Goal: Task Accomplishment & Management: Use online tool/utility

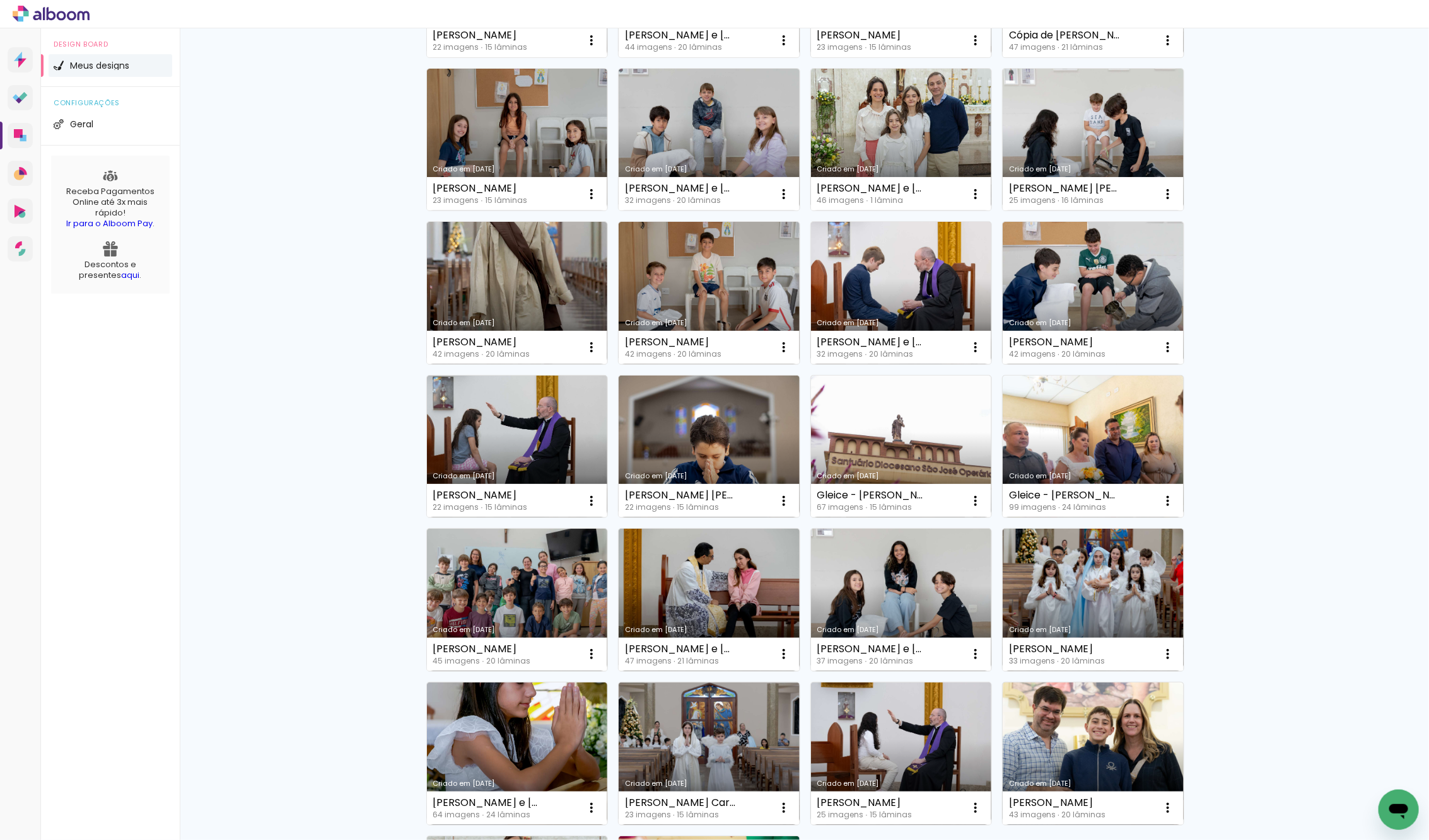
scroll to position [250, 0]
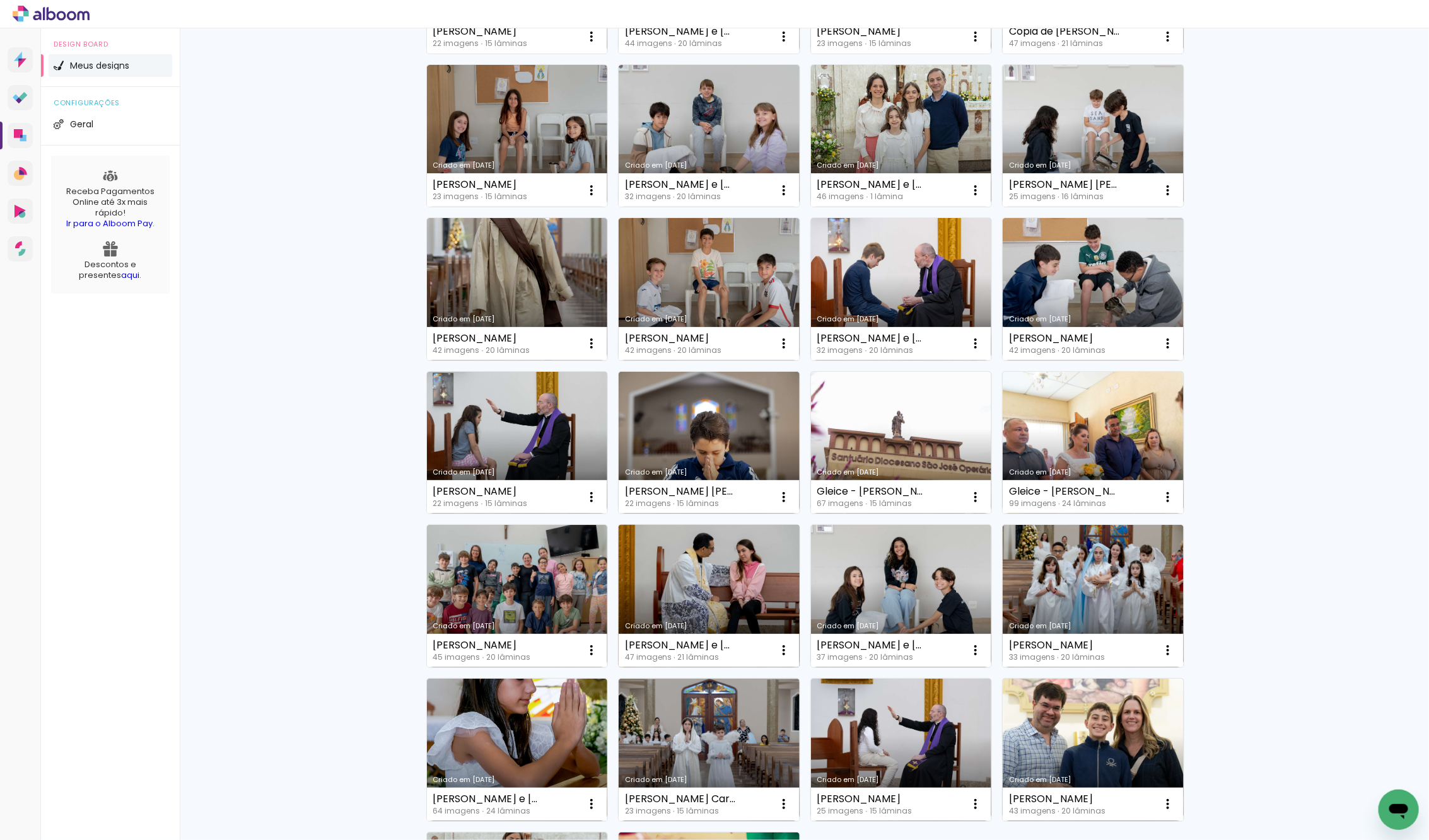
click at [684, 586] on link "Criado em [DATE]" at bounding box center [709, 596] width 181 height 142
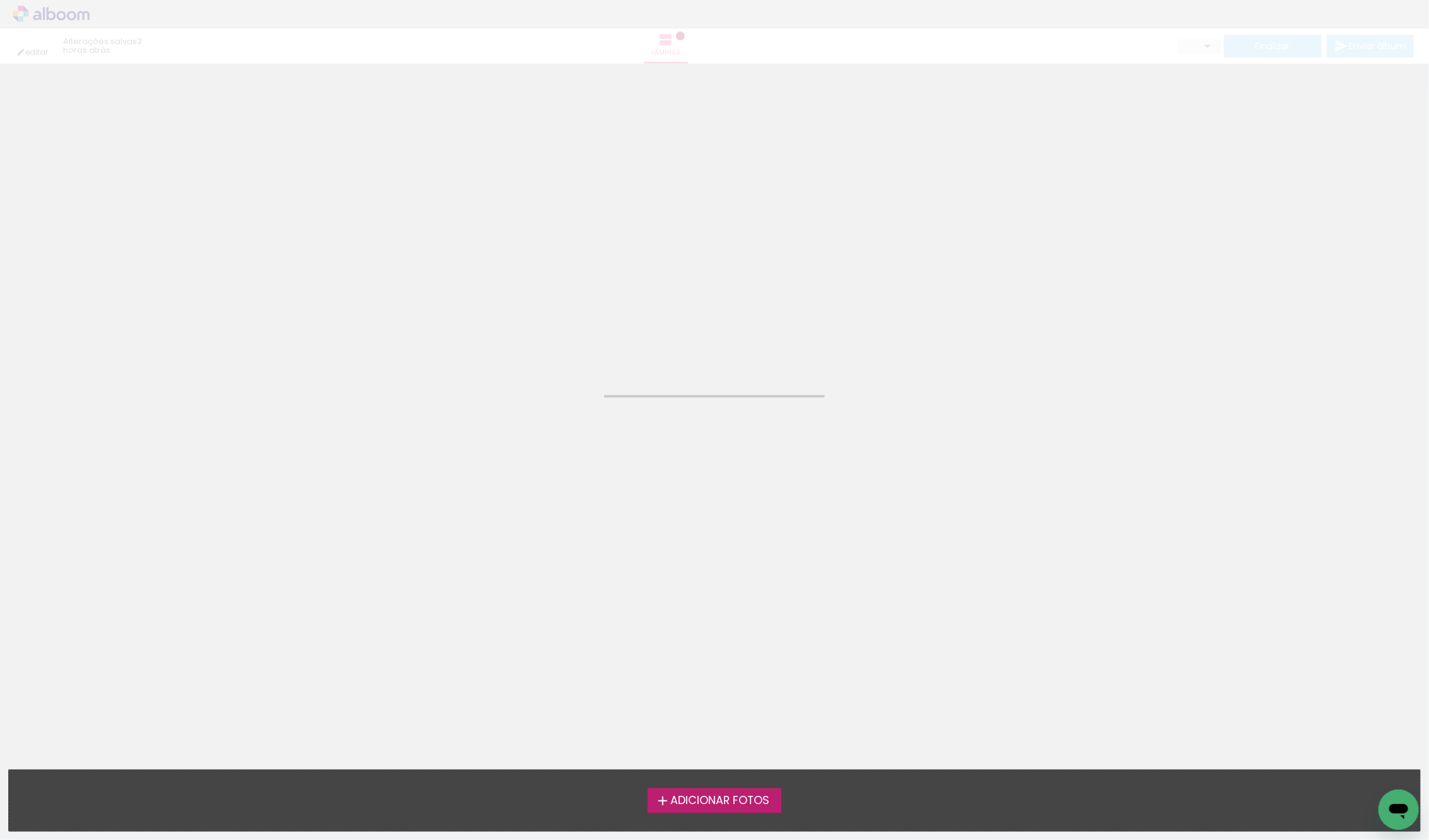
click at [643, 177] on neon-animatable "Confirmar Cancelar" at bounding box center [714, 127] width 1429 height 128
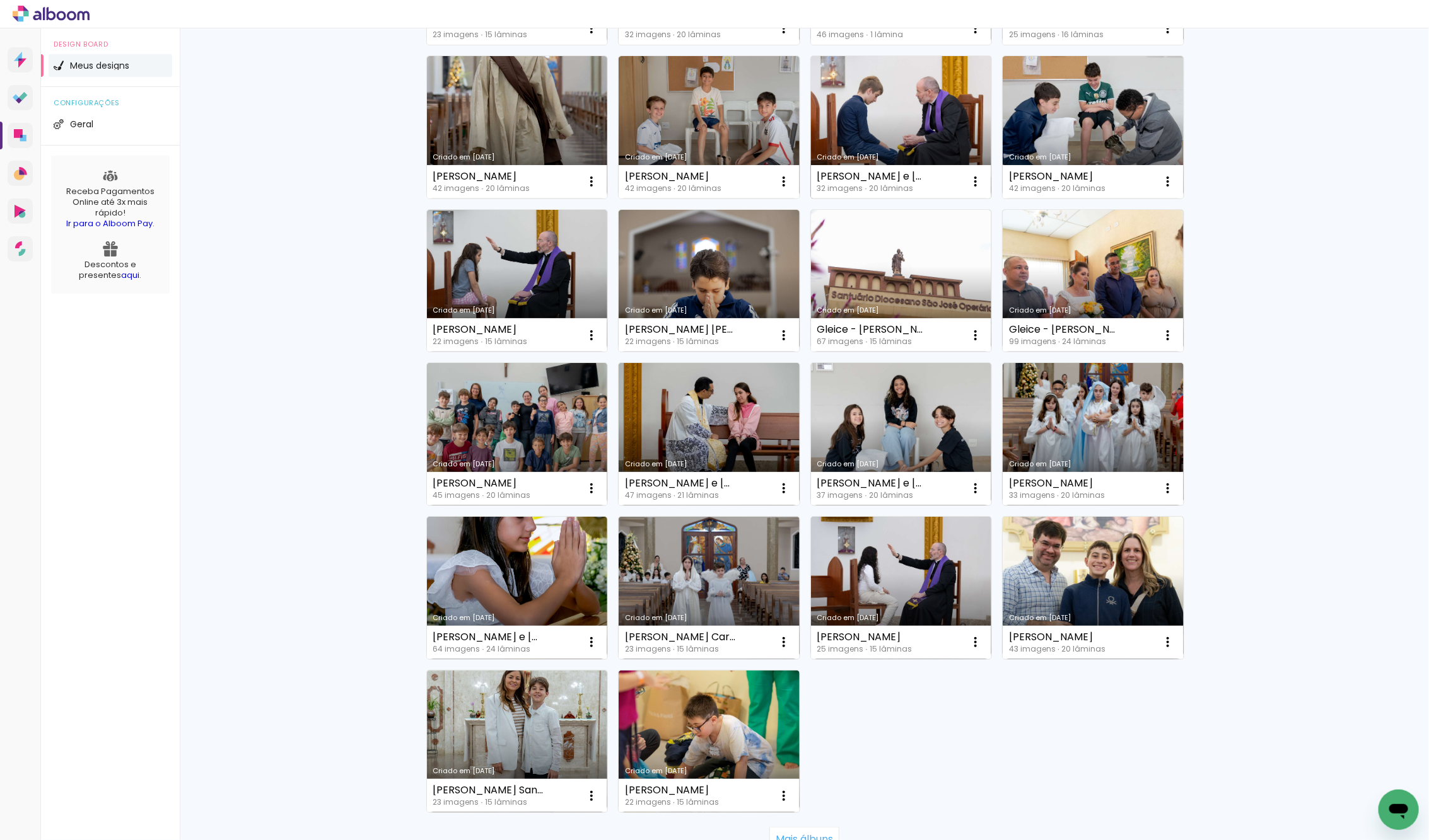
scroll to position [431, 0]
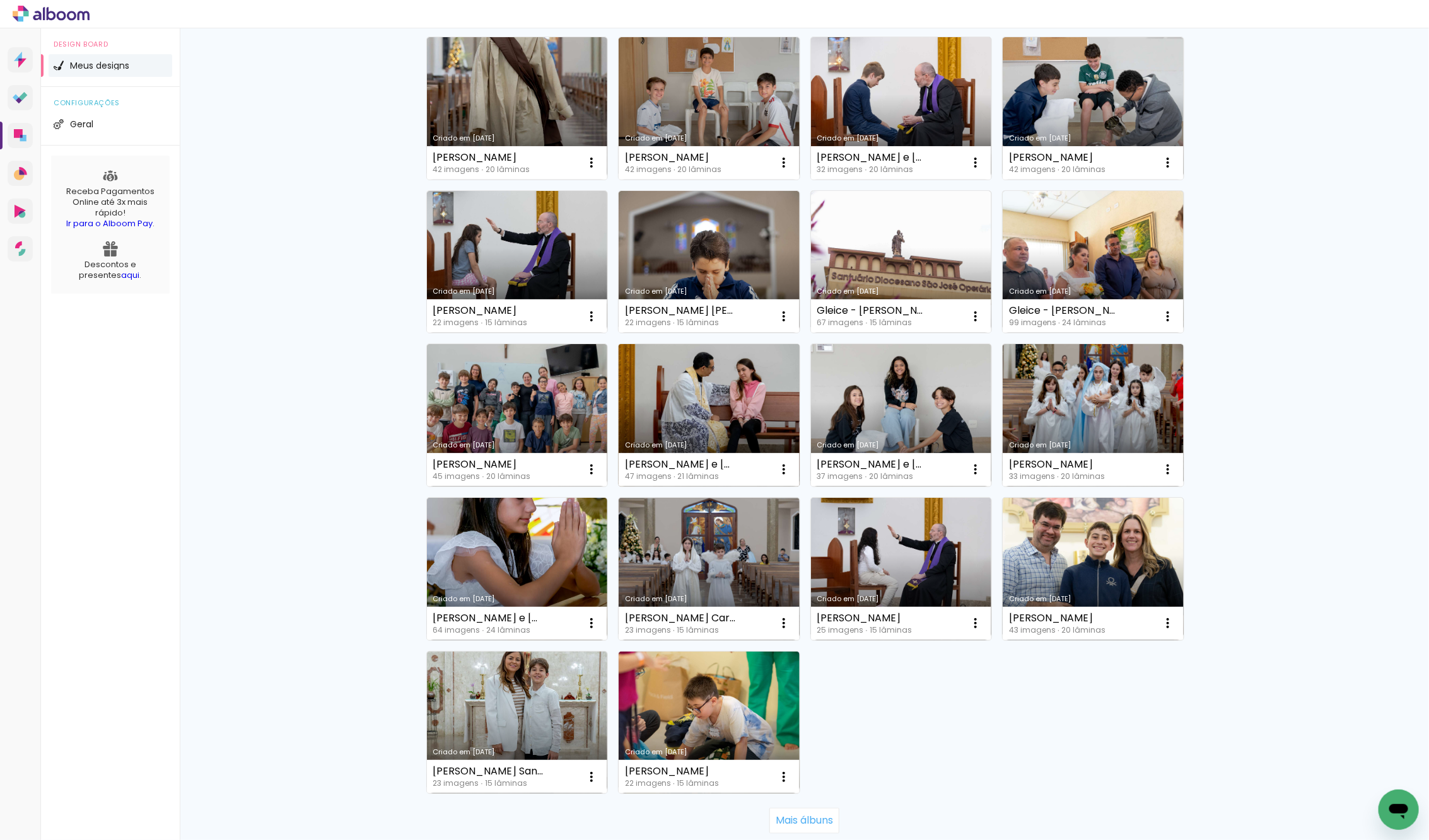
click at [719, 403] on link "Criado em [DATE]" at bounding box center [709, 415] width 181 height 142
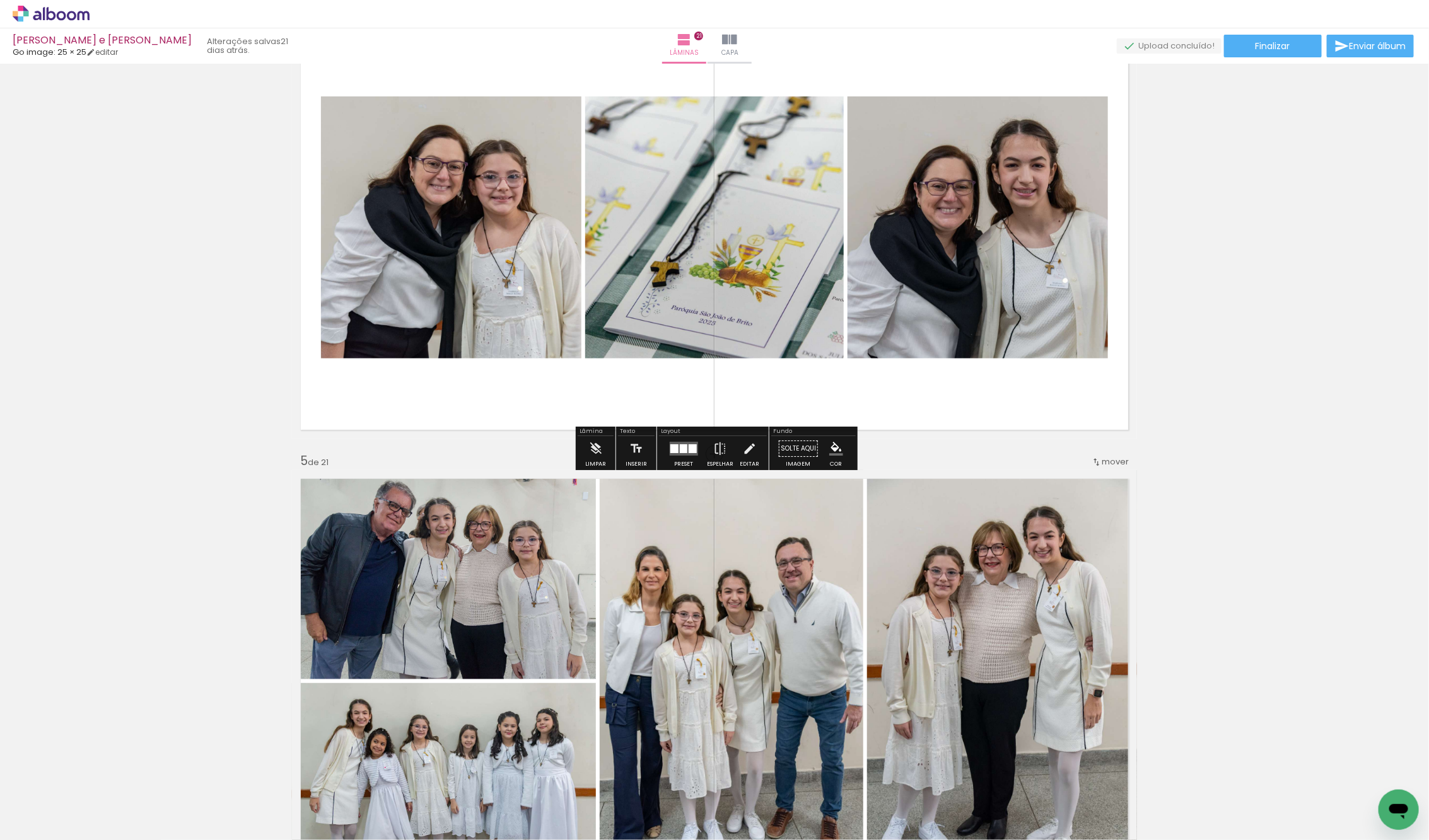
scroll to position [1449, 0]
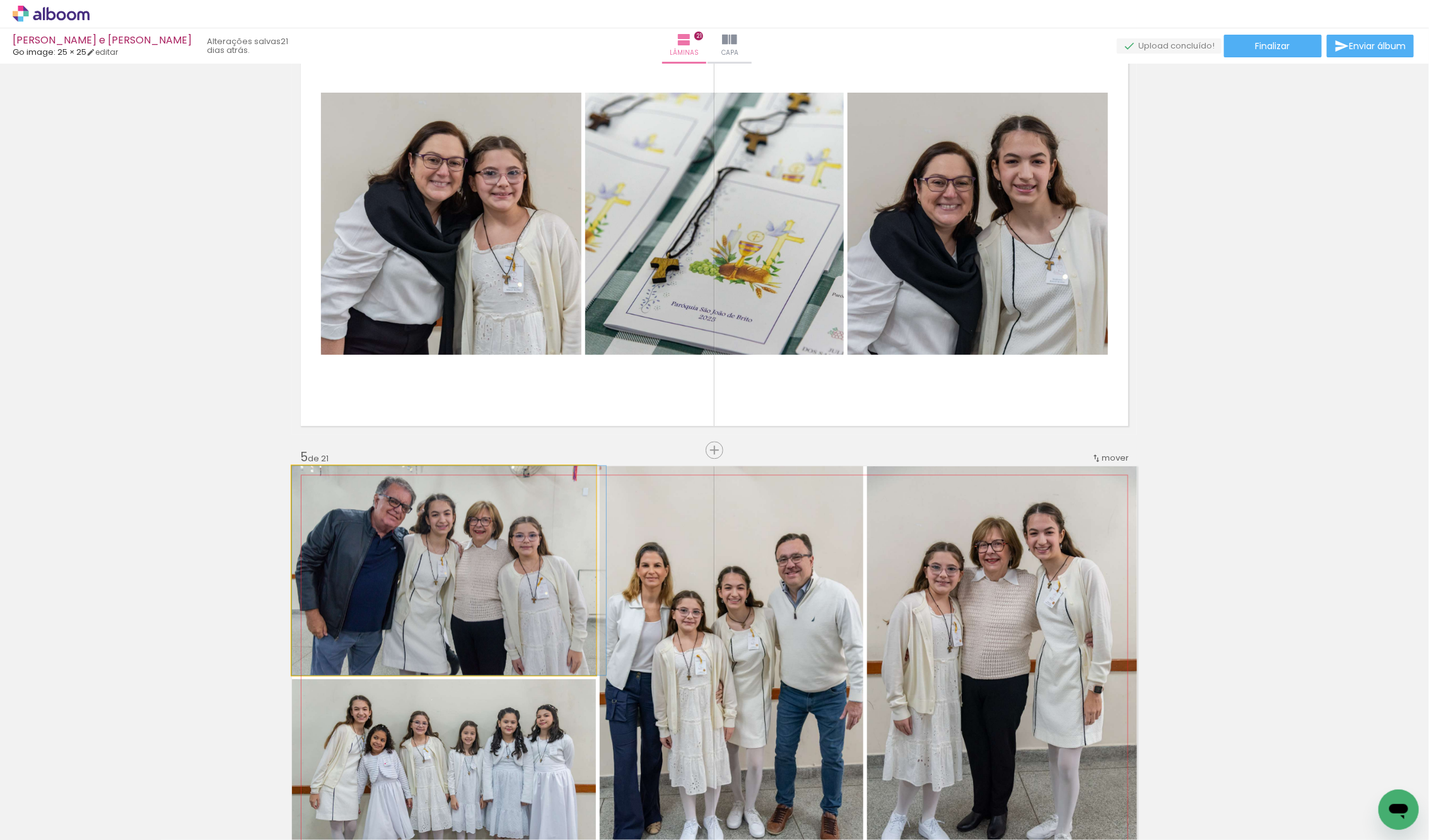
drag, startPoint x: 539, startPoint y: 544, endPoint x: 546, endPoint y: 540, distance: 8.1
click at [556, 546] on div at bounding box center [449, 571] width 314 height 209
drag, startPoint x: 485, startPoint y: 572, endPoint x: 502, endPoint y: 572, distance: 17.0
click at [494, 572] on div at bounding box center [449, 571] width 314 height 209
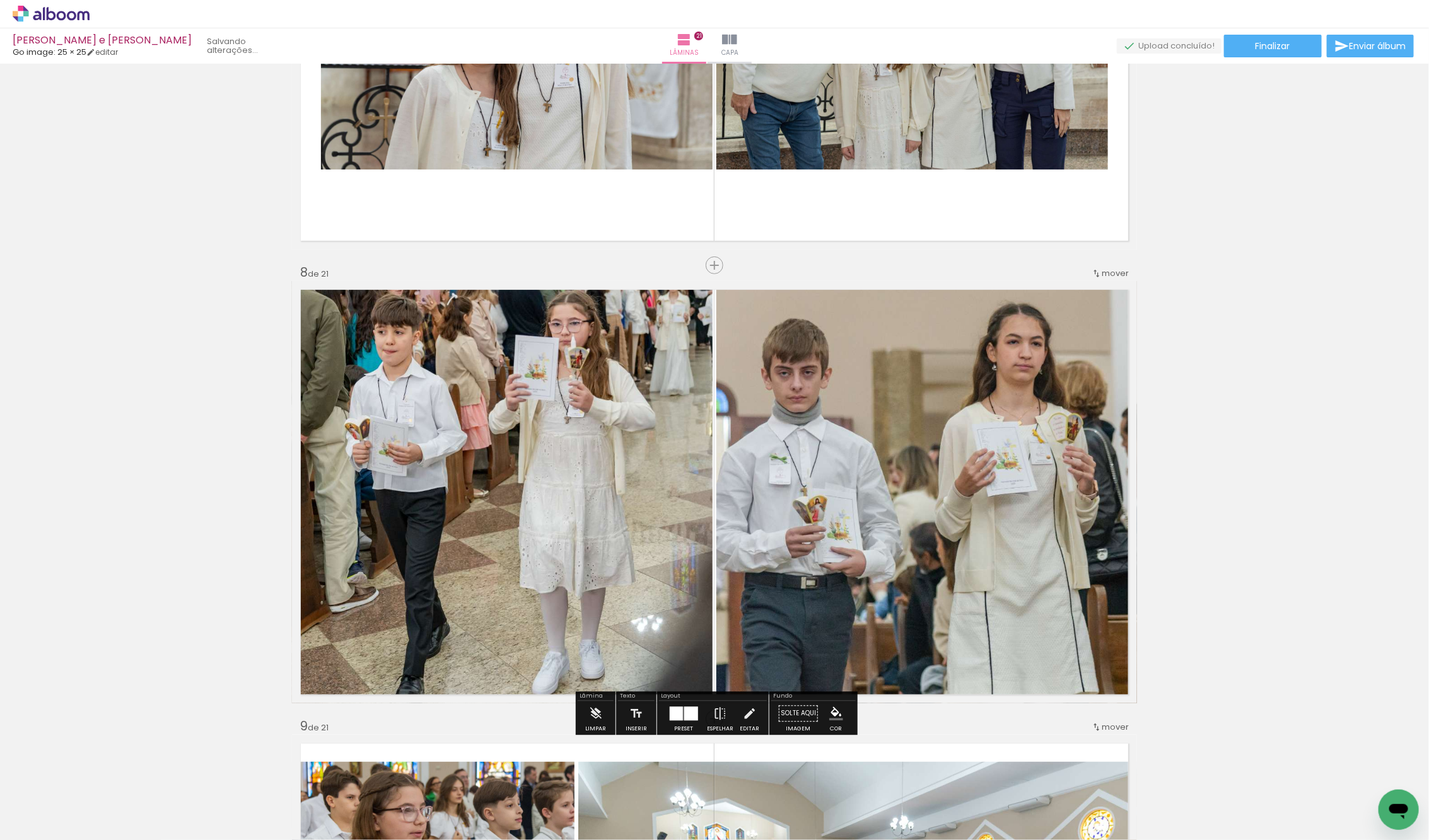
scroll to position [2997, 0]
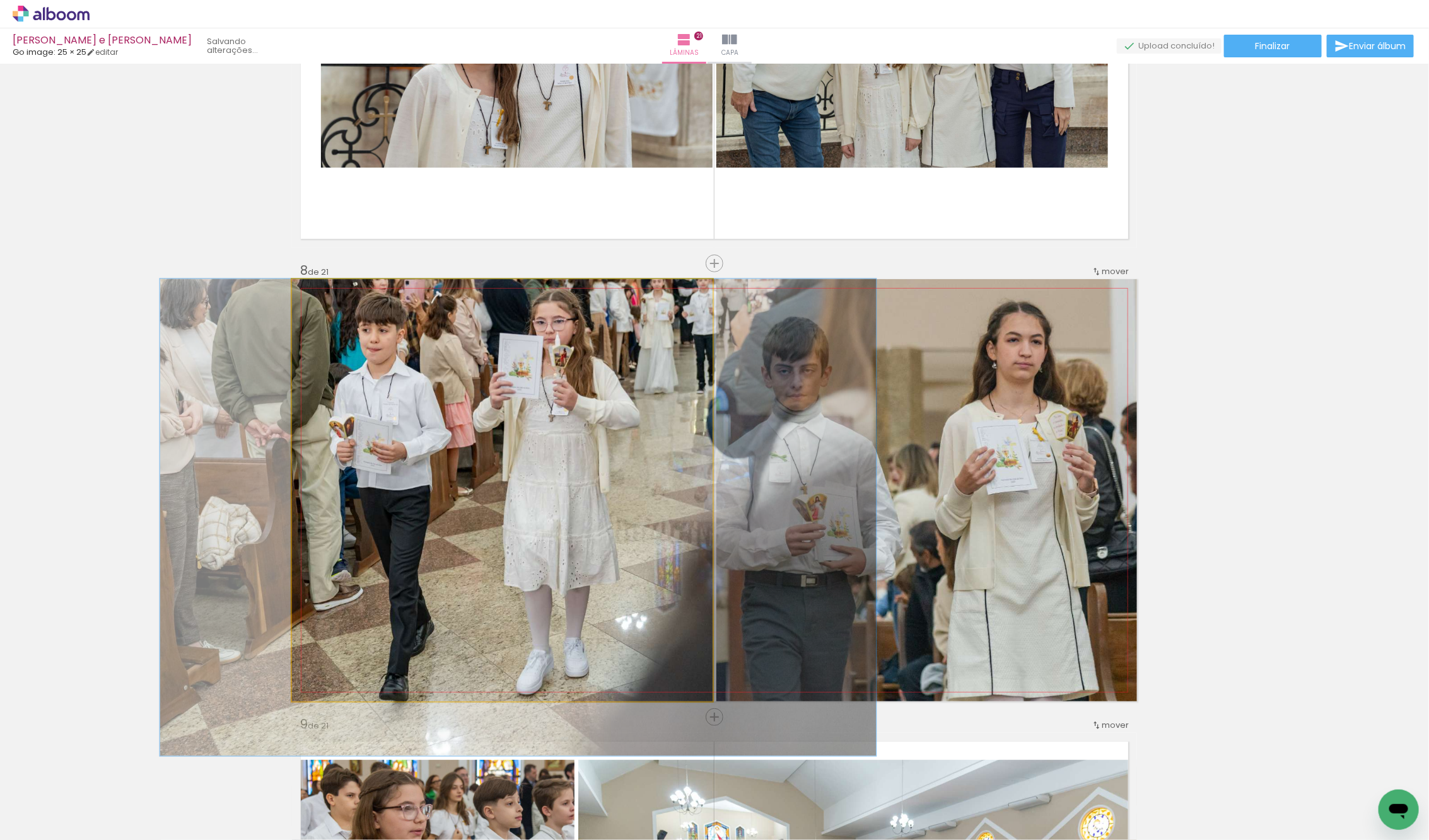
drag, startPoint x: 592, startPoint y: 518, endPoint x: 578, endPoint y: 520, distance: 14.1
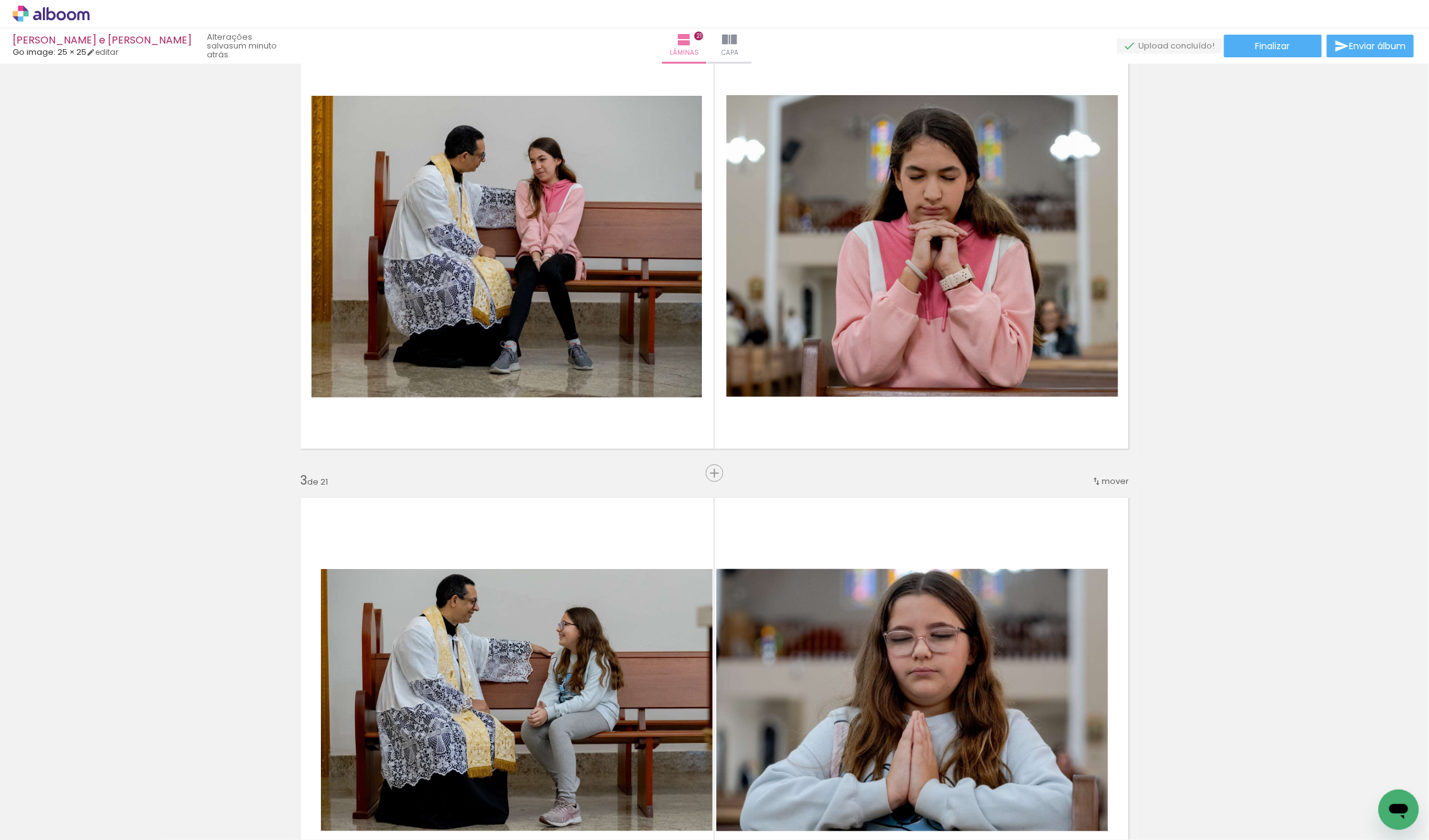
scroll to position [493, 0]
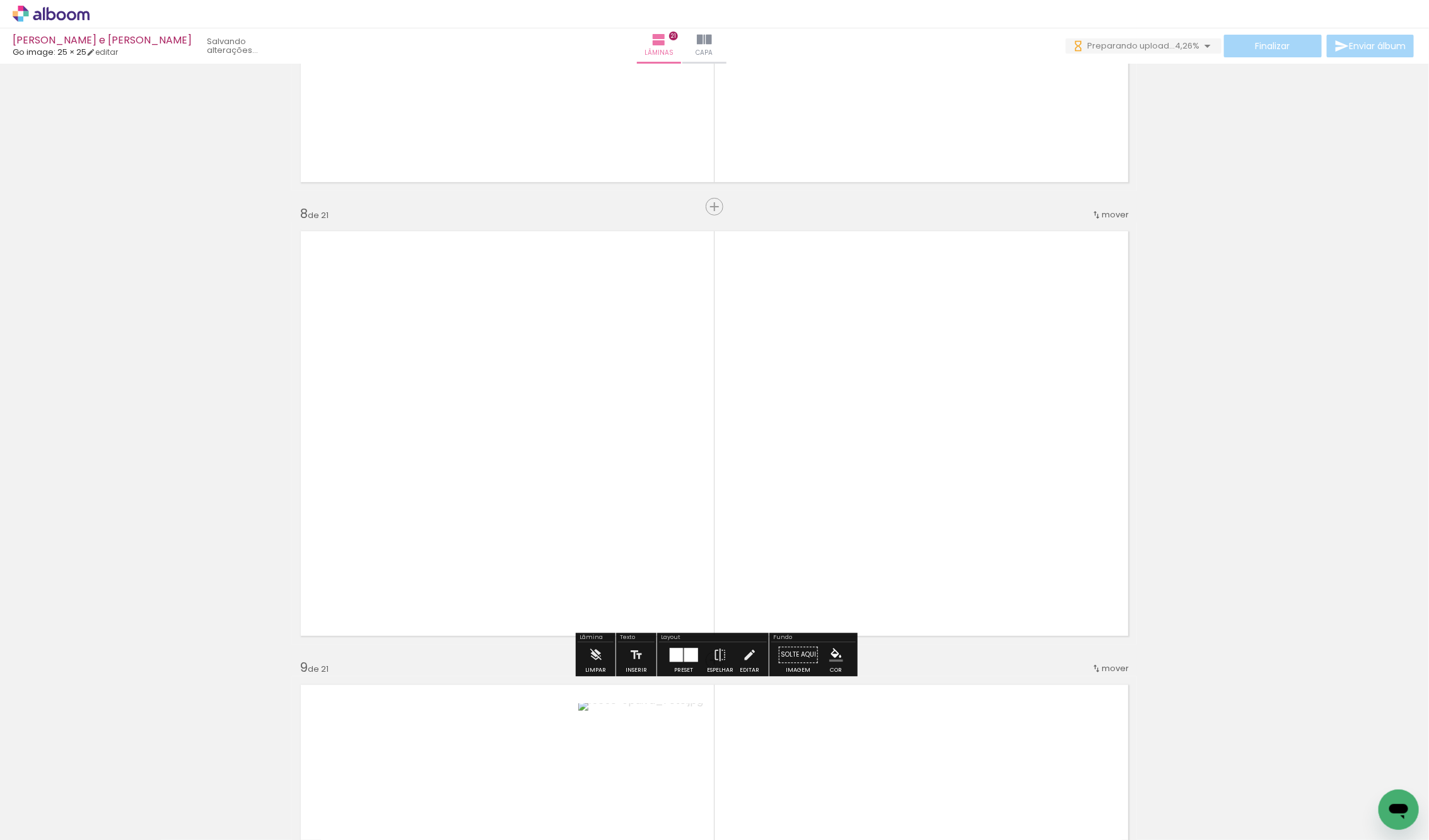
scroll to position [3055, 0]
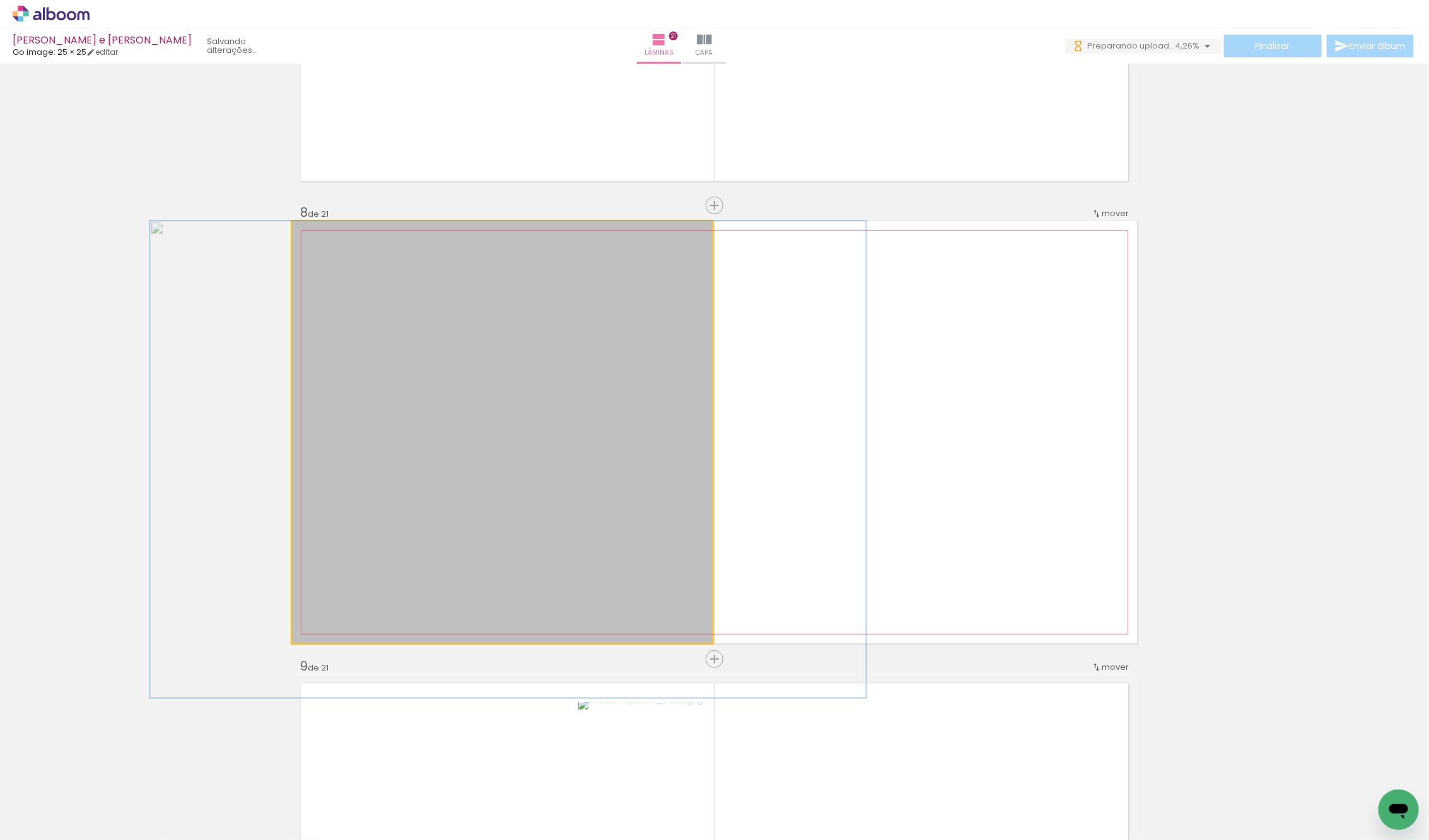
drag, startPoint x: 467, startPoint y: 445, endPoint x: 464, endPoint y: 462, distance: 17.3
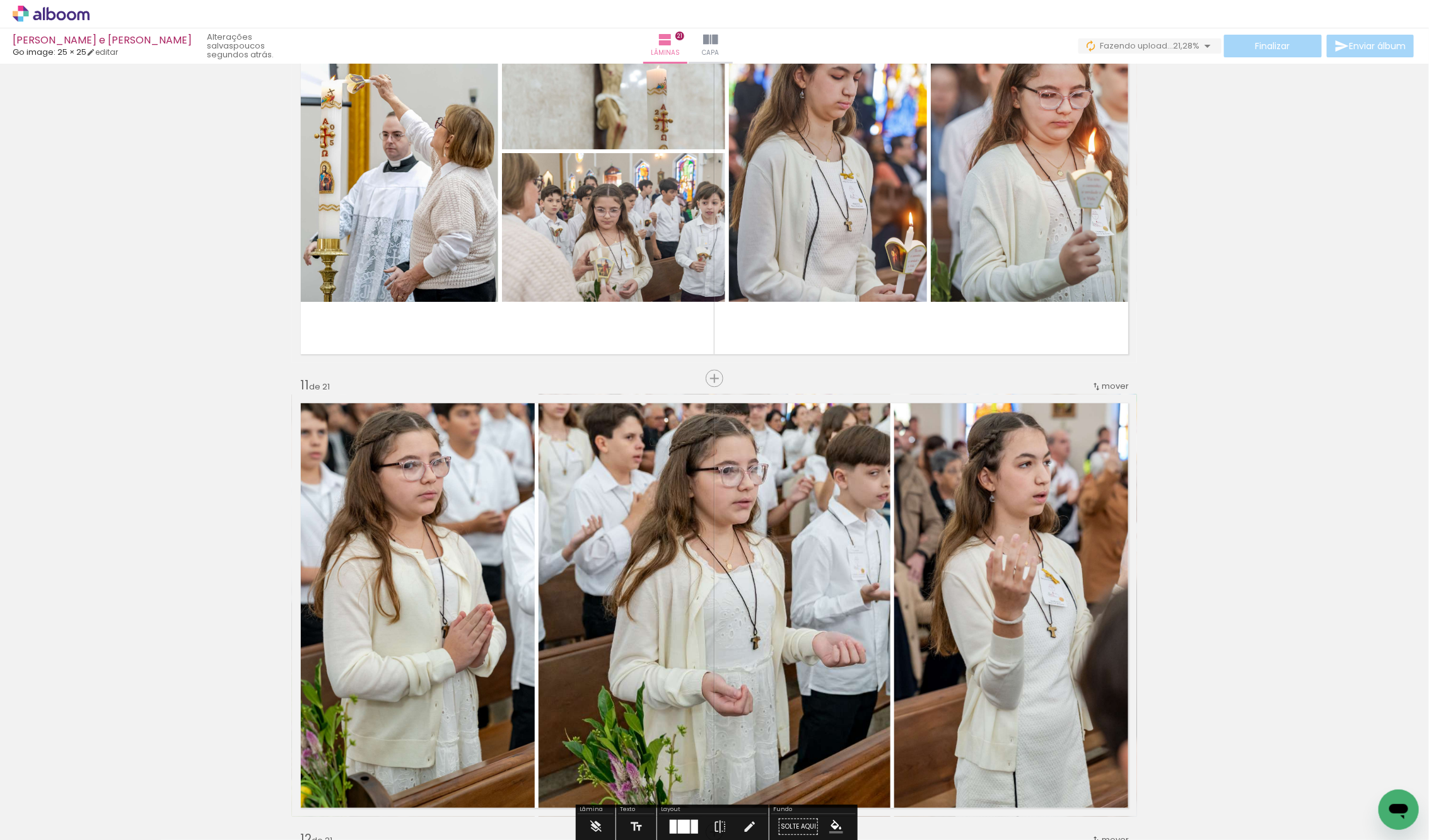
scroll to position [4241, 0]
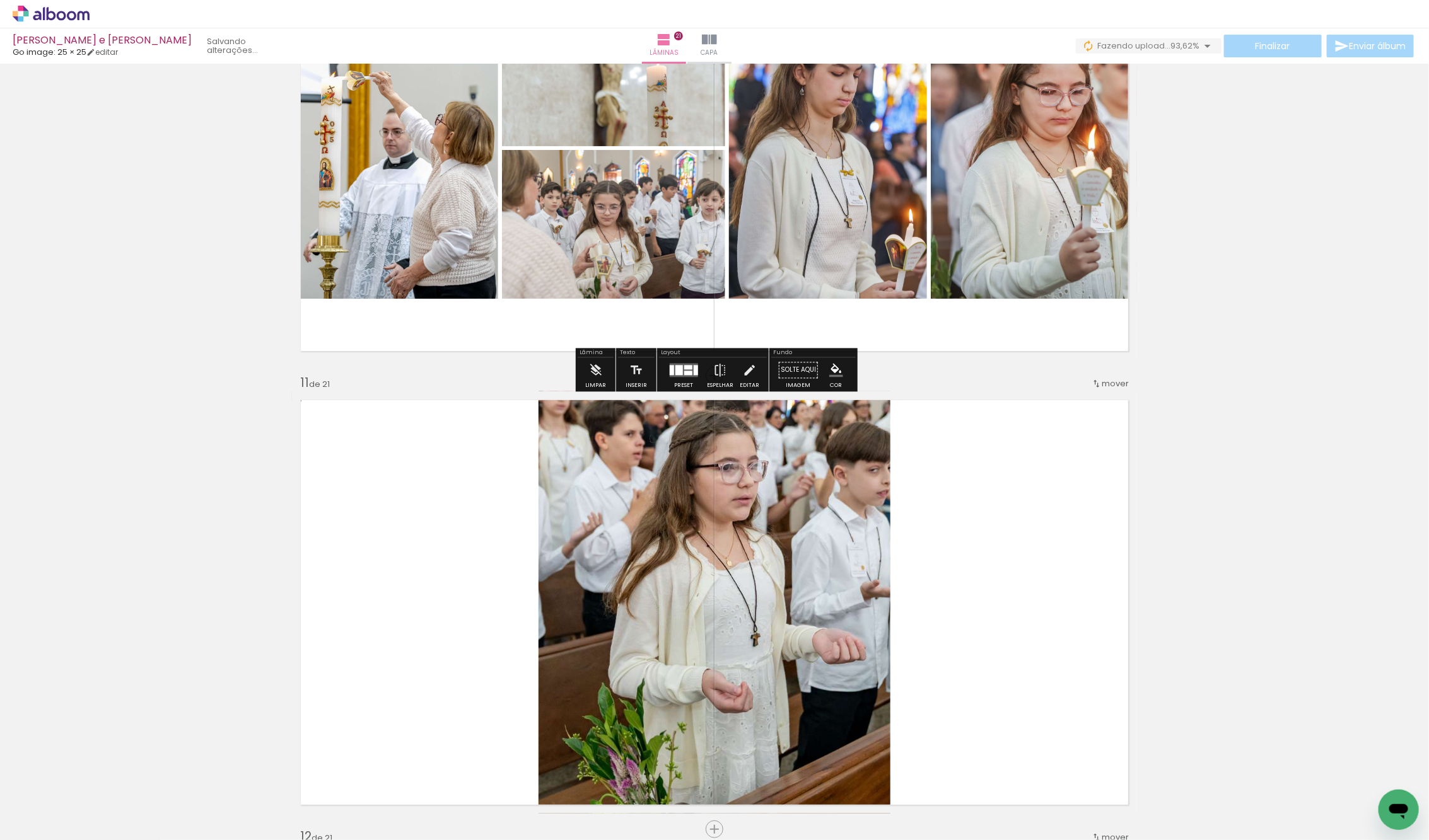
scroll to position [4268, 0]
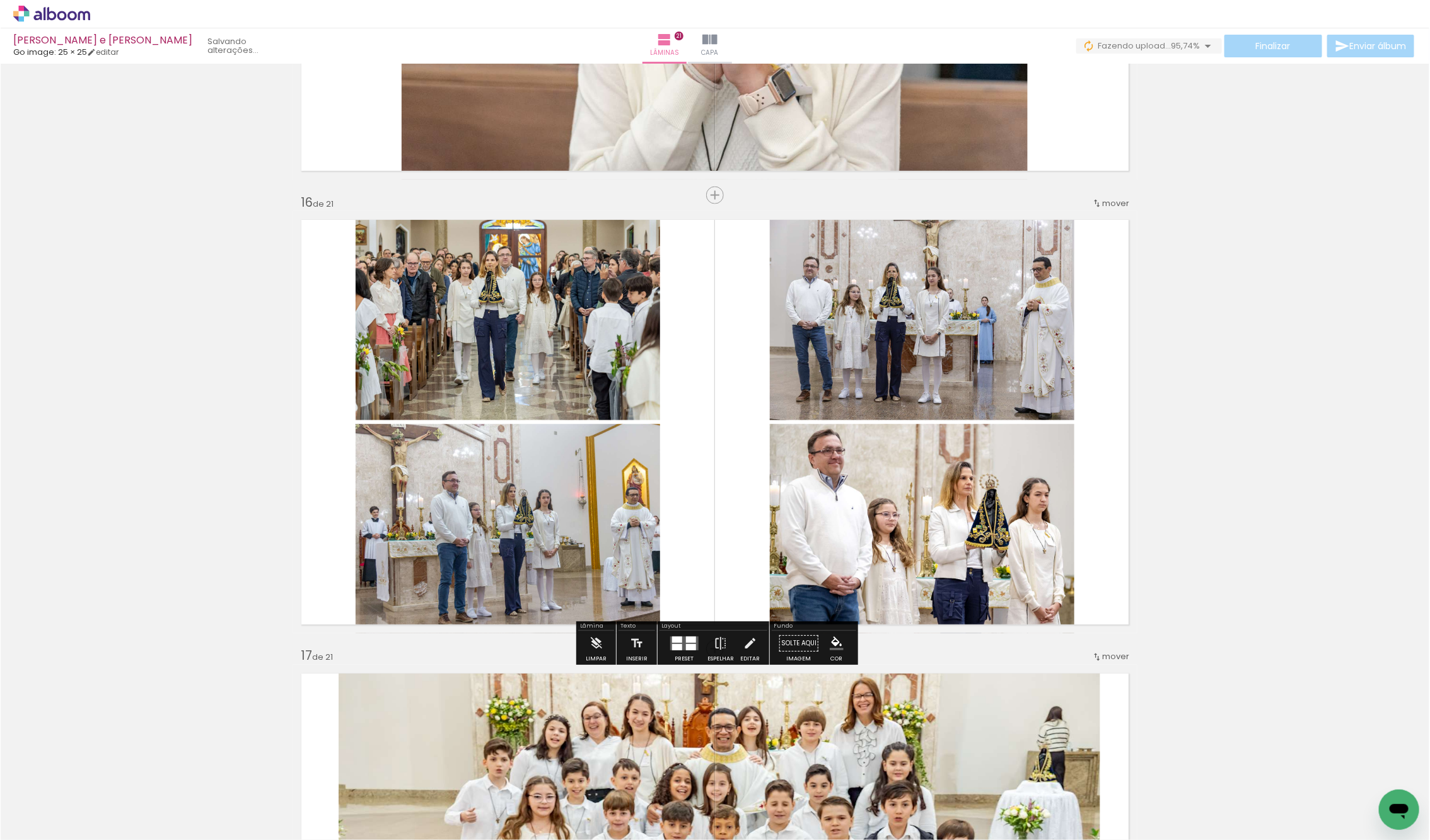
scroll to position [6701, 0]
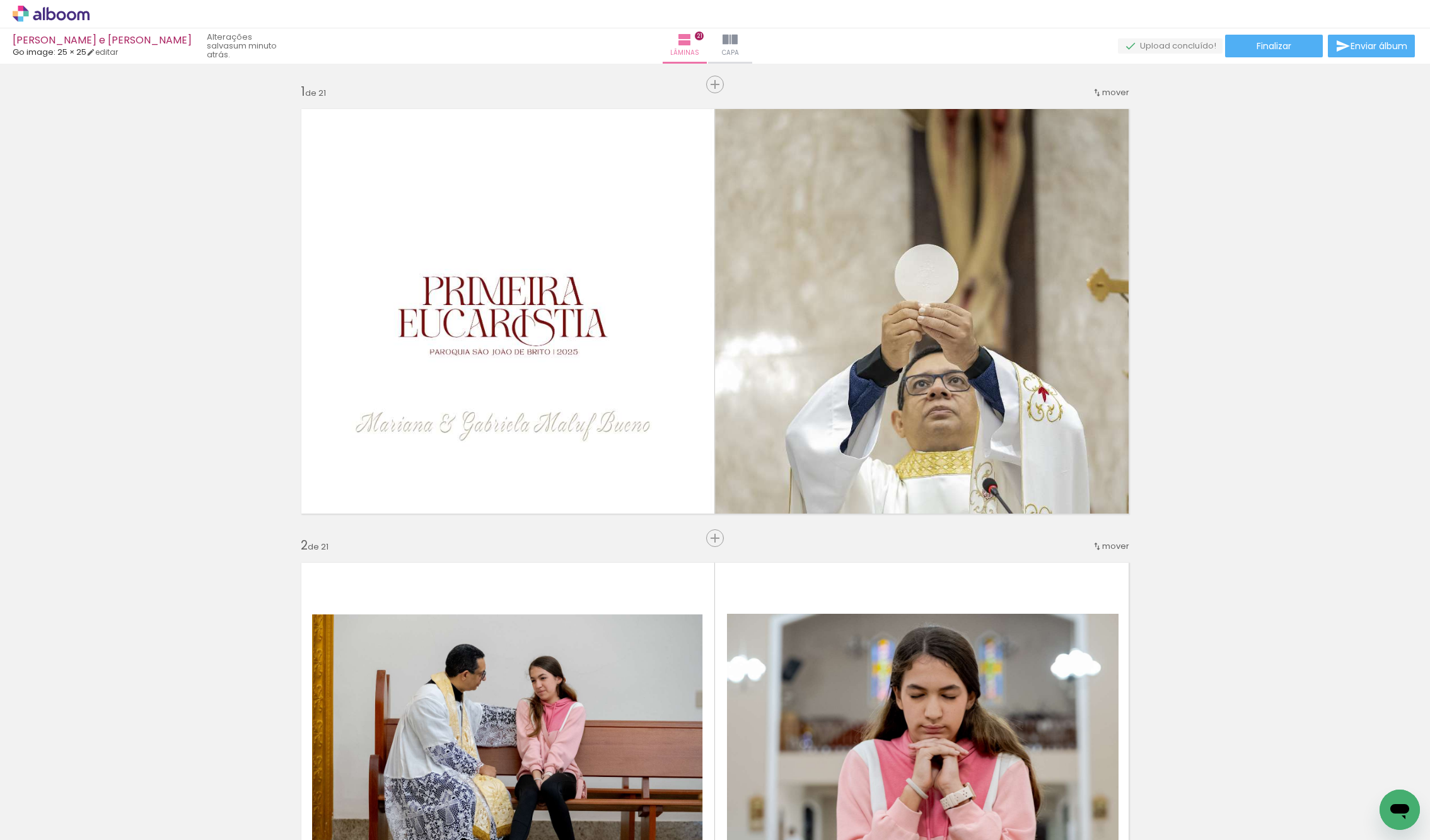
scroll to position [6701, 0]
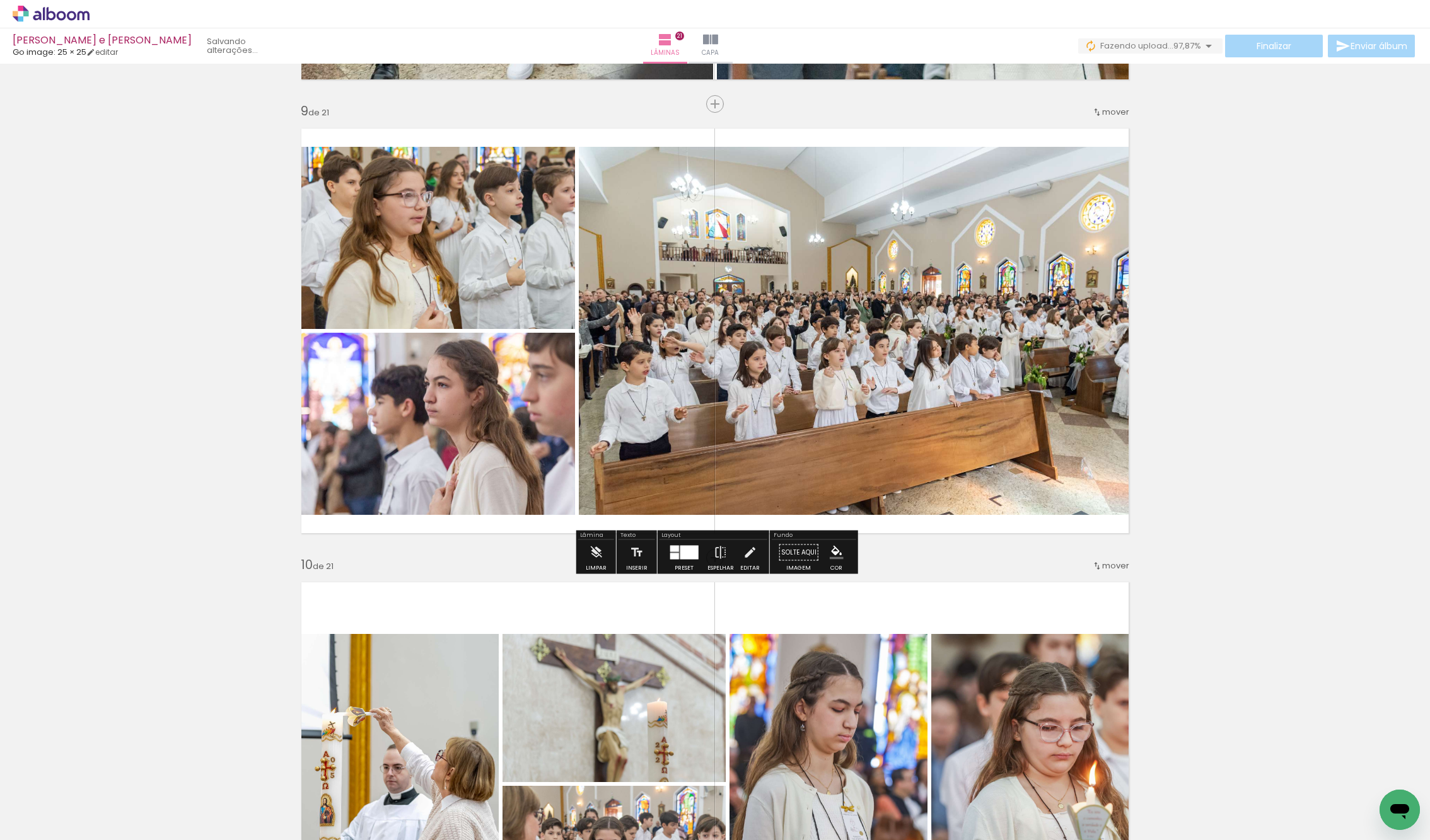
scroll to position [3588, 0]
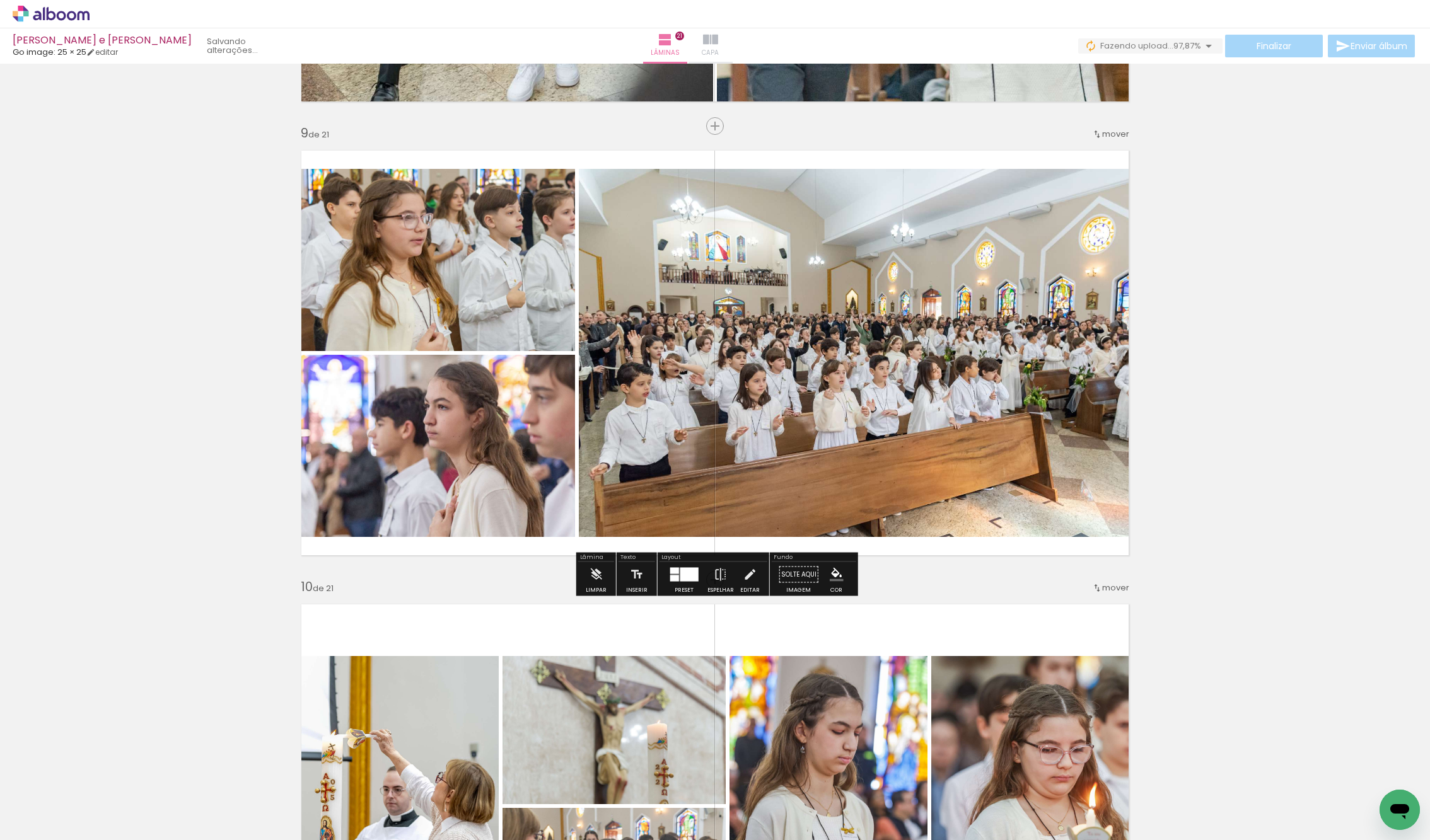
click at [718, 36] on iron-icon at bounding box center [711, 40] width 15 height 15
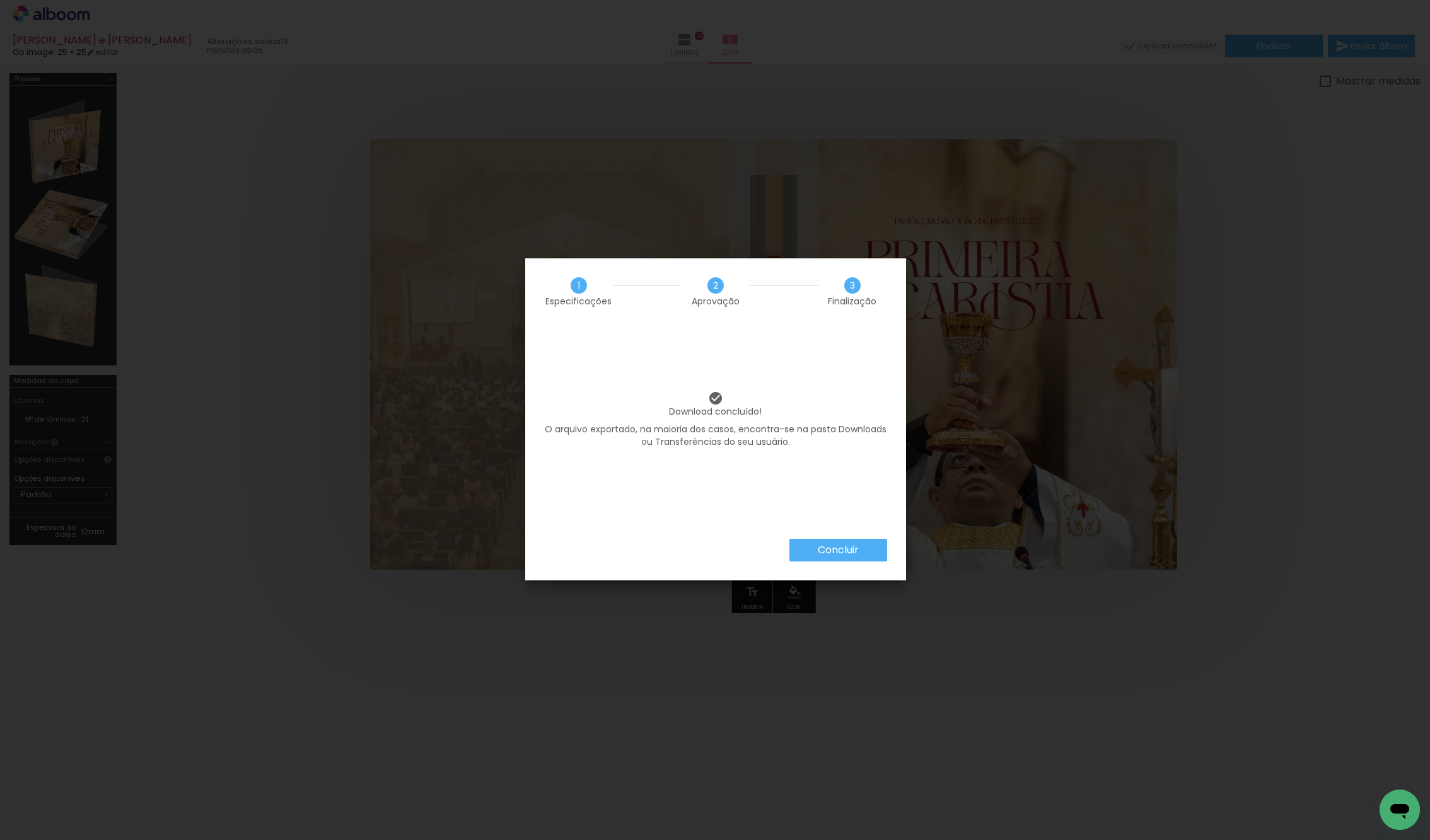
click at [840, 558] on paper-button "Concluir" at bounding box center [838, 550] width 98 height 23
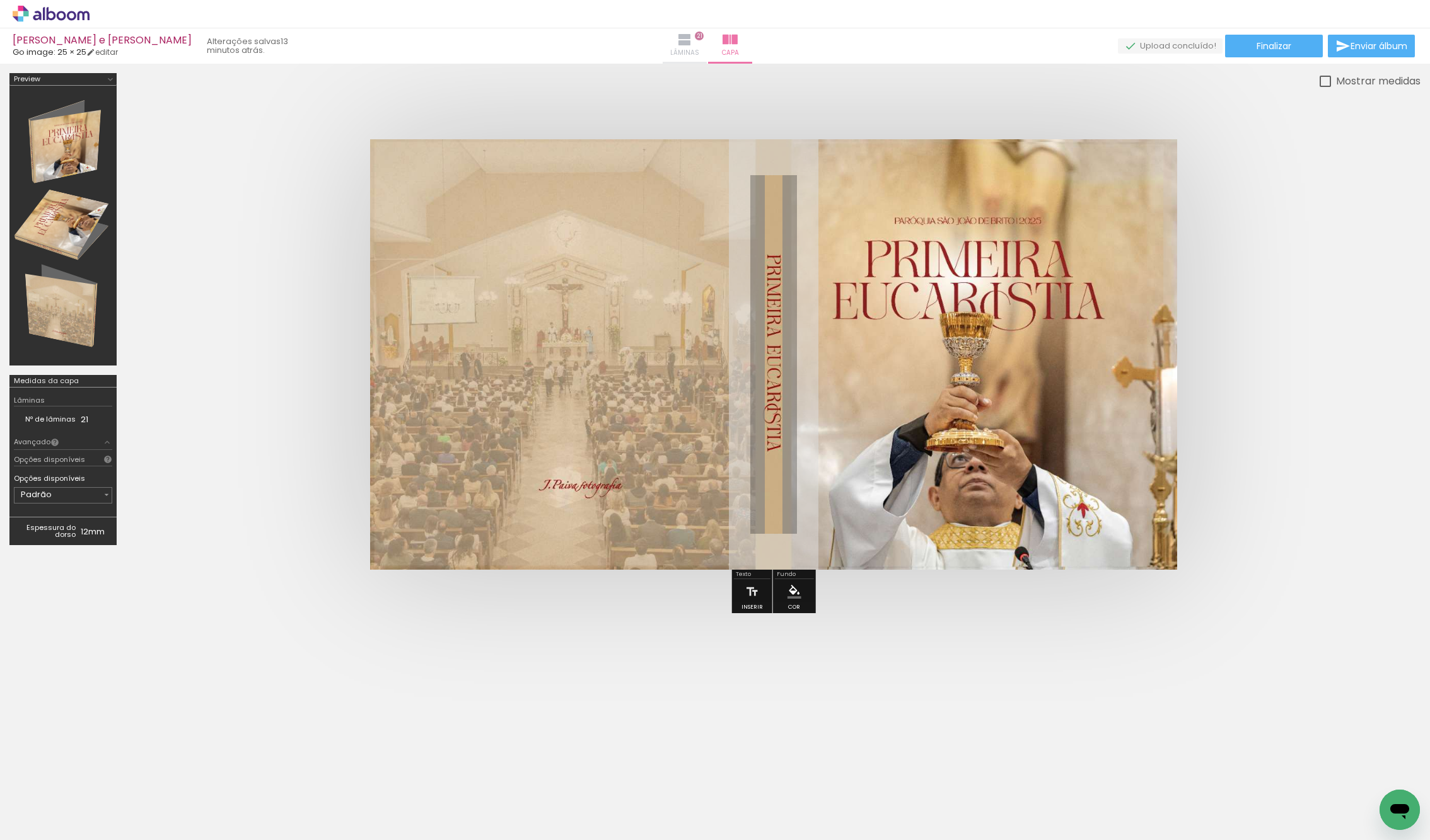
click at [699, 49] on span "Lâminas" at bounding box center [684, 53] width 29 height 11
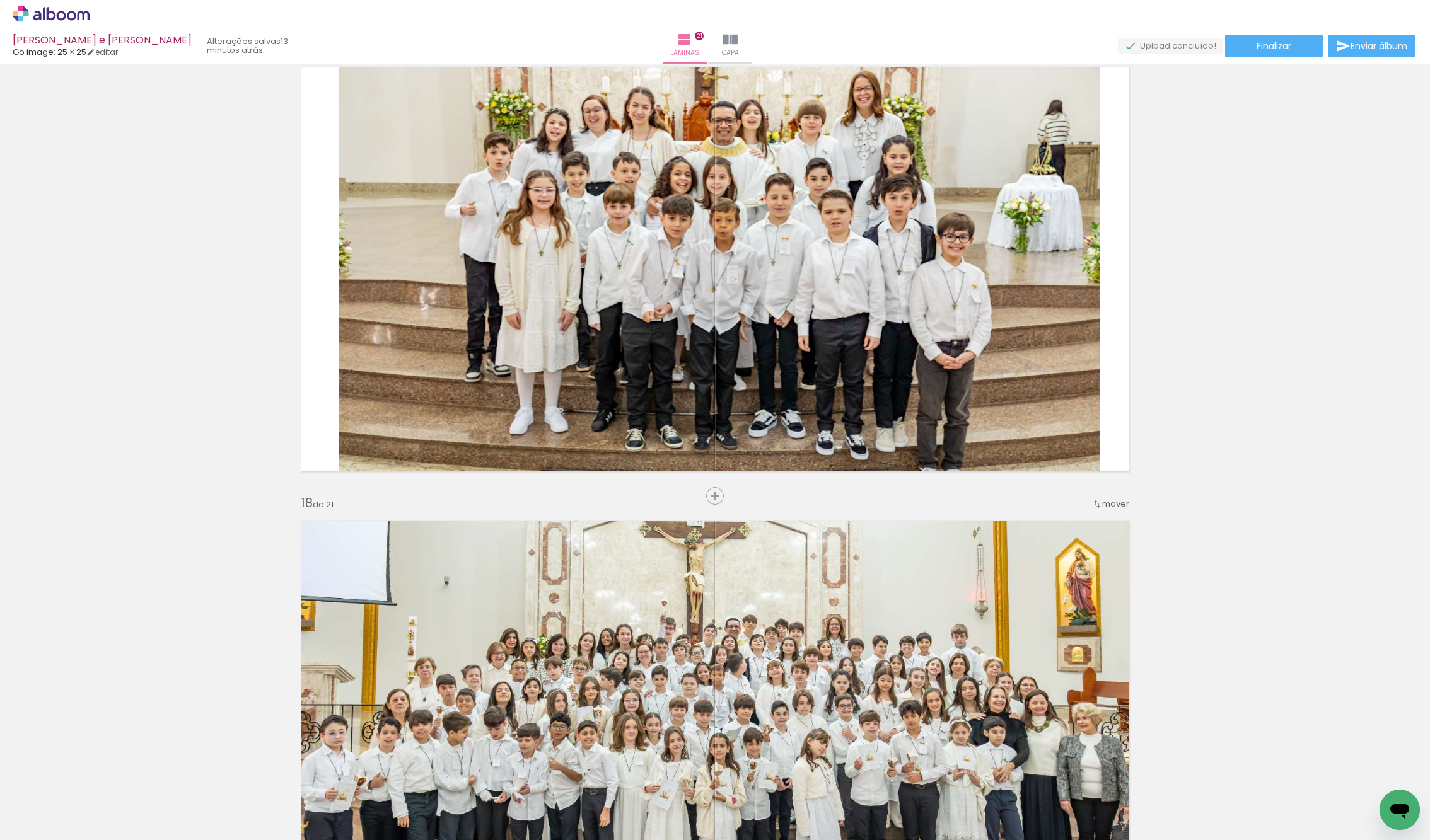
scroll to position [7226, 0]
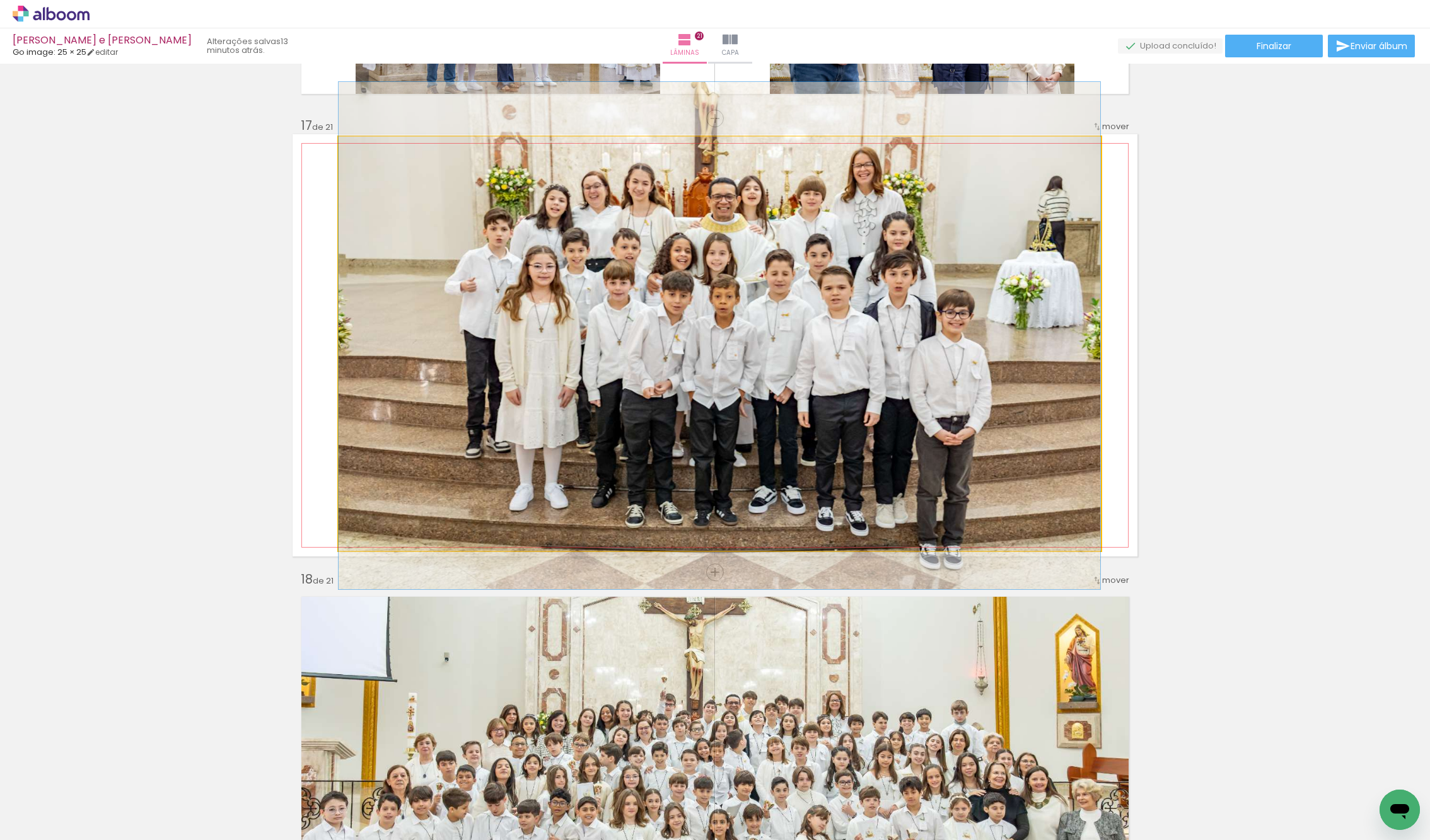
click at [655, 244] on quentale-photo at bounding box center [719, 344] width 761 height 414
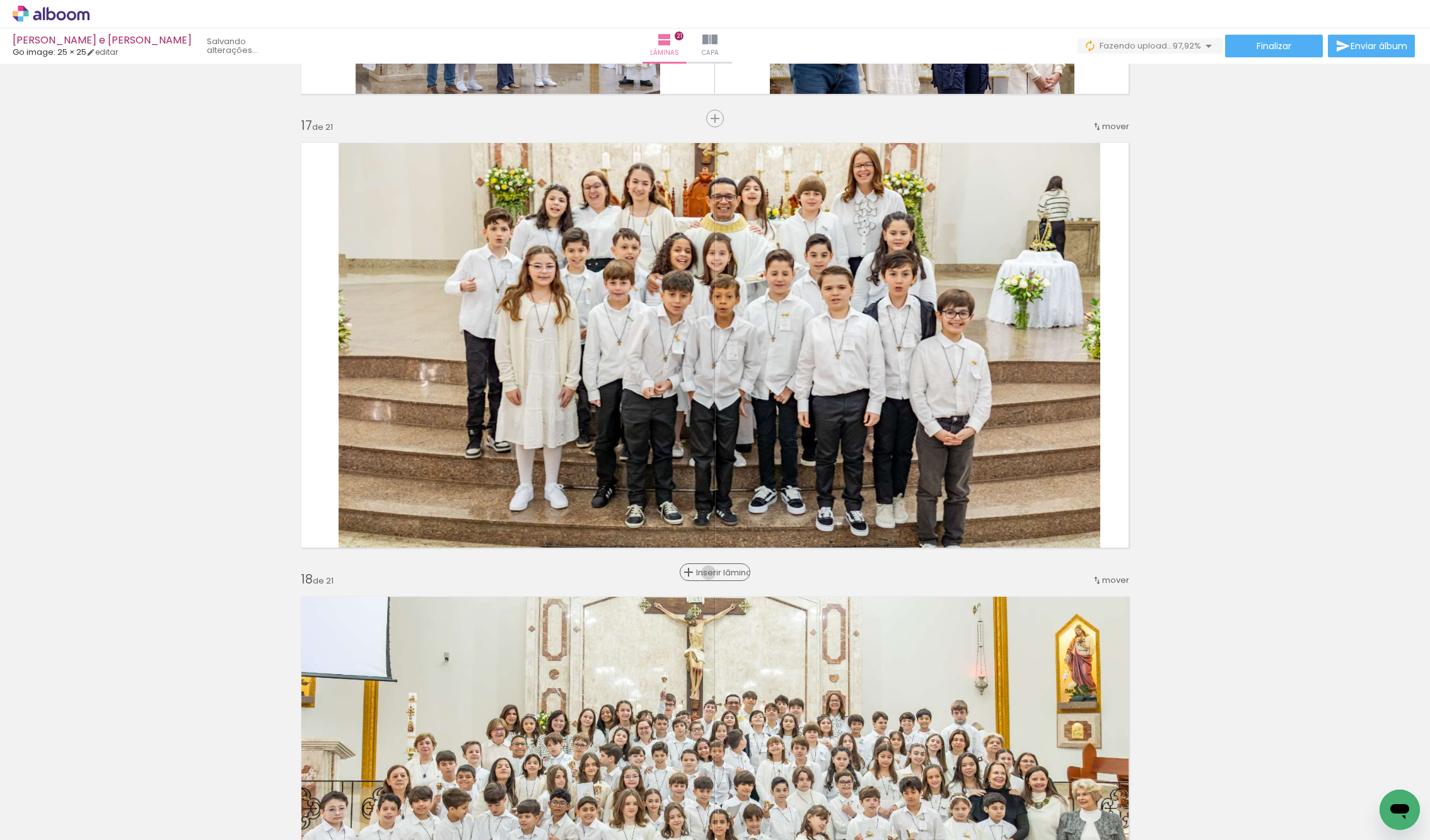
click at [715, 572] on span "Inserir lâmina" at bounding box center [720, 572] width 49 height 8
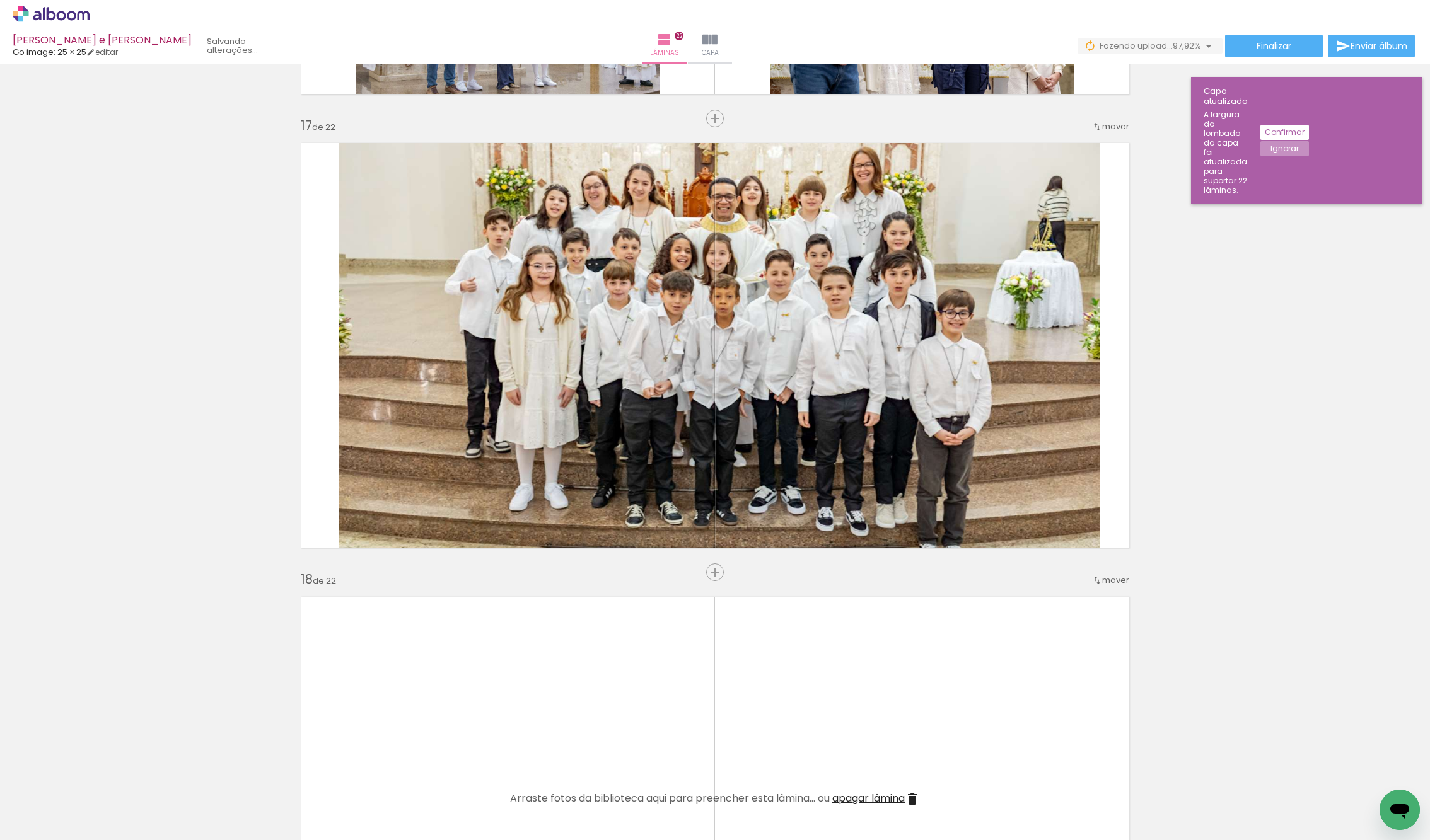
click at [64, 803] on iron-icon at bounding box center [64, 802] width 10 height 10
click at [0, 0] on slot "Não utilizadas" at bounding box center [0, 0] width 0 height 0
type input "Não utilizadas"
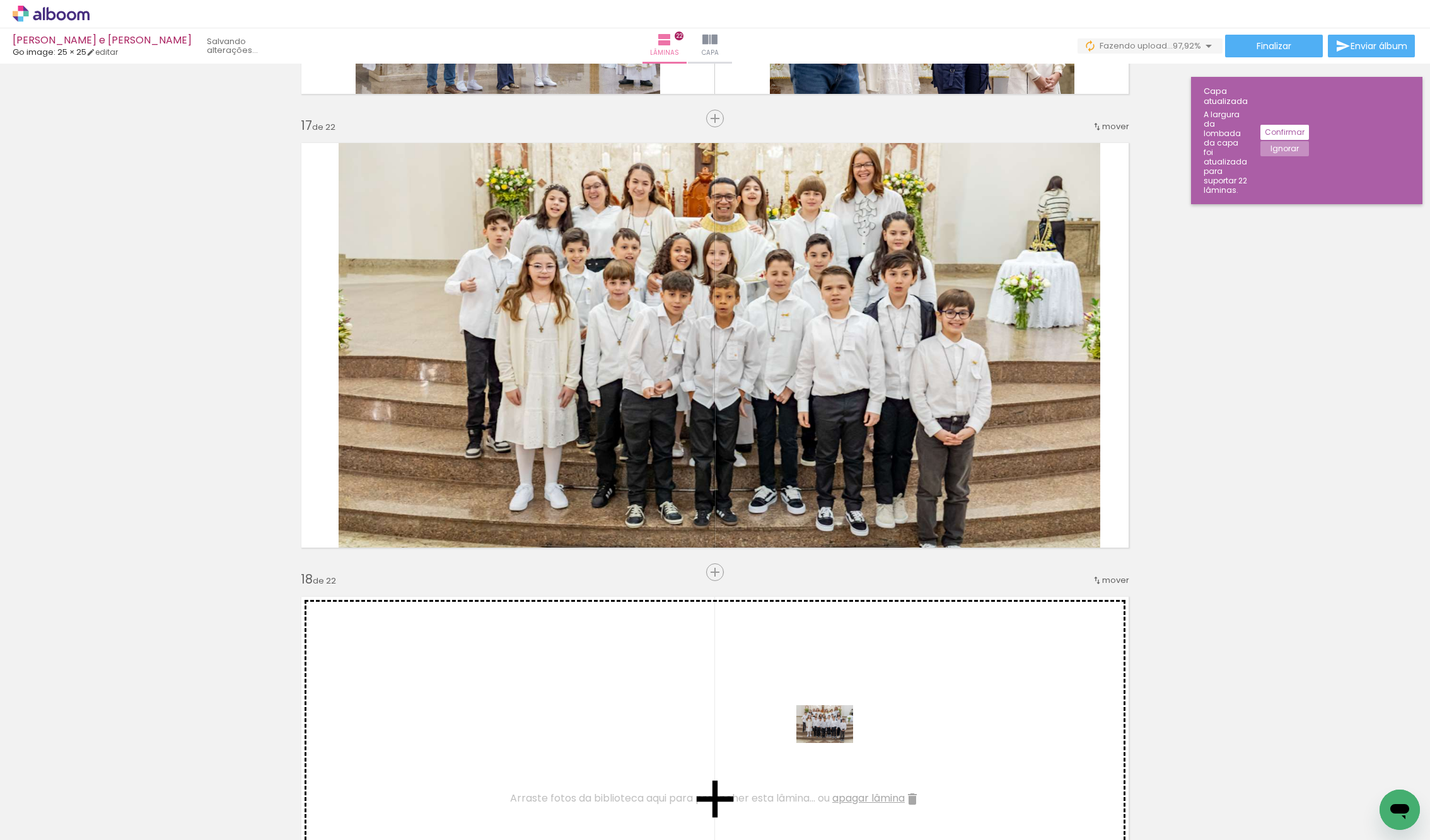
drag, startPoint x: 129, startPoint y: 801, endPoint x: 834, endPoint y: 743, distance: 707.4
click at [834, 743] on quentale-workspace at bounding box center [715, 420] width 1430 height 840
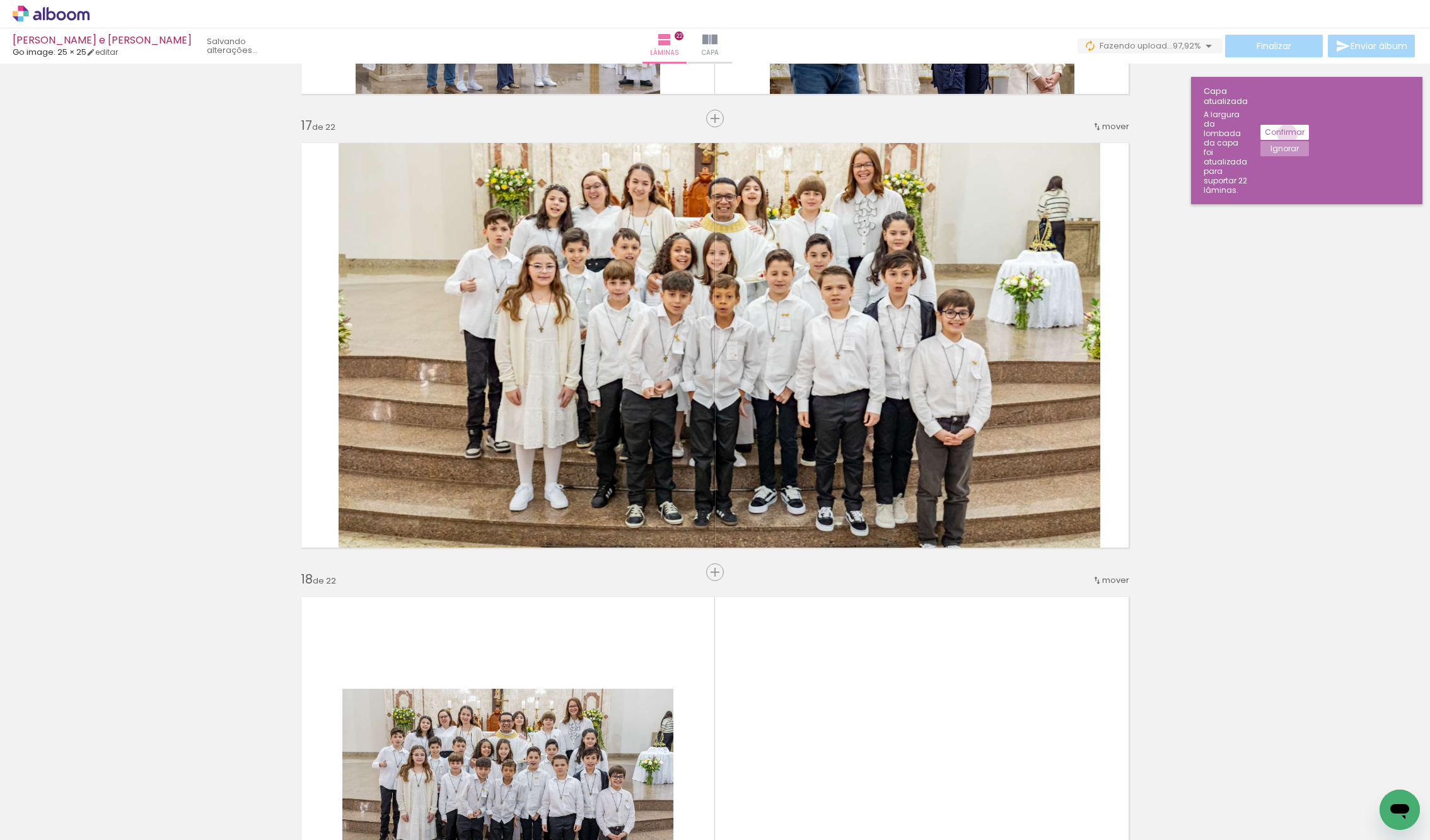
click at [0, 0] on slot "Confirmar" at bounding box center [0, 0] width 0 height 0
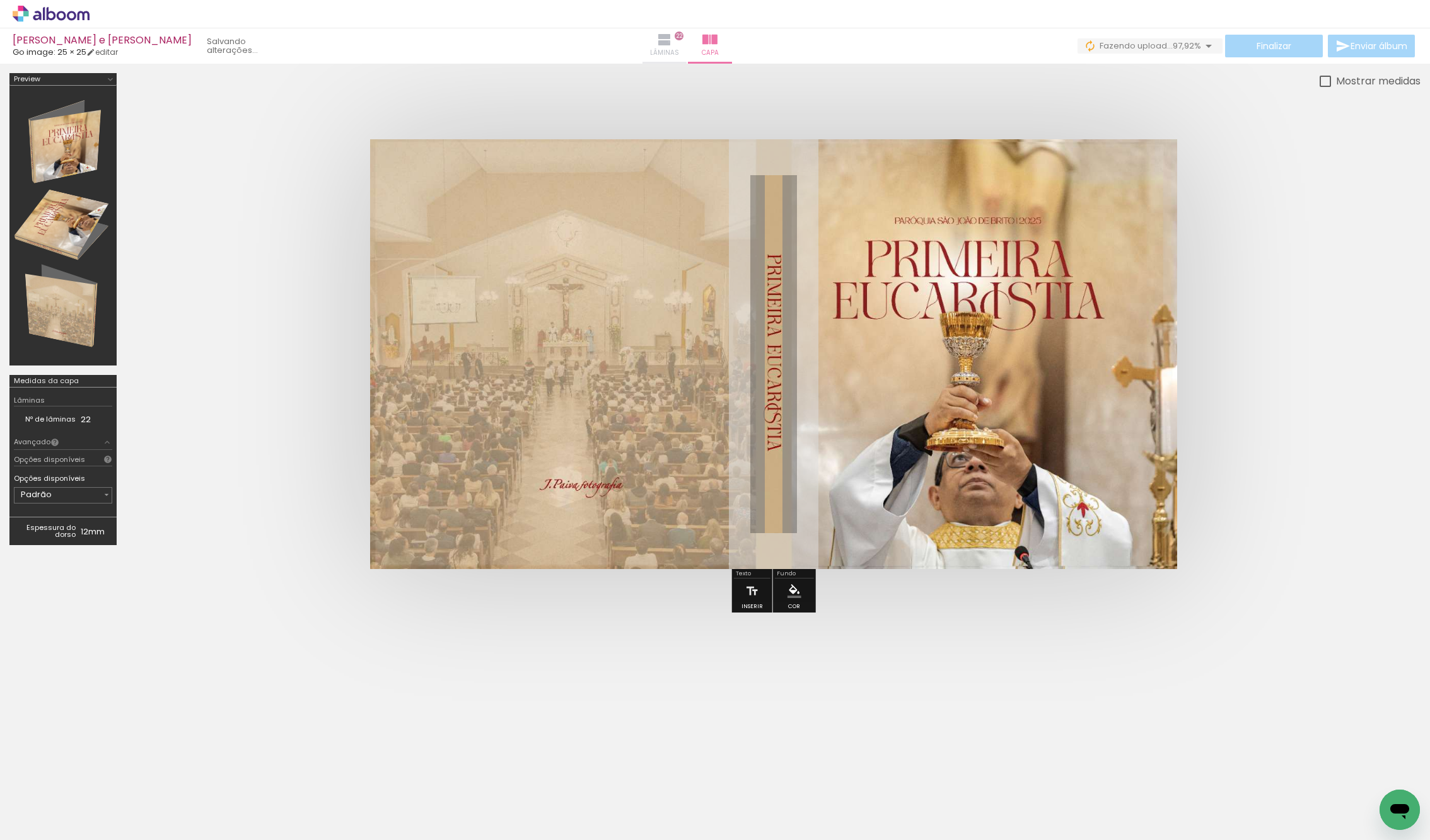
click at [672, 41] on iron-icon at bounding box center [664, 40] width 15 height 15
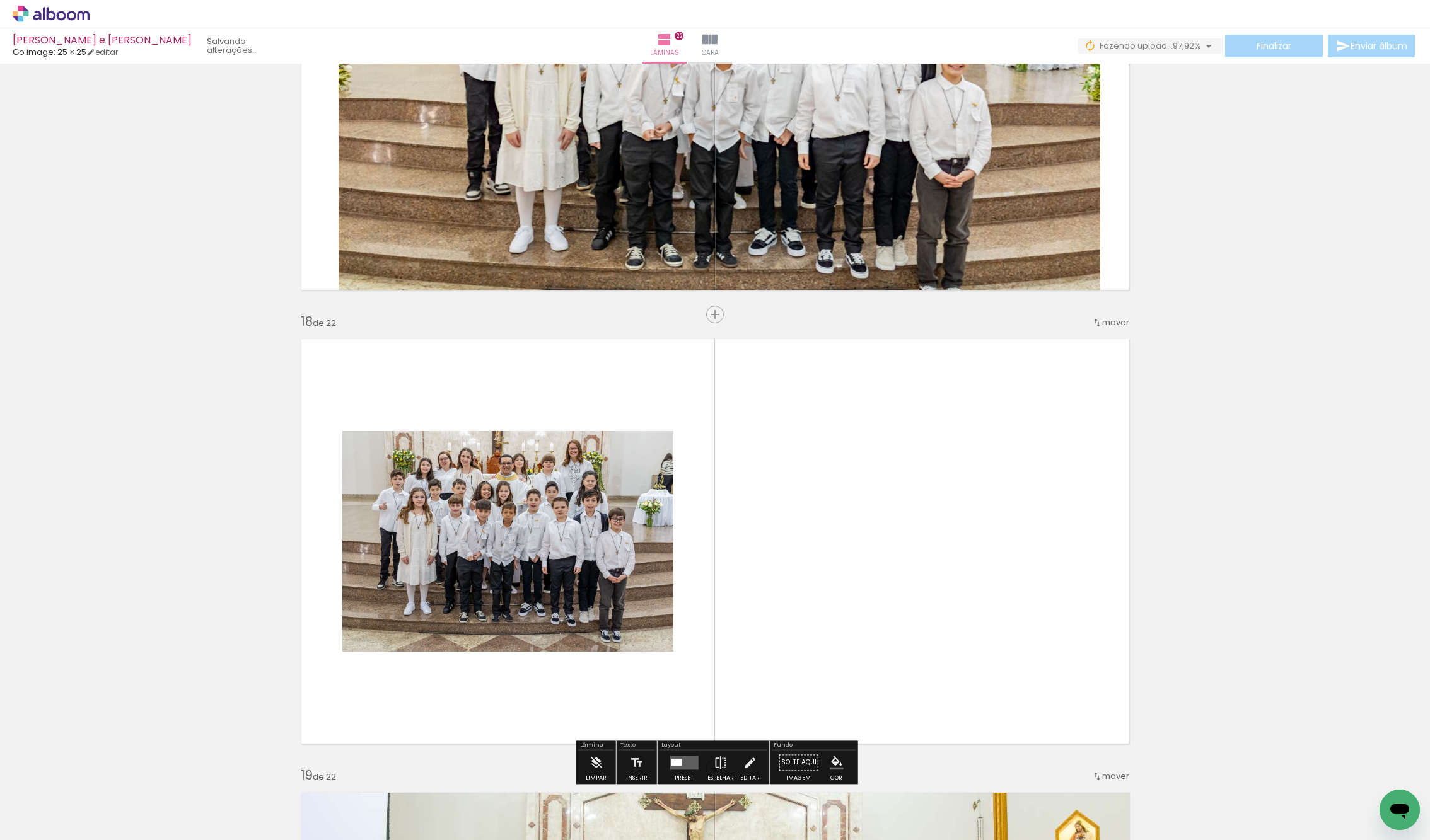
scroll to position [7540, 0]
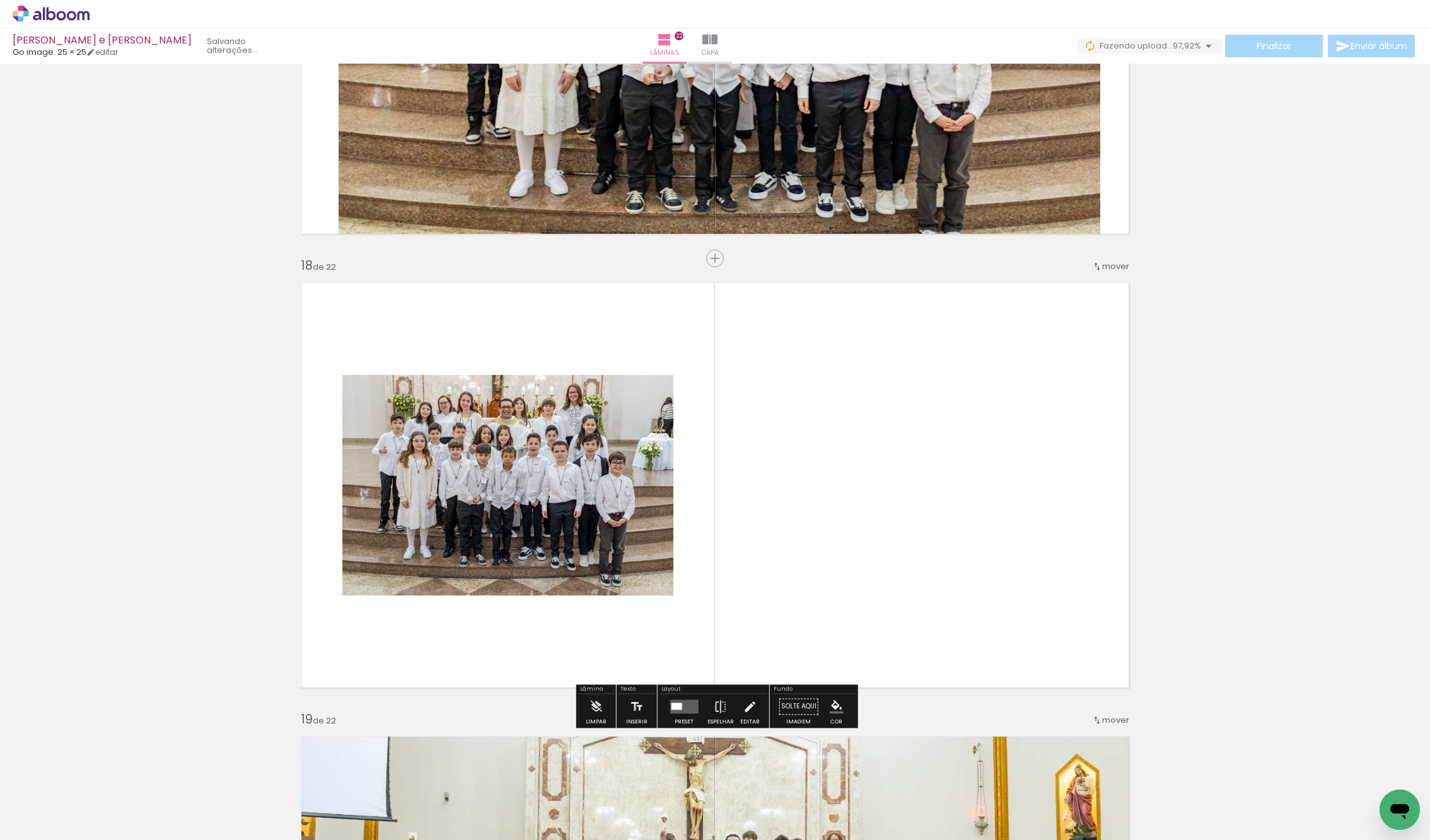
click at [685, 707] on quentale-layouter at bounding box center [683, 707] width 28 height 14
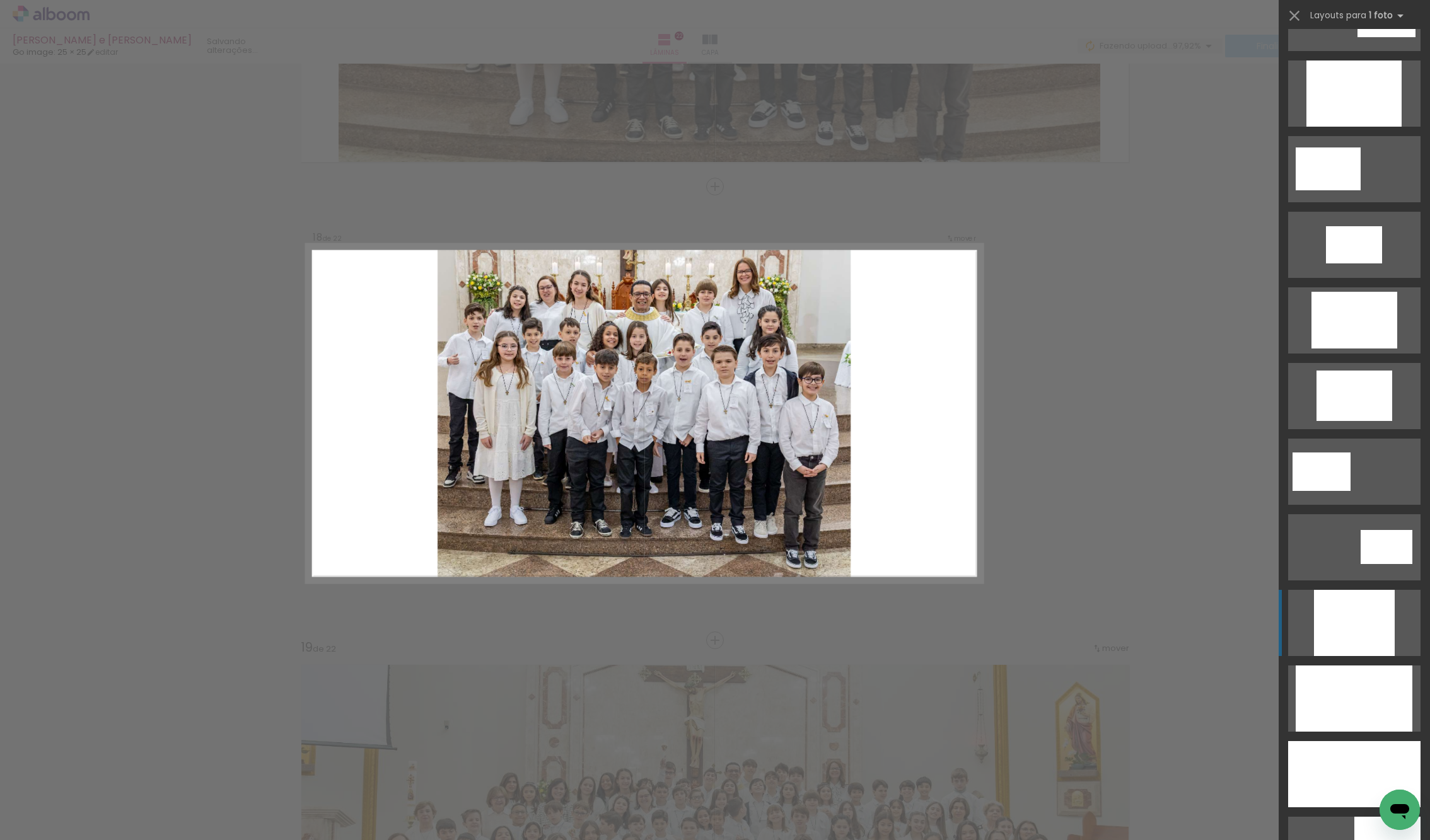
scroll to position [223, 0]
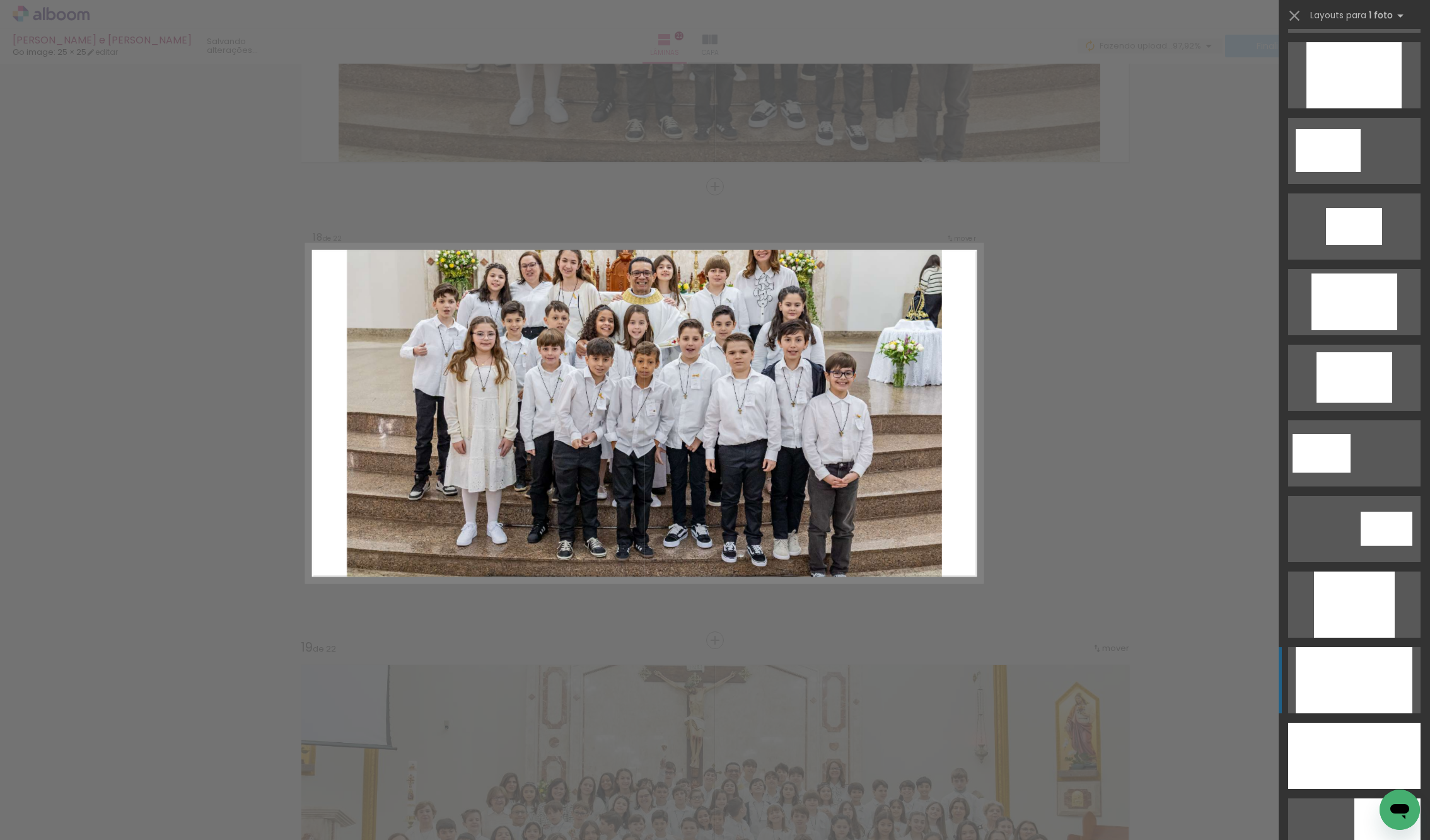
click at [1362, 108] on div at bounding box center [1353, 75] width 95 height 66
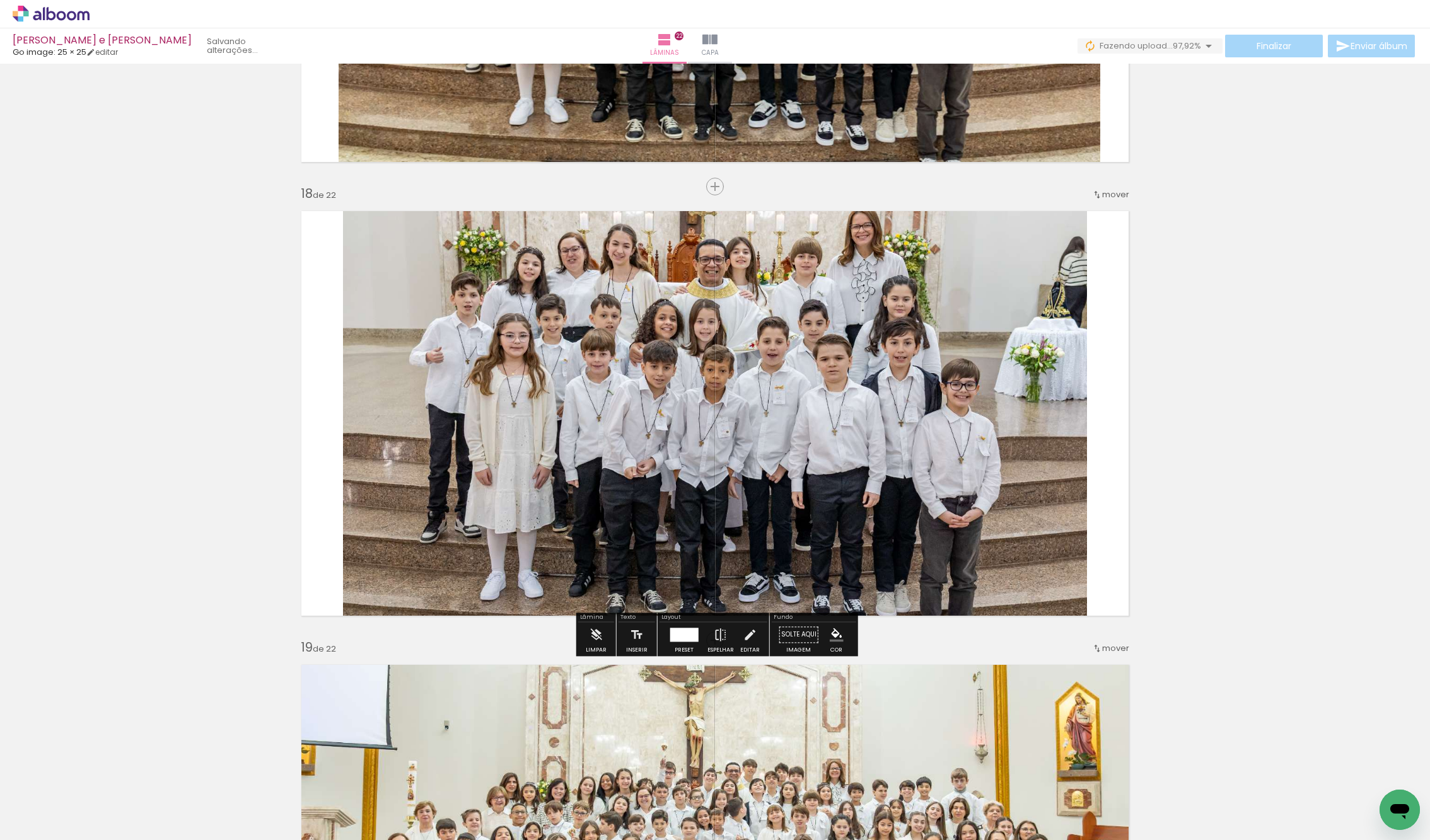
scroll to position [223, 0]
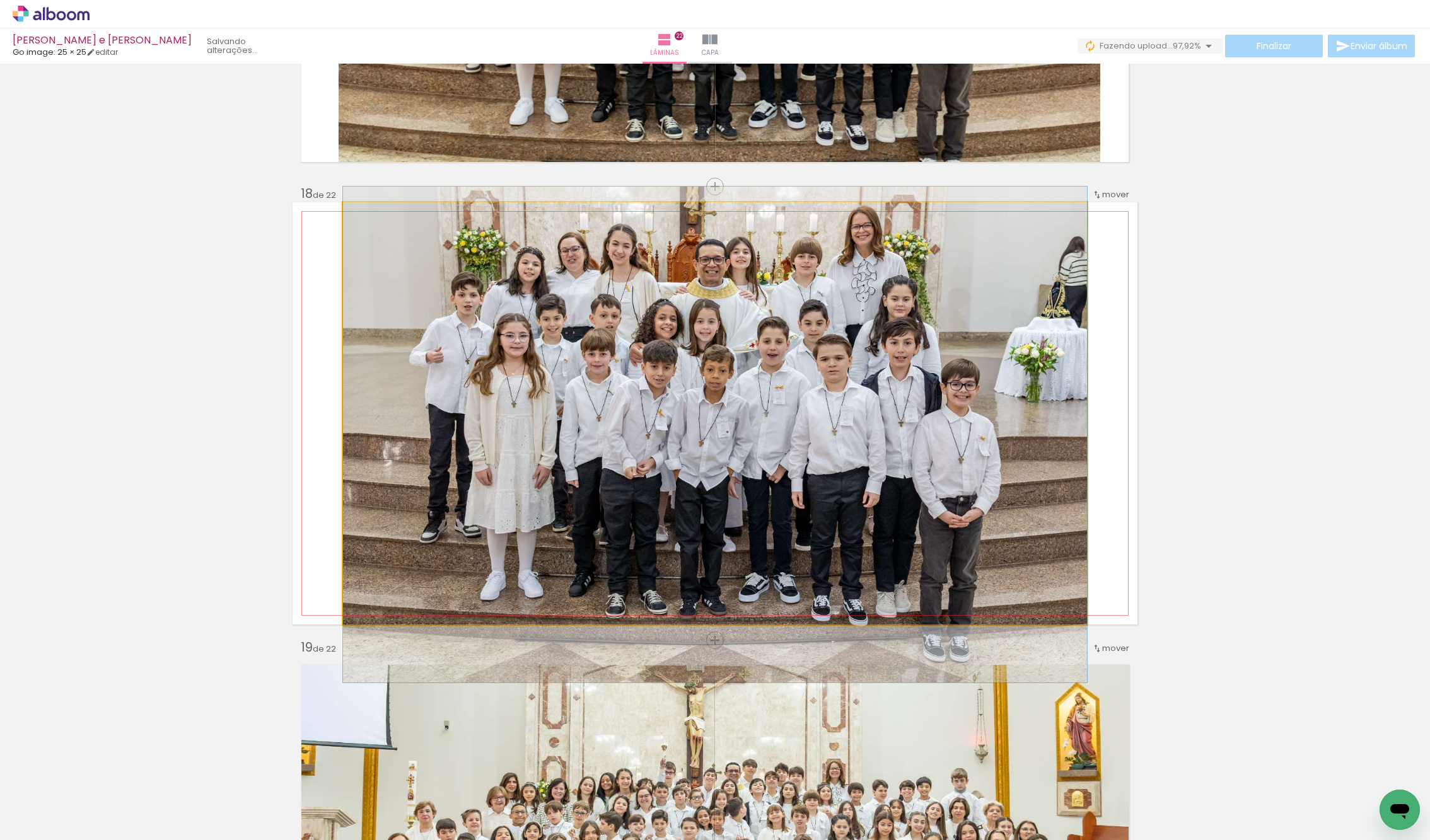
click at [861, 461] on quentale-photo at bounding box center [715, 413] width 744 height 423
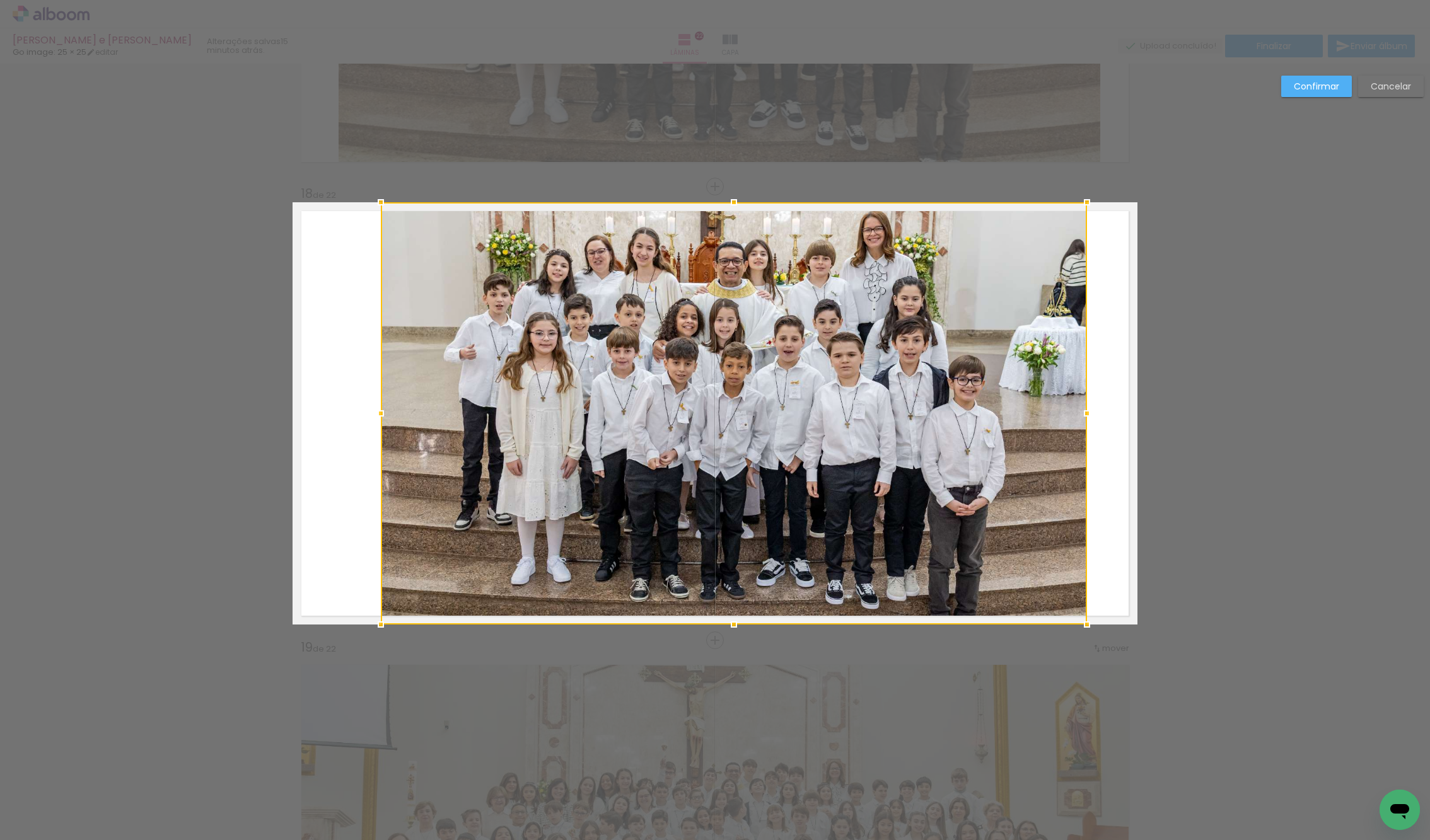
drag, startPoint x: 339, startPoint y: 405, endPoint x: 377, endPoint y: 405, distance: 38.0
click at [377, 405] on div at bounding box center [381, 414] width 26 height 25
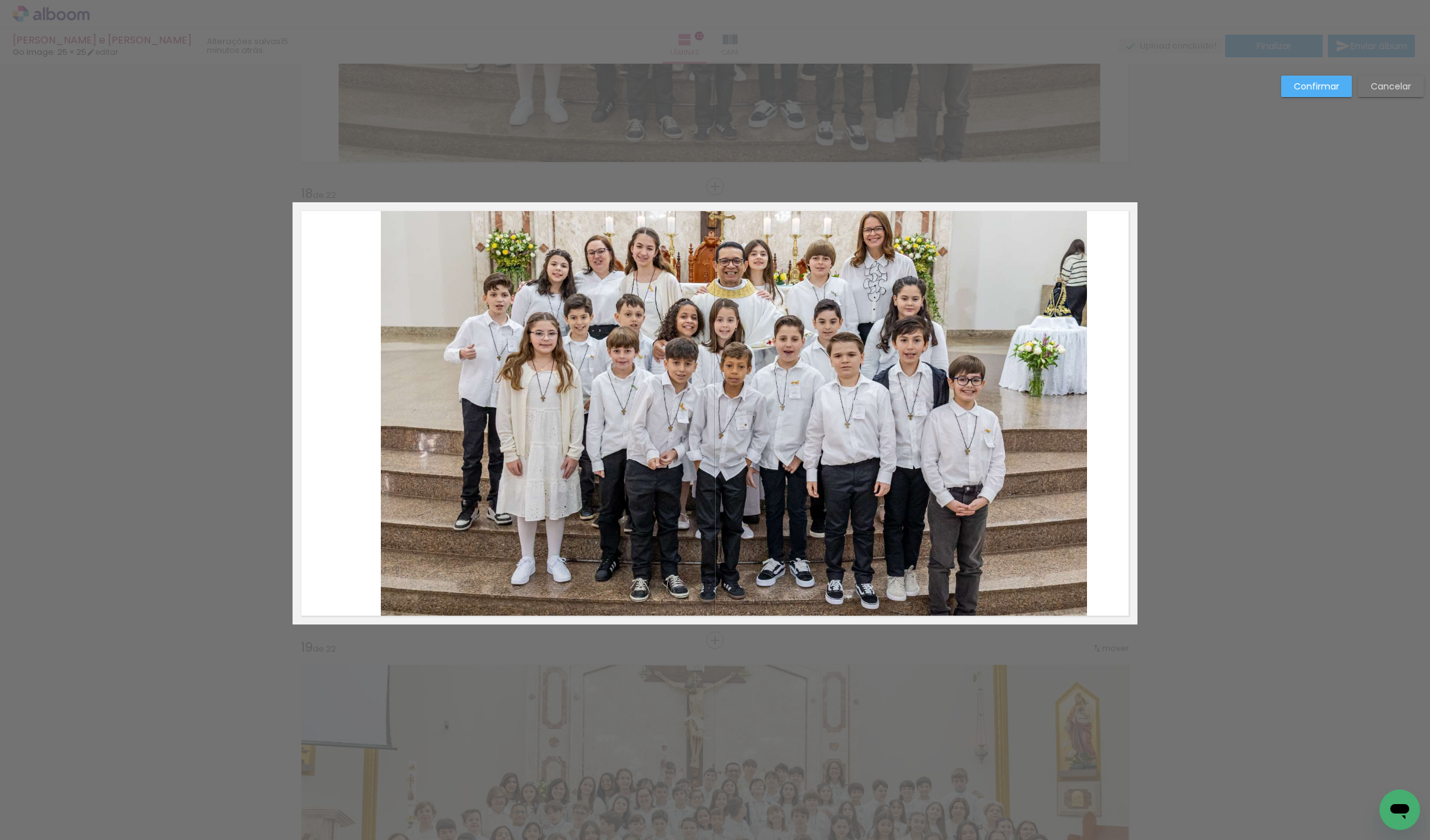
click at [831, 398] on quentale-photo at bounding box center [733, 413] width 706 height 423
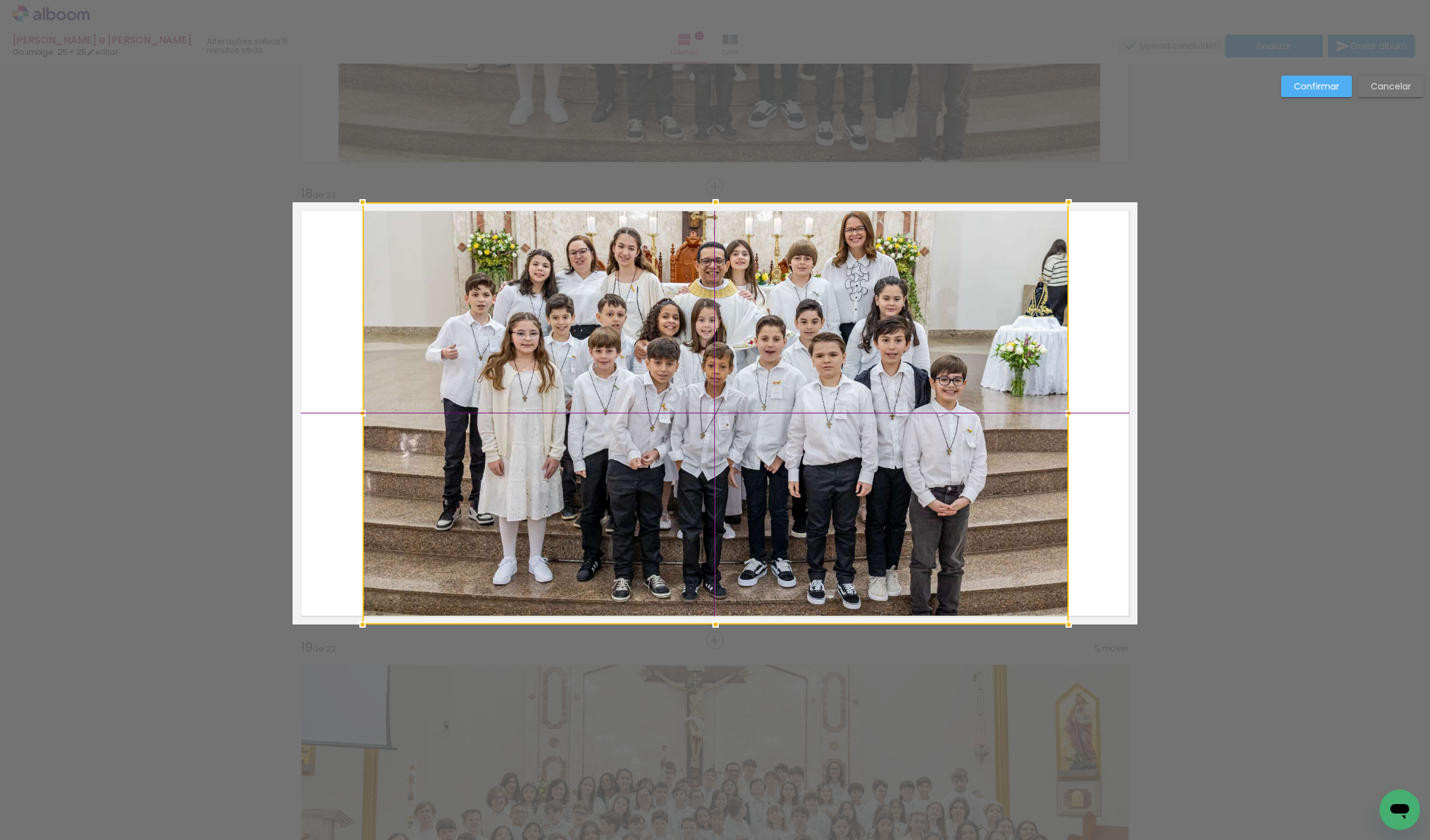
drag, startPoint x: 831, startPoint y: 398, endPoint x: 803, endPoint y: 405, distance: 28.9
click at [803, 405] on div at bounding box center [715, 413] width 706 height 423
click at [0, 0] on slot "Confirmar" at bounding box center [0, 0] width 0 height 0
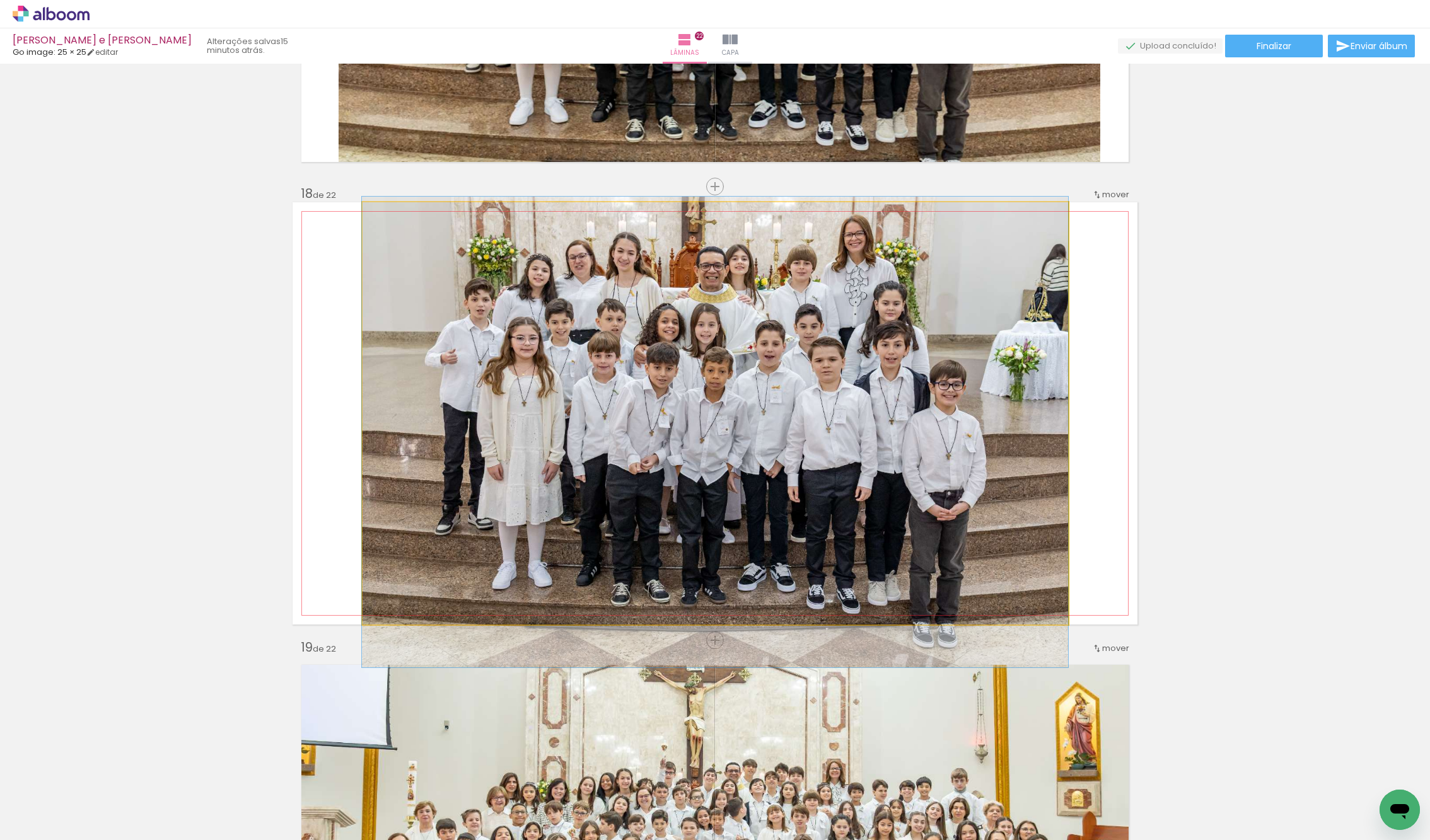
drag, startPoint x: 865, startPoint y: 266, endPoint x: 871, endPoint y: 269, distance: 6.7
click at [863, 271] on div at bounding box center [715, 432] width 706 height 471
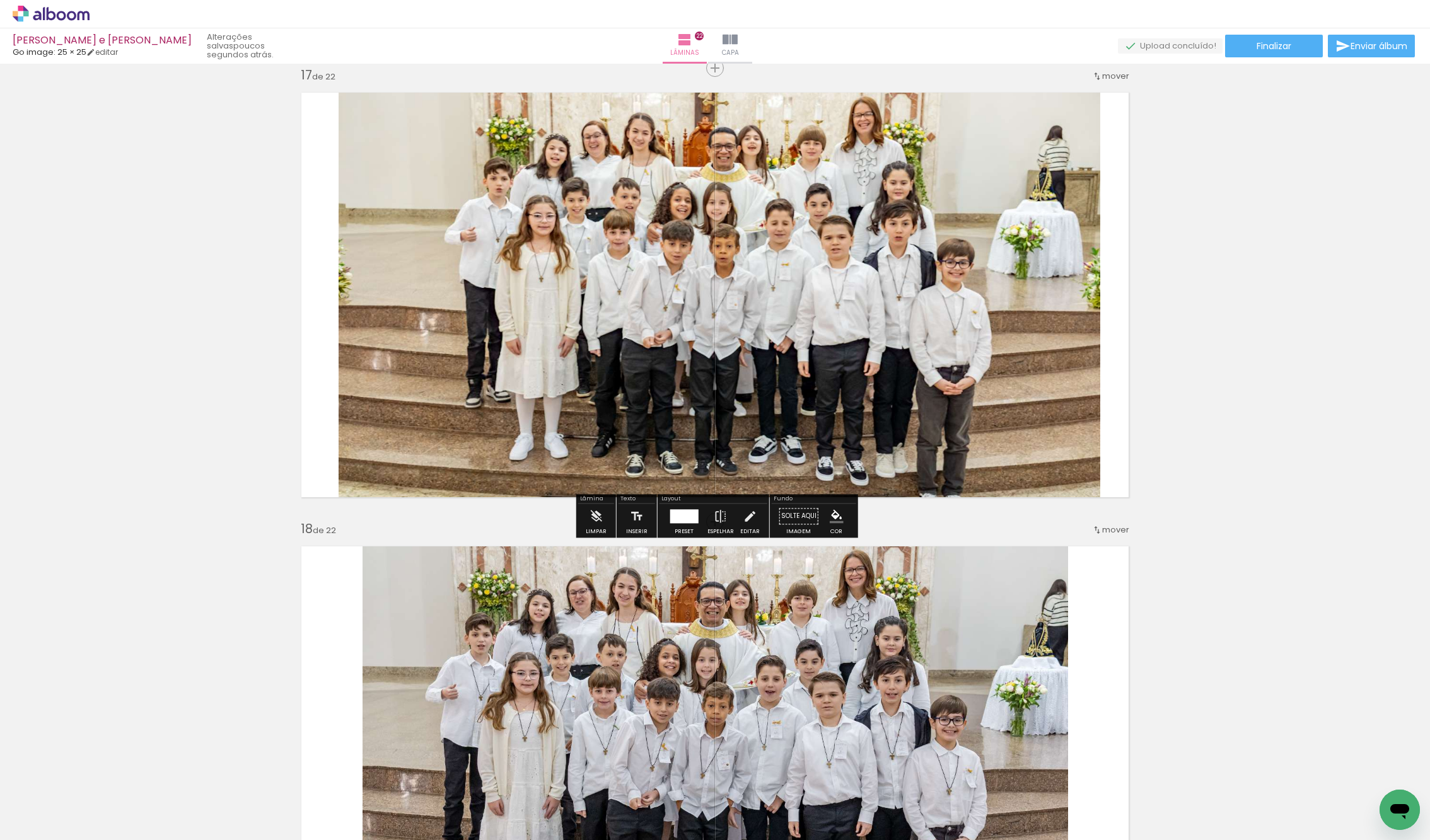
scroll to position [7204, 0]
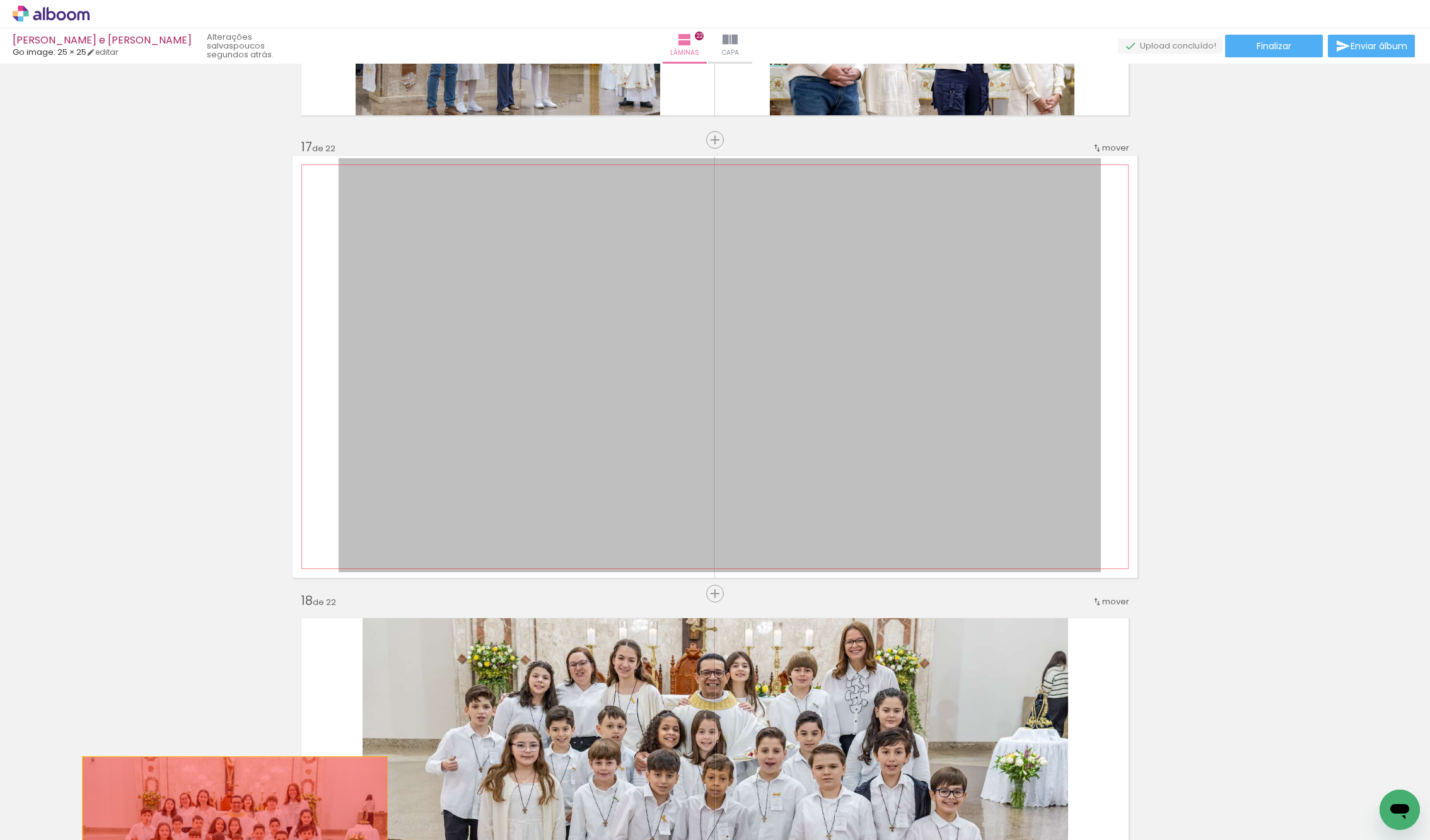
drag, startPoint x: 634, startPoint y: 252, endPoint x: 235, endPoint y: 839, distance: 709.8
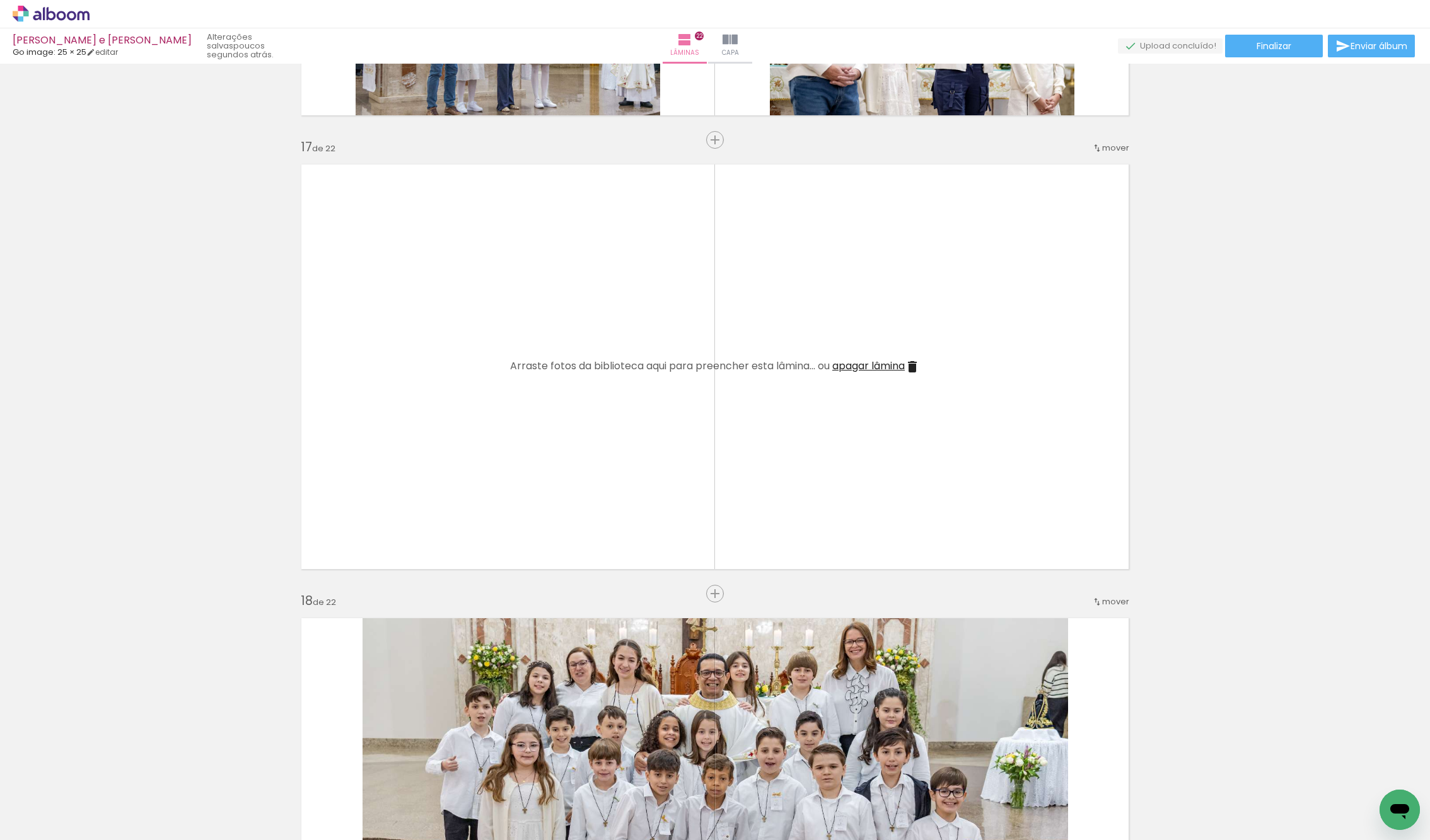
click at [104, 769] on iron-icon at bounding box center [98, 772] width 13 height 13
click at [917, 366] on iron-icon at bounding box center [912, 367] width 15 height 15
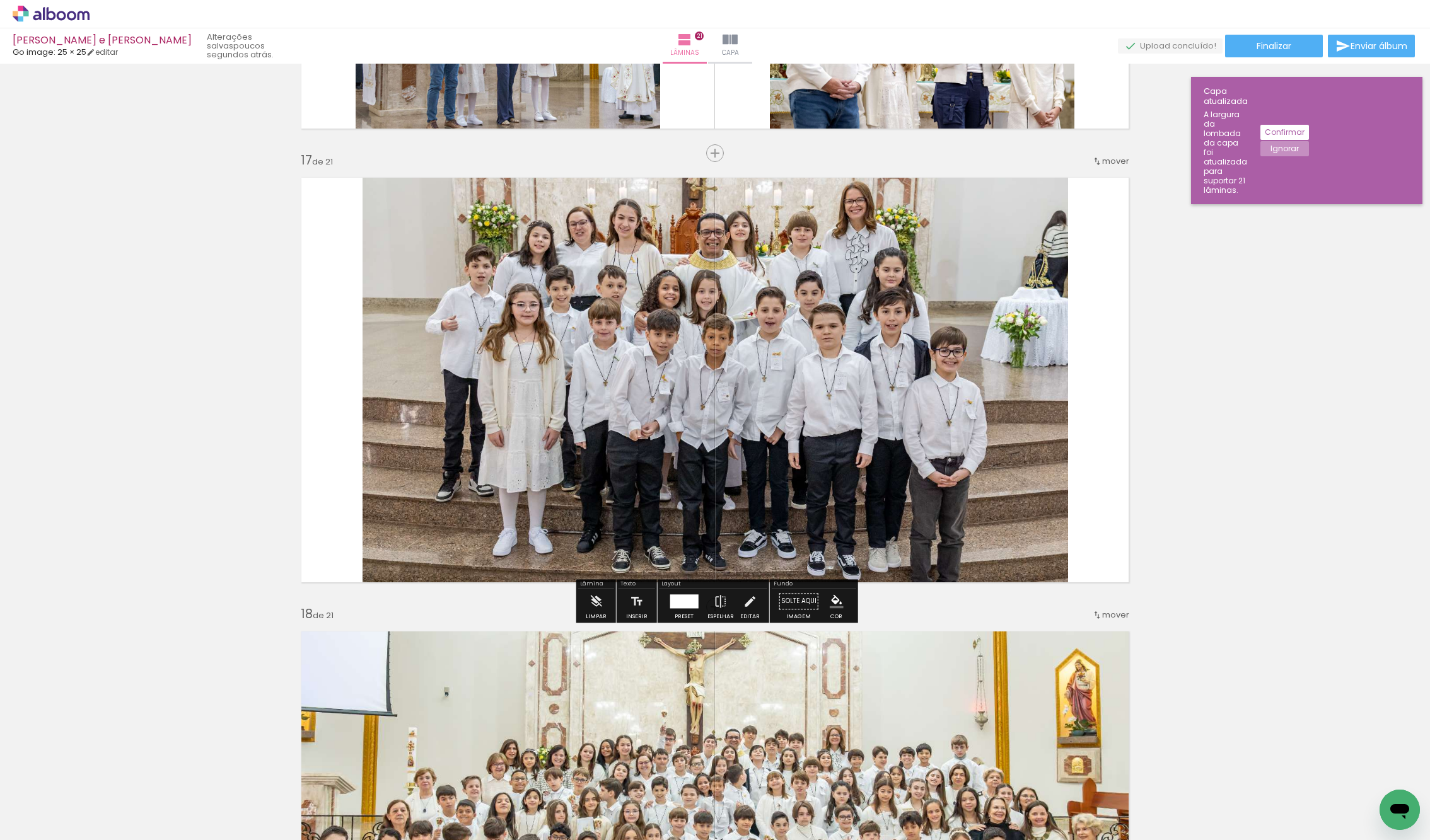
scroll to position [7186, 0]
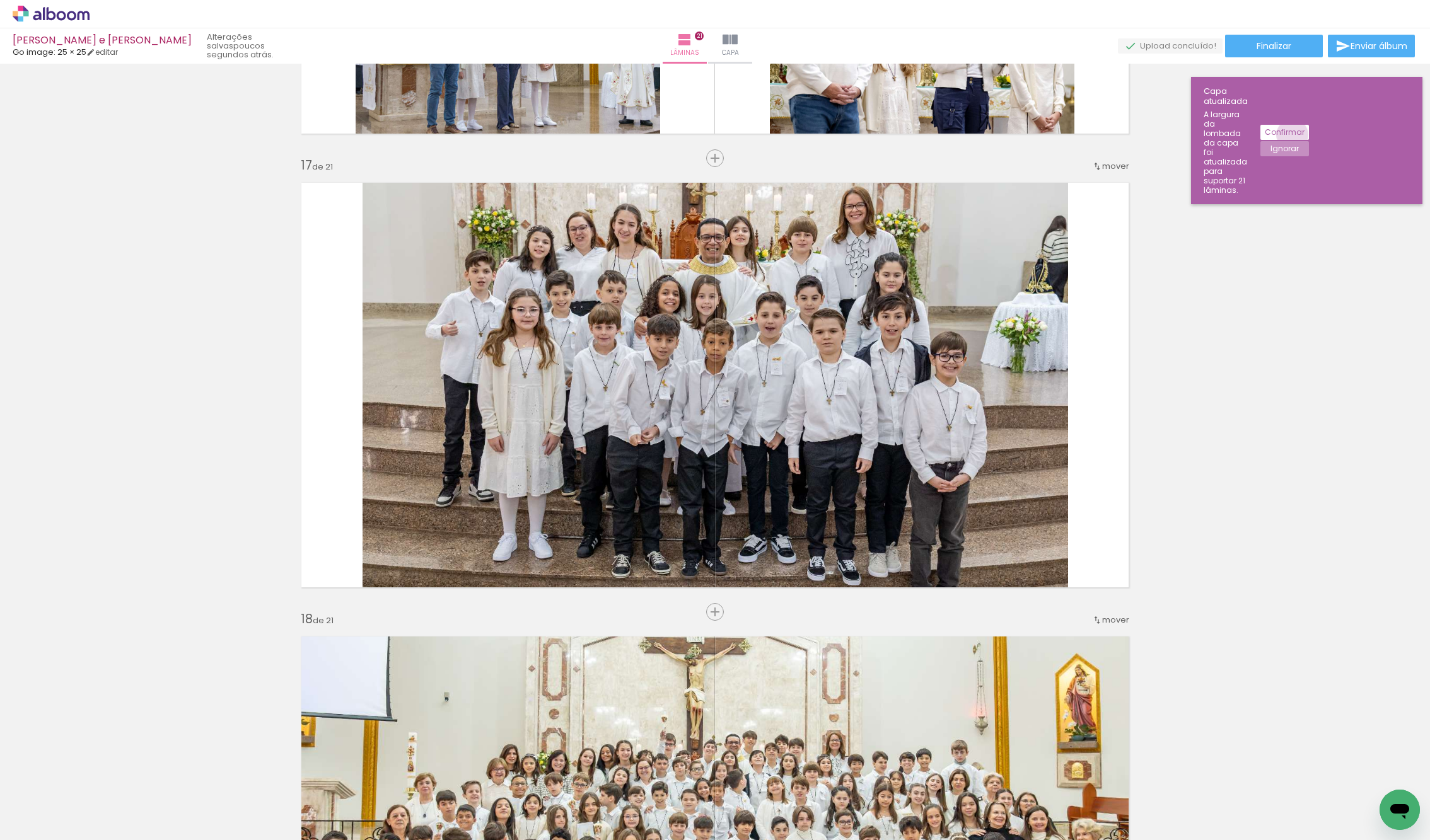
drag, startPoint x: 1401, startPoint y: 96, endPoint x: 1376, endPoint y: 122, distance: 36.1
click at [0, 0] on slot "Confirmar" at bounding box center [0, 0] width 0 height 0
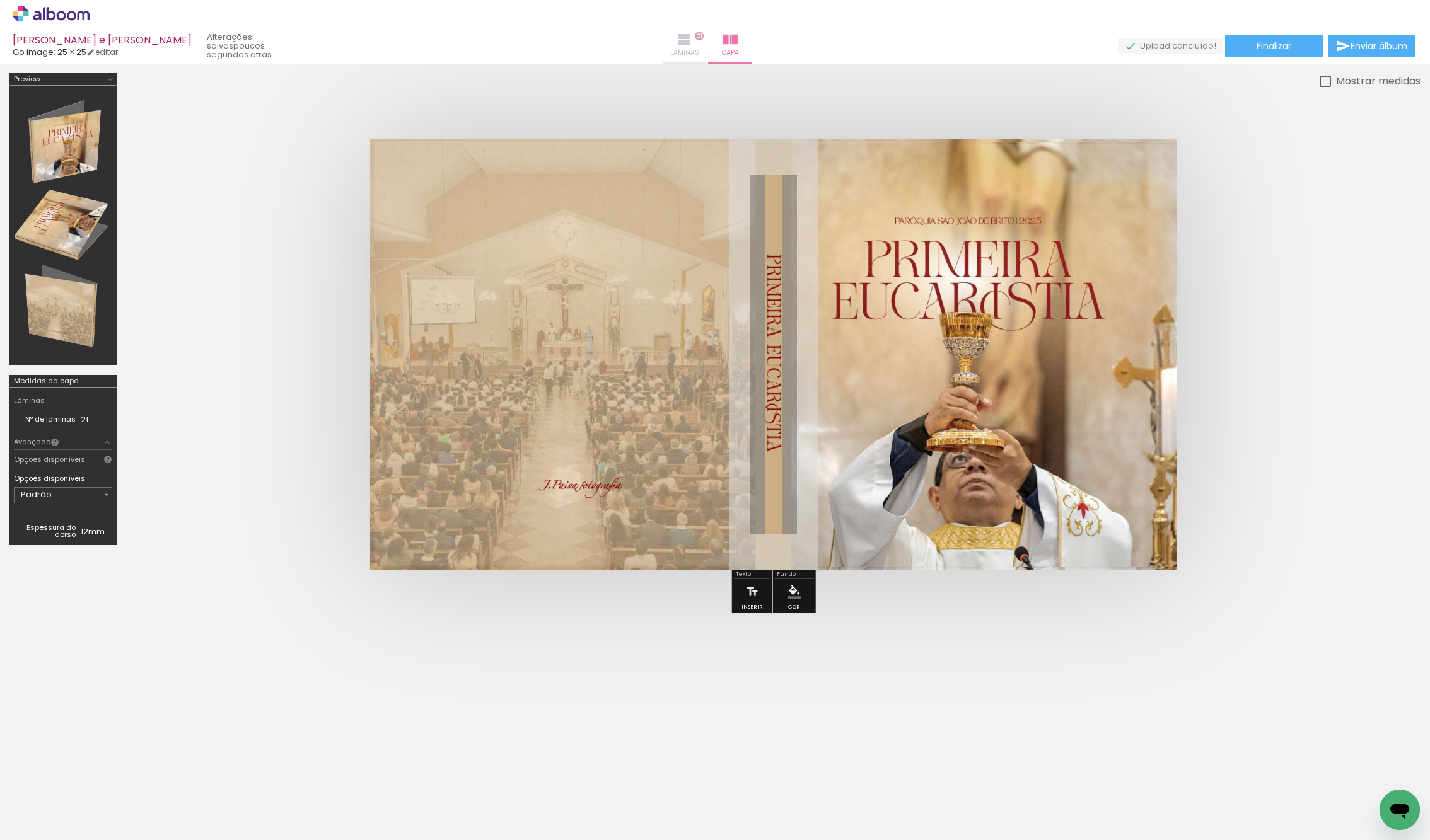
click at [692, 32] on iron-icon at bounding box center [685, 40] width 15 height 15
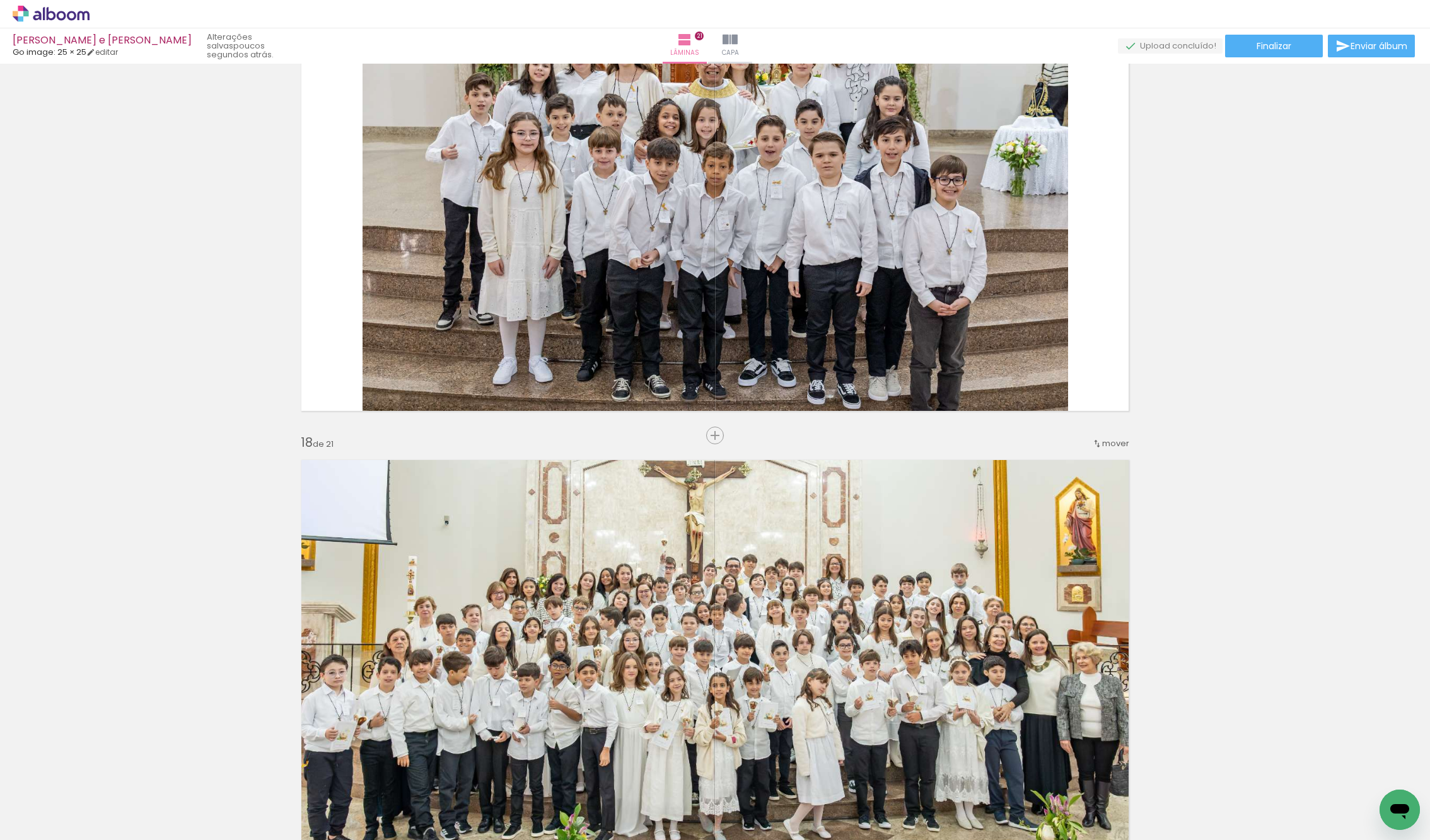
scroll to position [7392, 0]
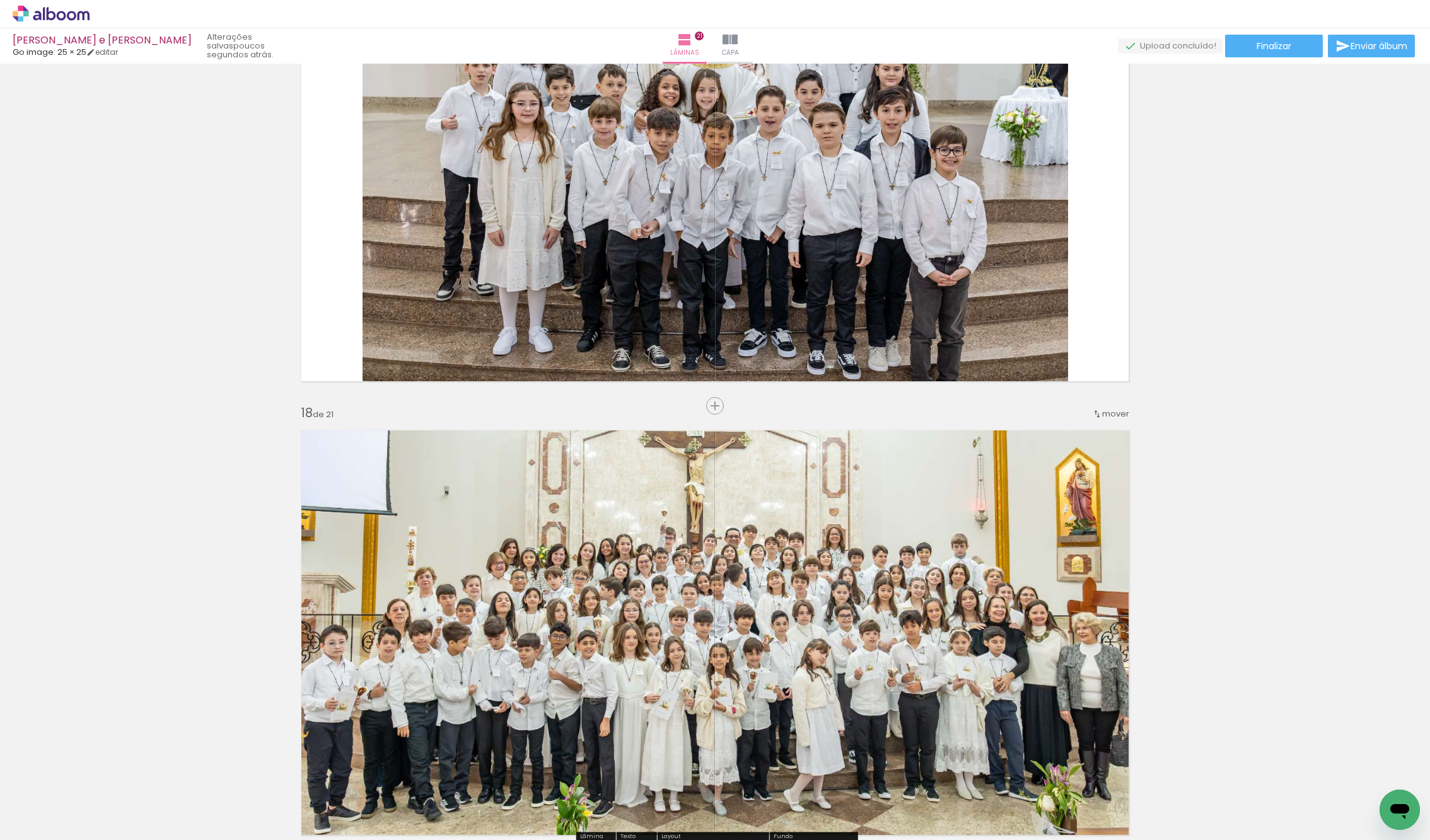
click at [763, 535] on quentale-photo at bounding box center [715, 633] width 845 height 423
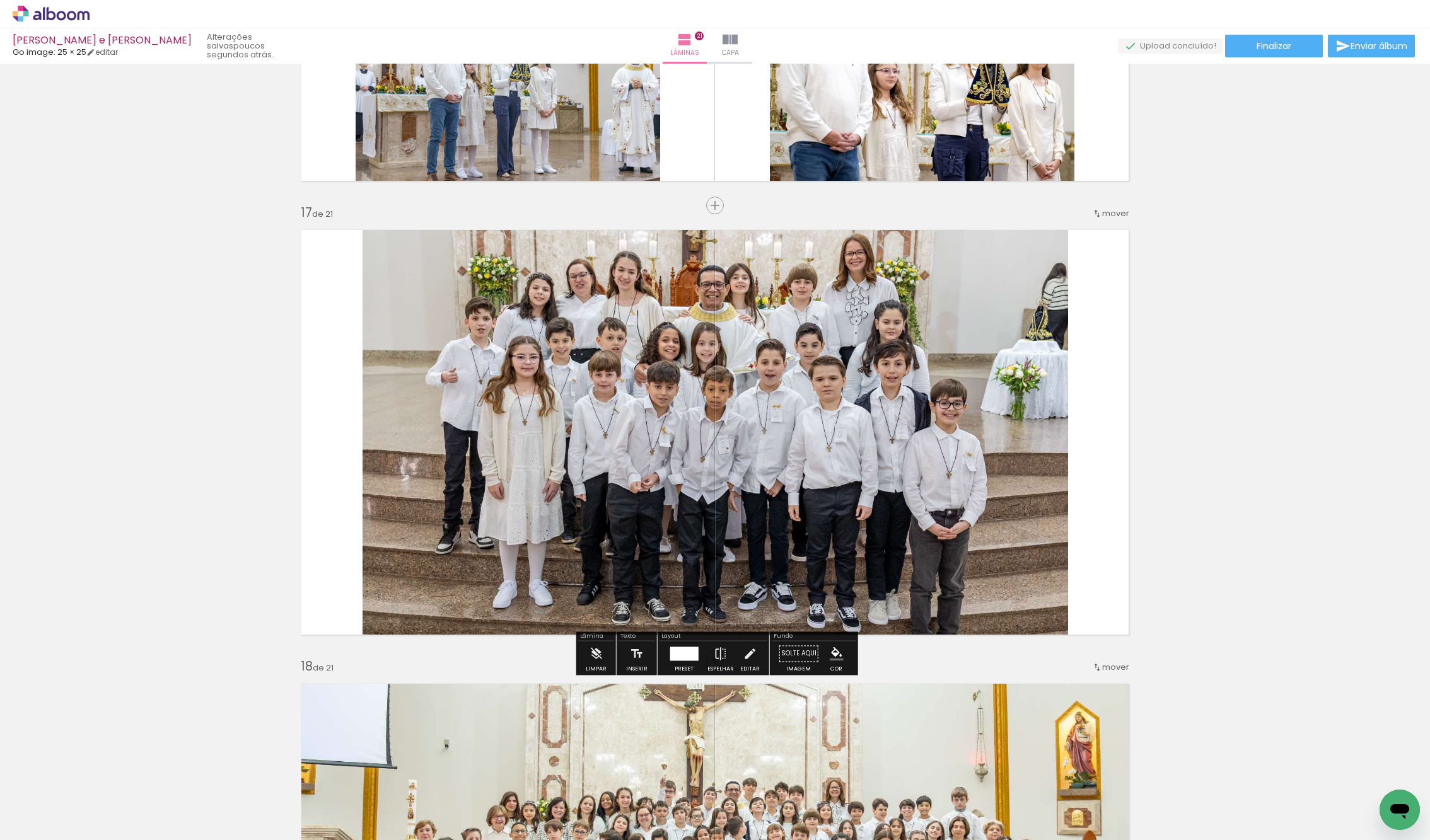
scroll to position [7125, 0]
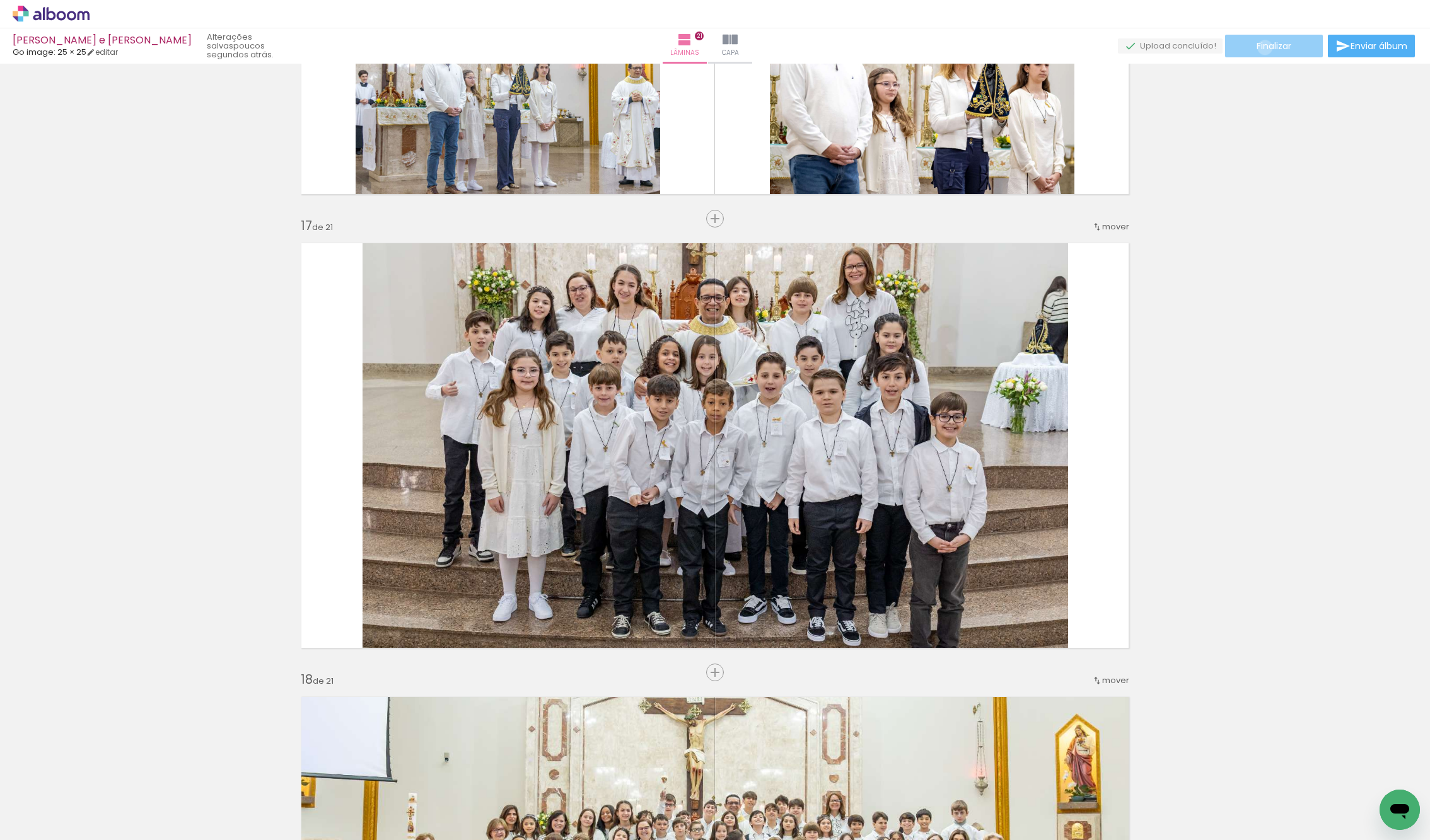
click at [1260, 47] on span "Finalizar" at bounding box center [1274, 46] width 34 height 9
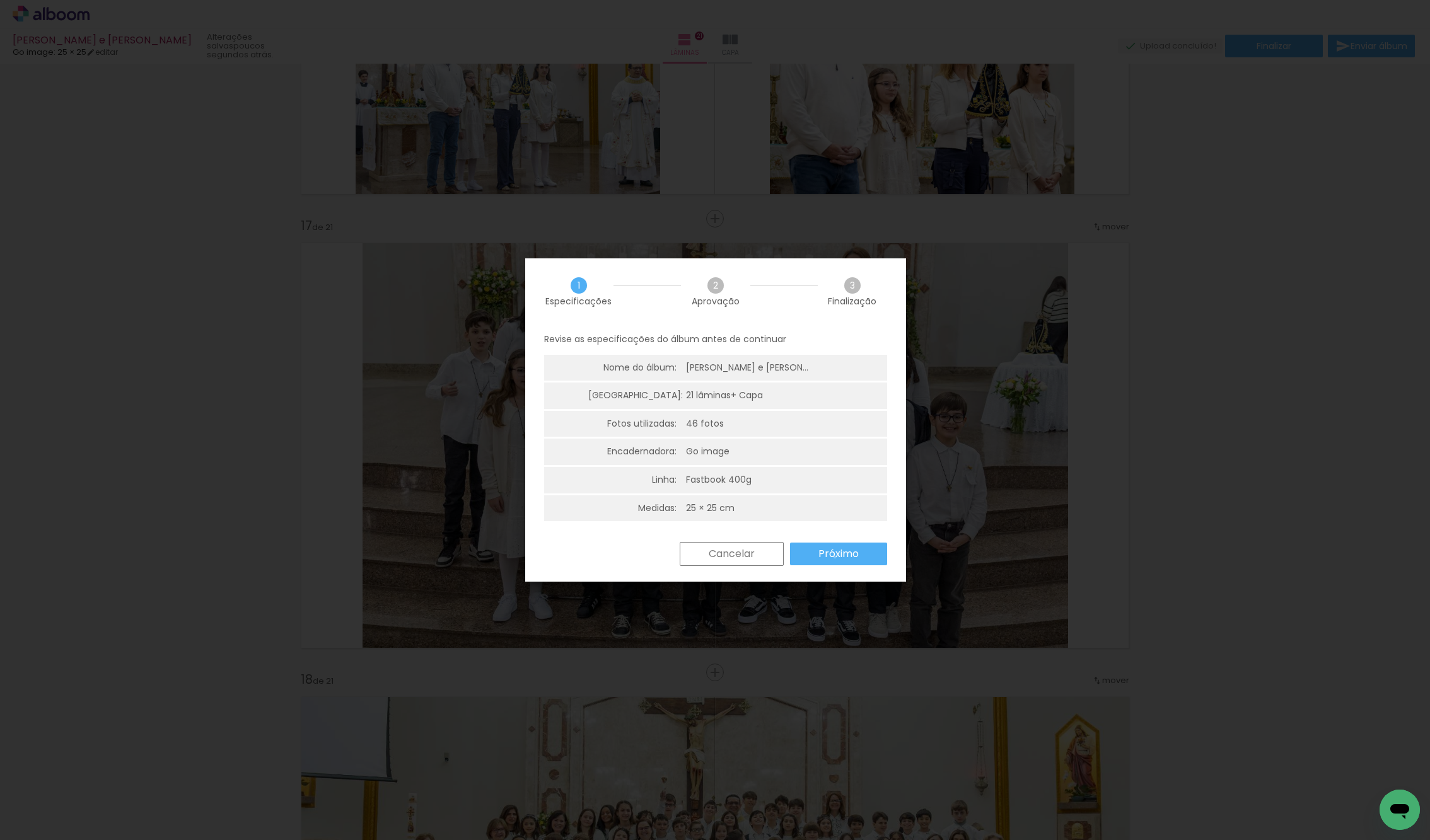
click at [0, 0] on slot "Próximo" at bounding box center [0, 0] width 0 height 0
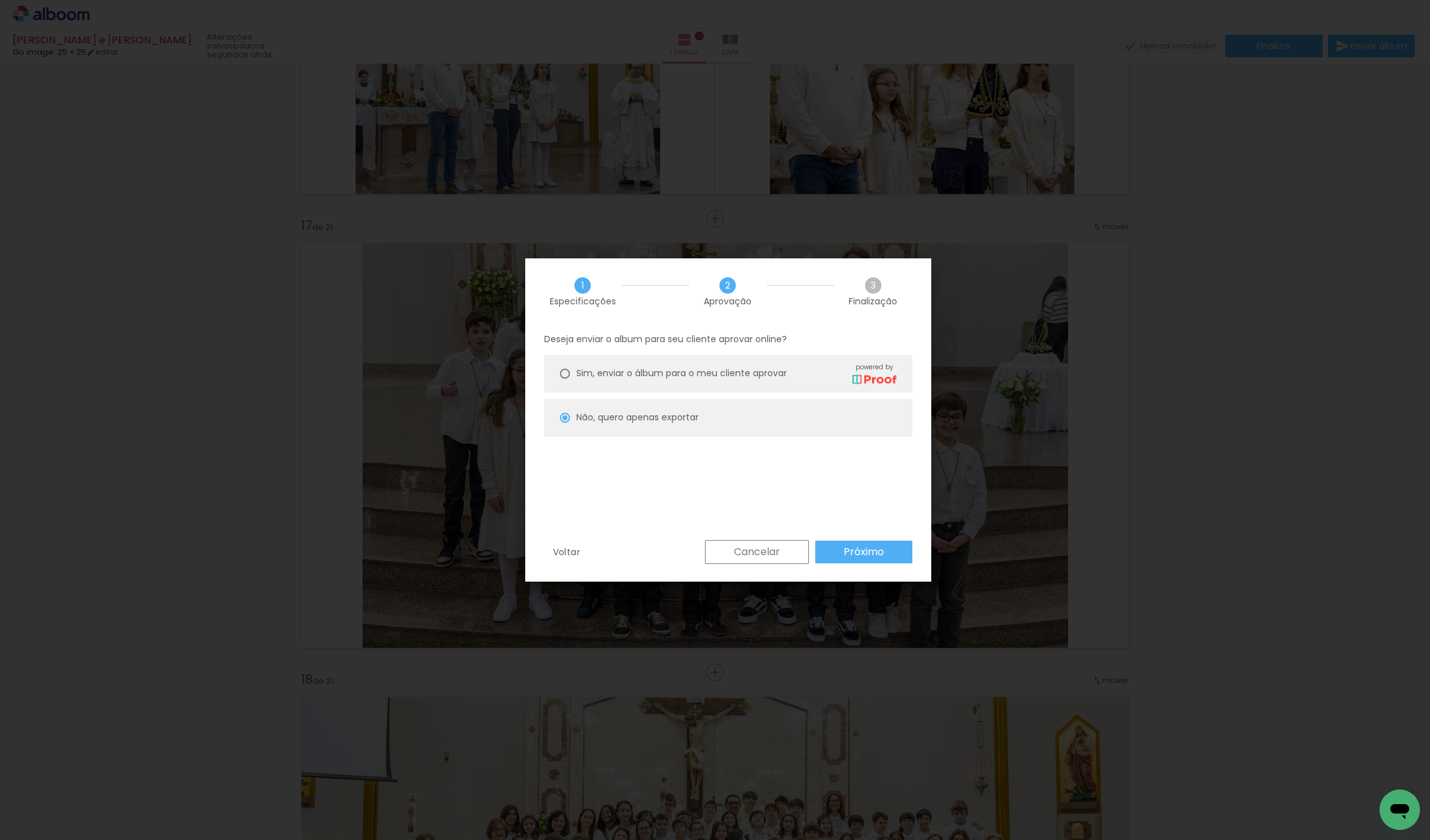
click at [0, 0] on slot "Próximo" at bounding box center [0, 0] width 0 height 0
type input "Alta, 300 DPI"
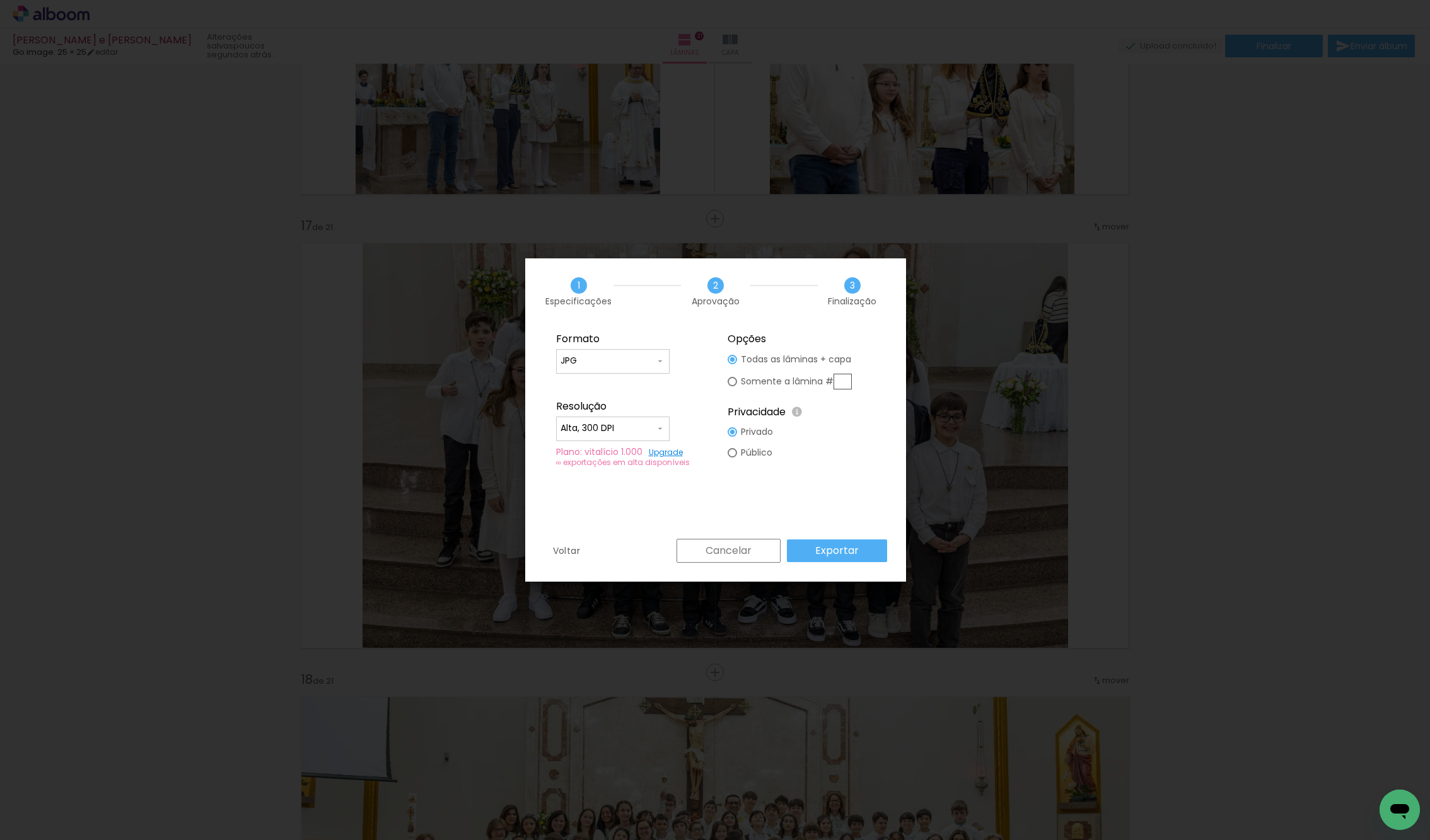
click at [843, 387] on input "text" at bounding box center [842, 381] width 18 height 16
type paper-radio-button "on"
type input "17"
click at [0, 0] on slot "Exportar" at bounding box center [0, 0] width 0 height 0
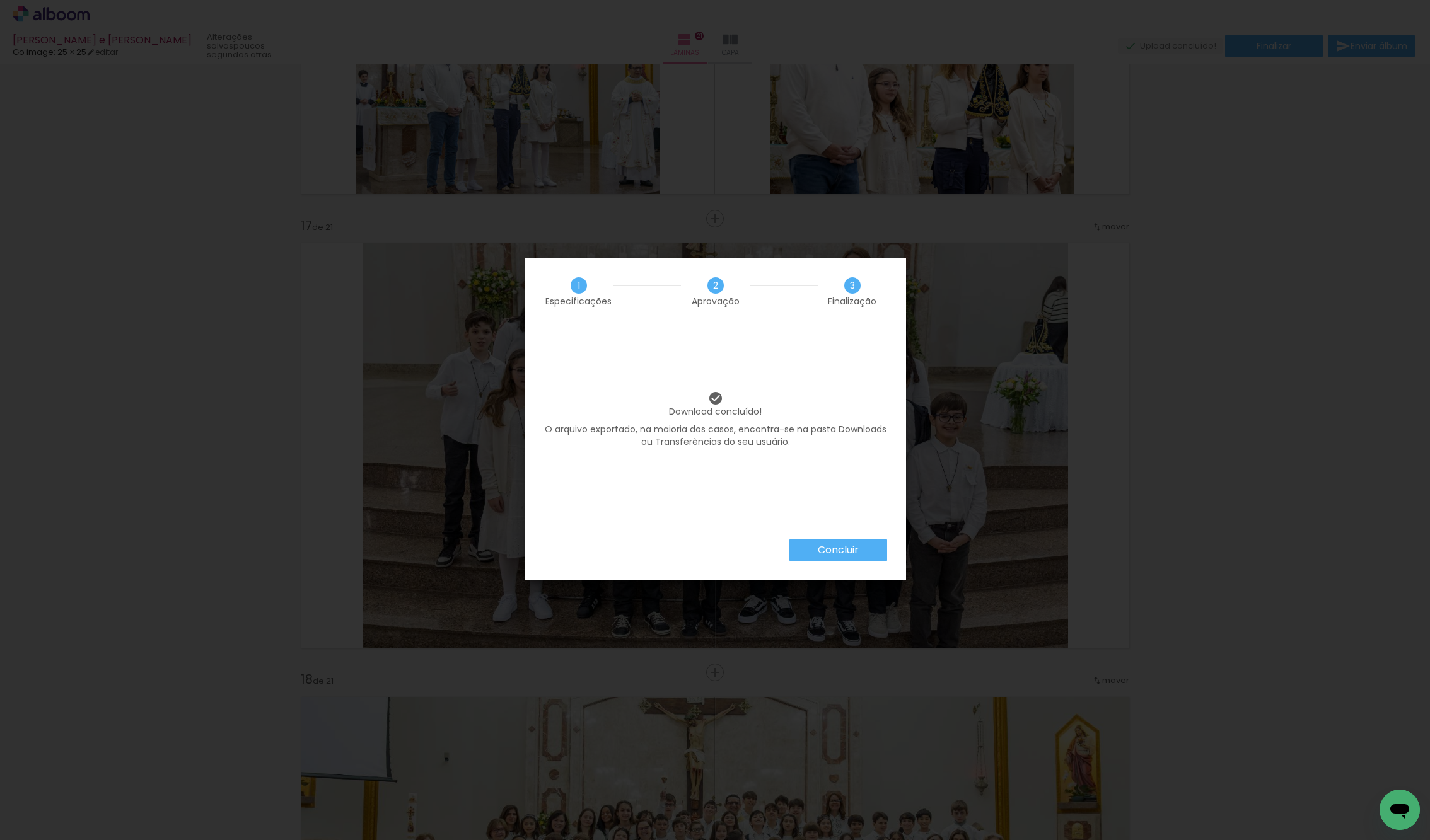
scroll to position [223, 0]
click at [0, 0] on slot "Concluir" at bounding box center [0, 0] width 0 height 0
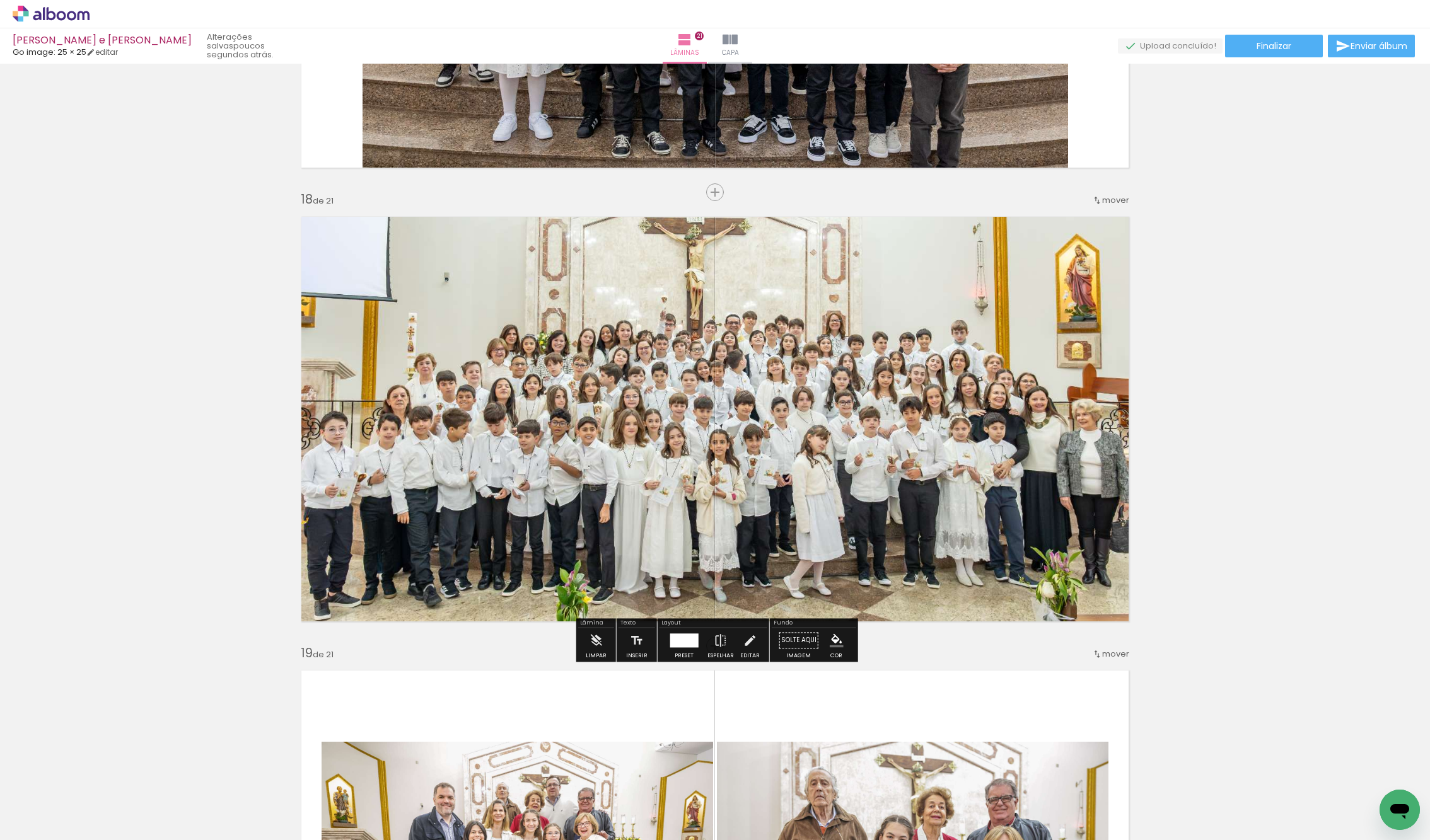
scroll to position [7612, 0]
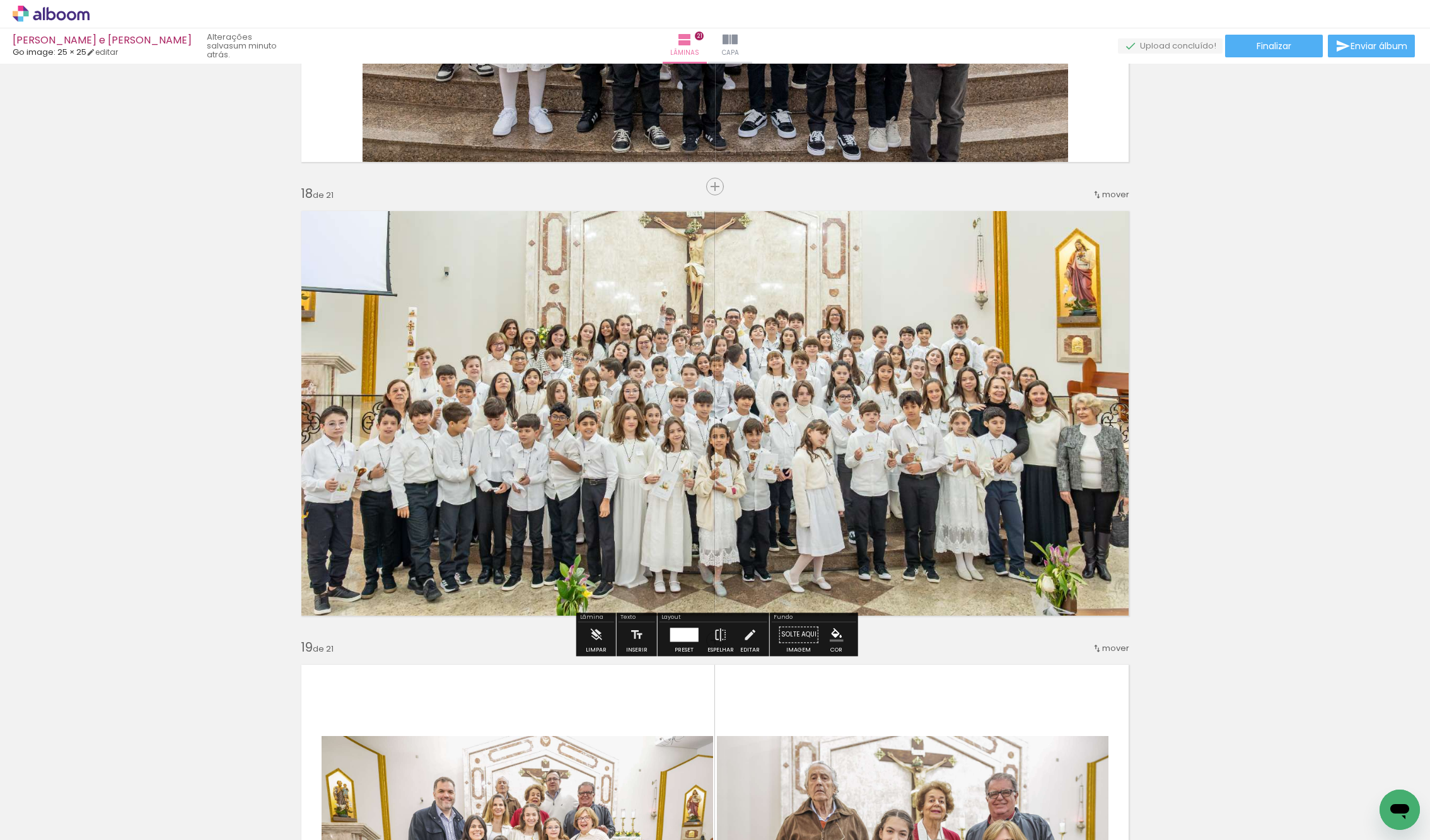
click at [731, 361] on div at bounding box center [715, 365] width 845 height 563
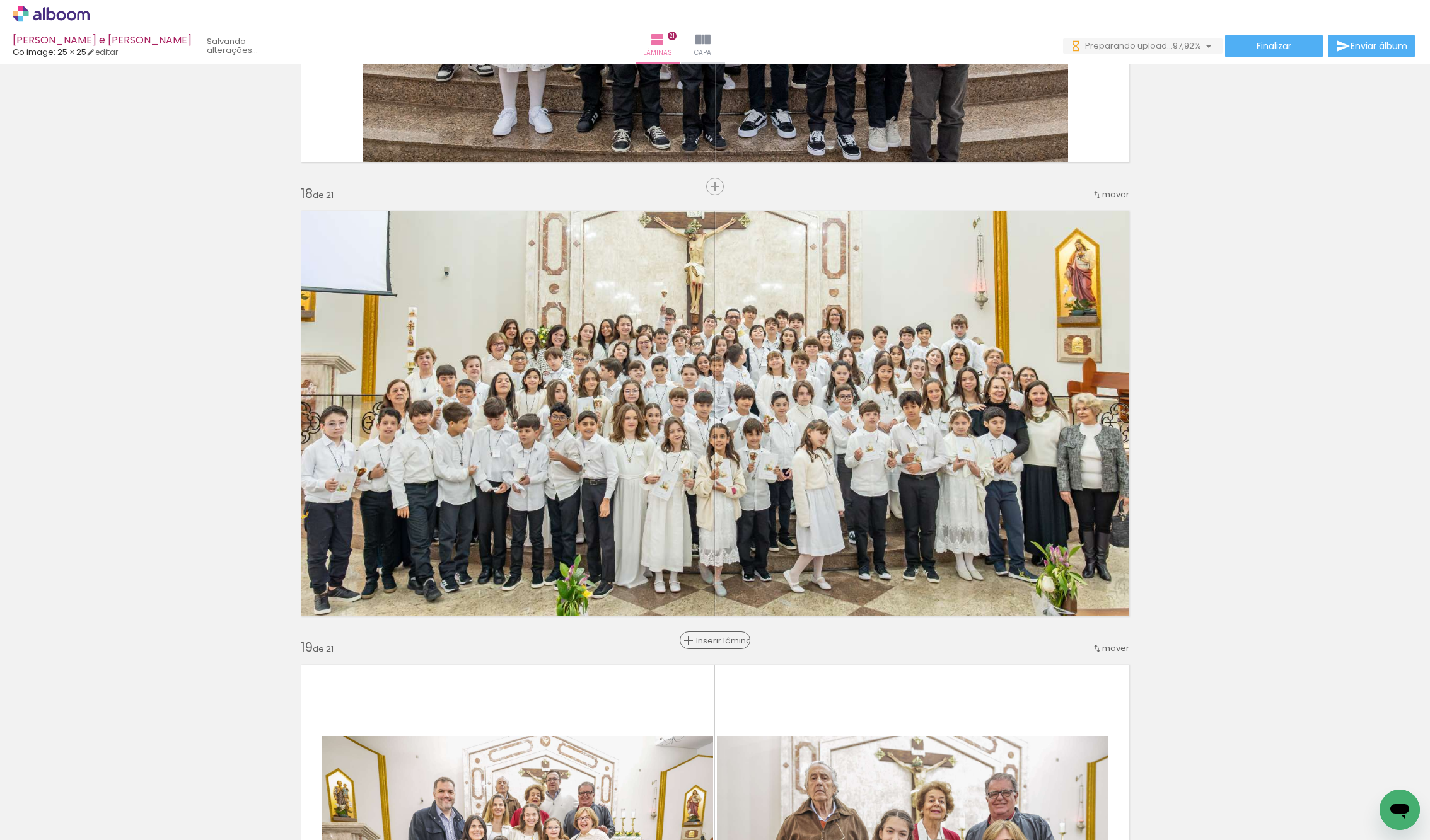
click at [714, 638] on span "Inserir lâmina" at bounding box center [720, 641] width 49 height 8
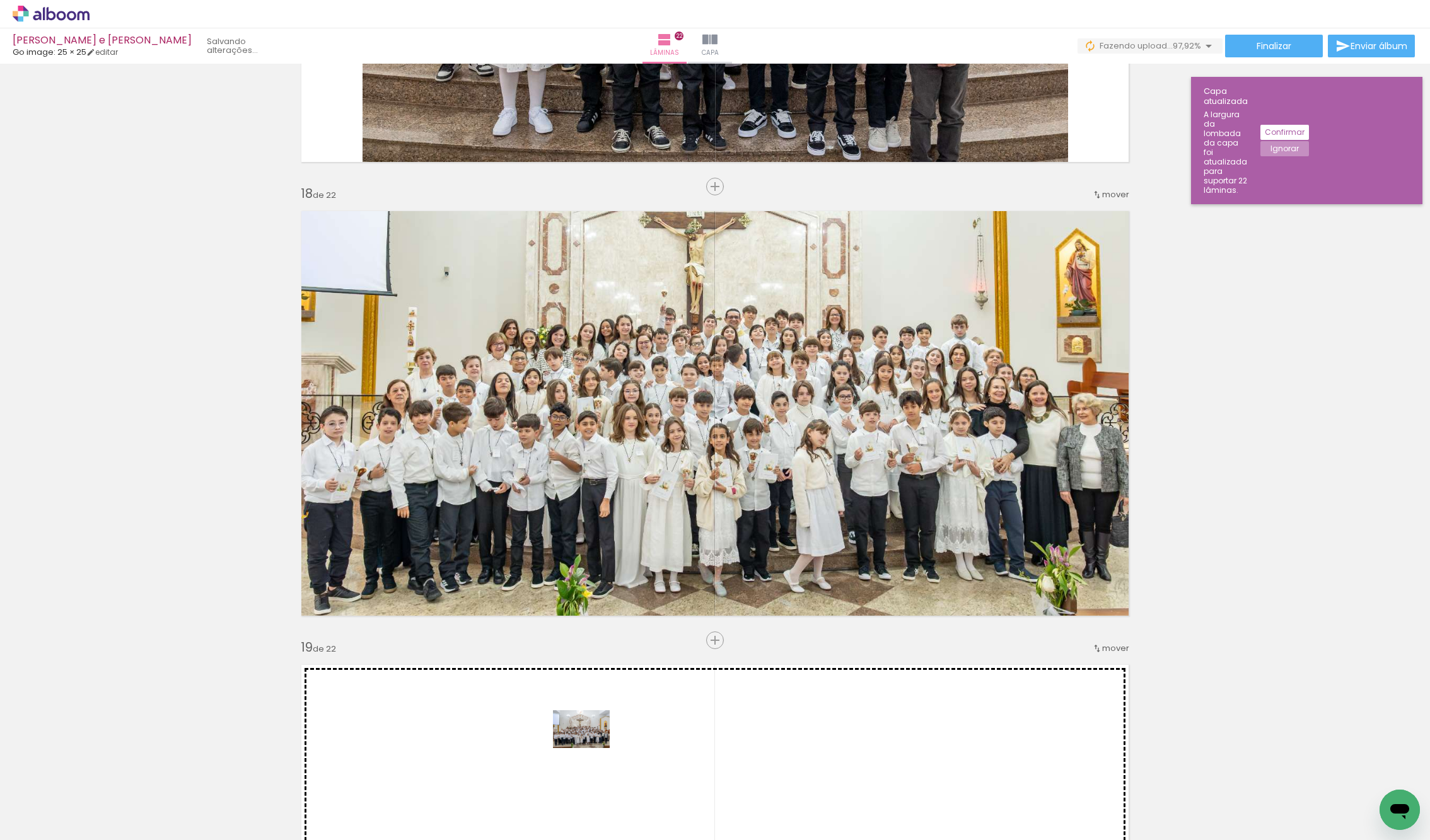
drag, startPoint x: 138, startPoint y: 797, endPoint x: 594, endPoint y: 748, distance: 458.6
click at [592, 748] on quentale-workspace at bounding box center [715, 420] width 1430 height 840
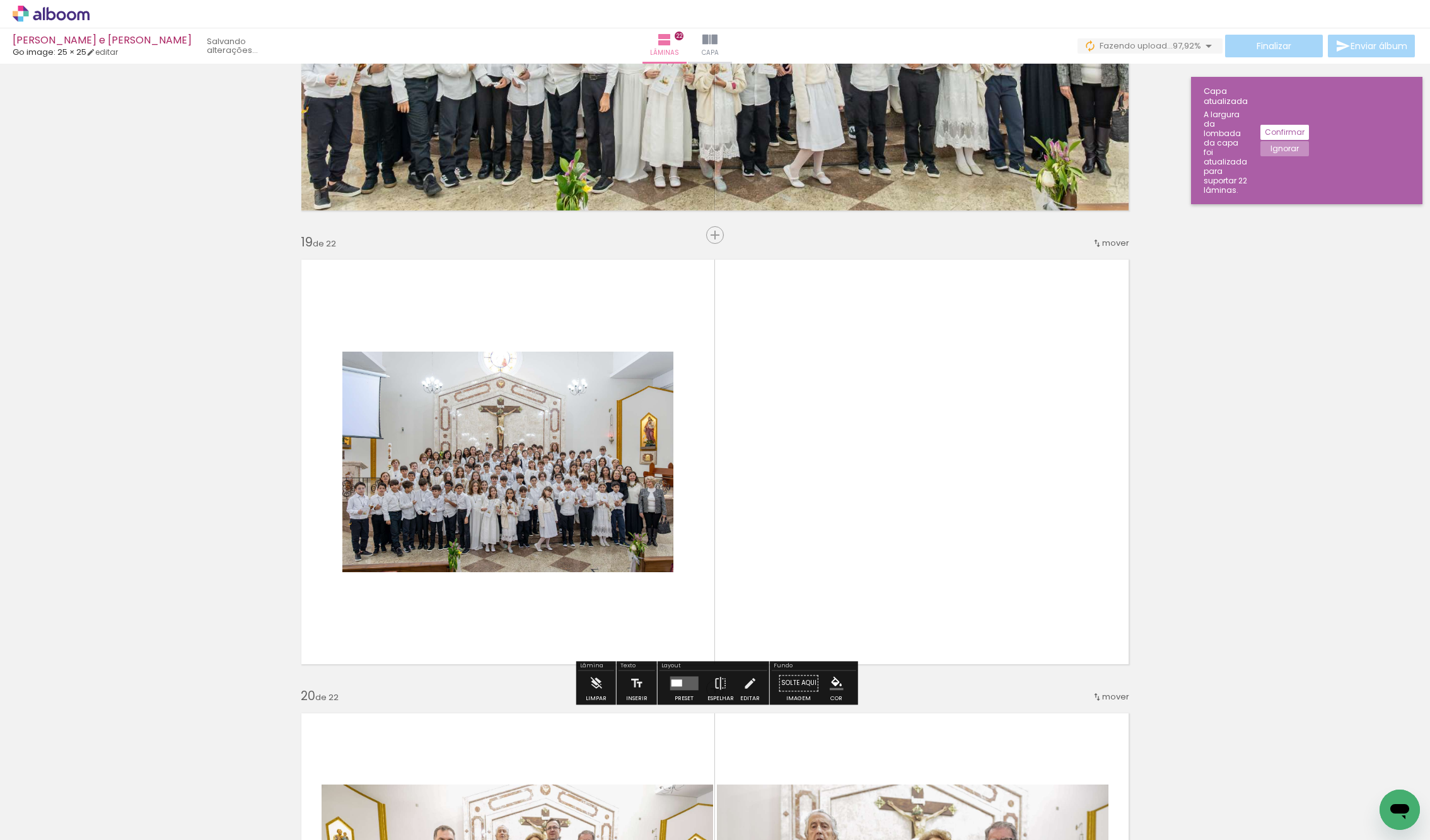
scroll to position [8019, 0]
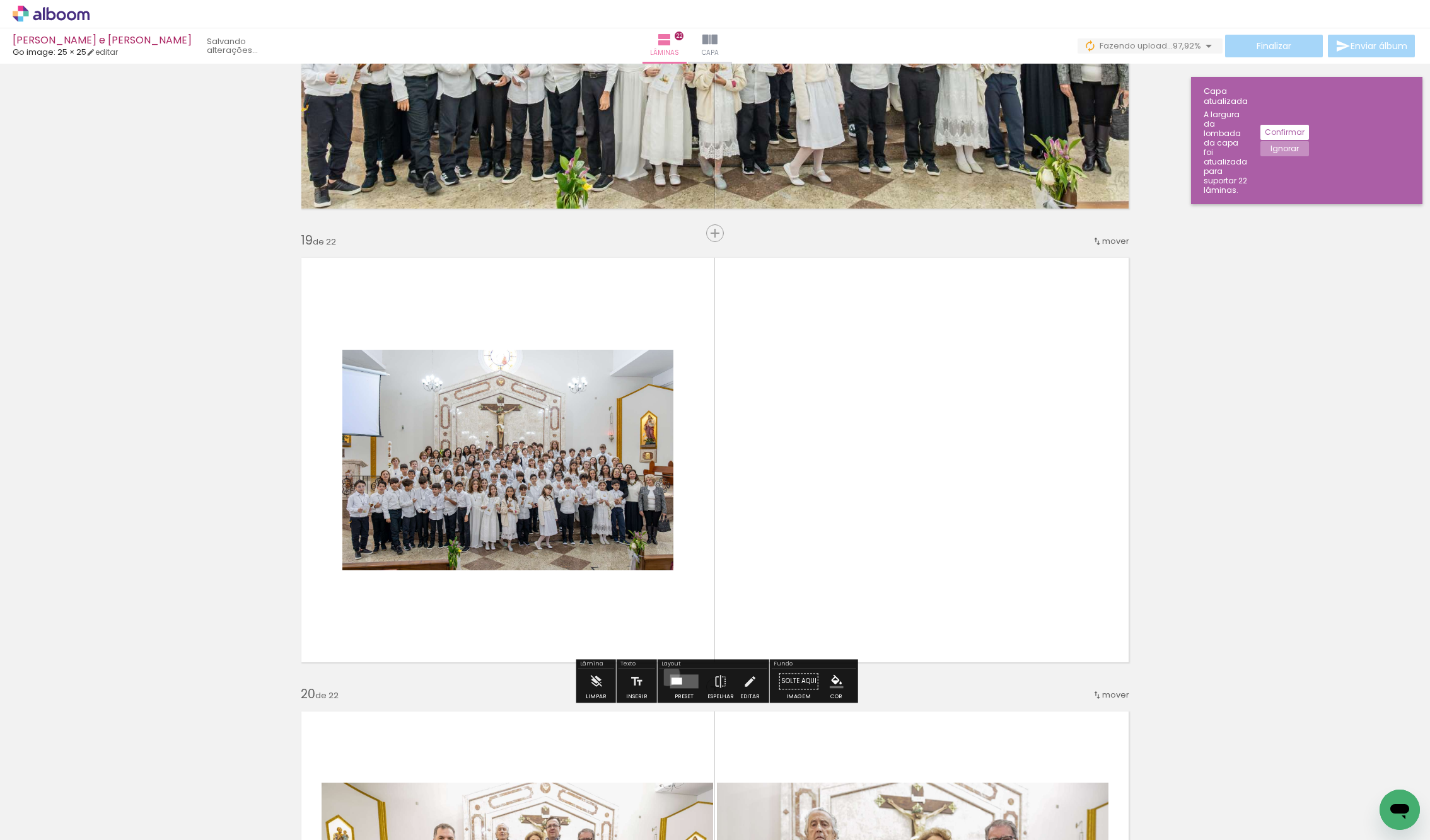
click at [667, 673] on div at bounding box center [683, 681] width 34 height 25
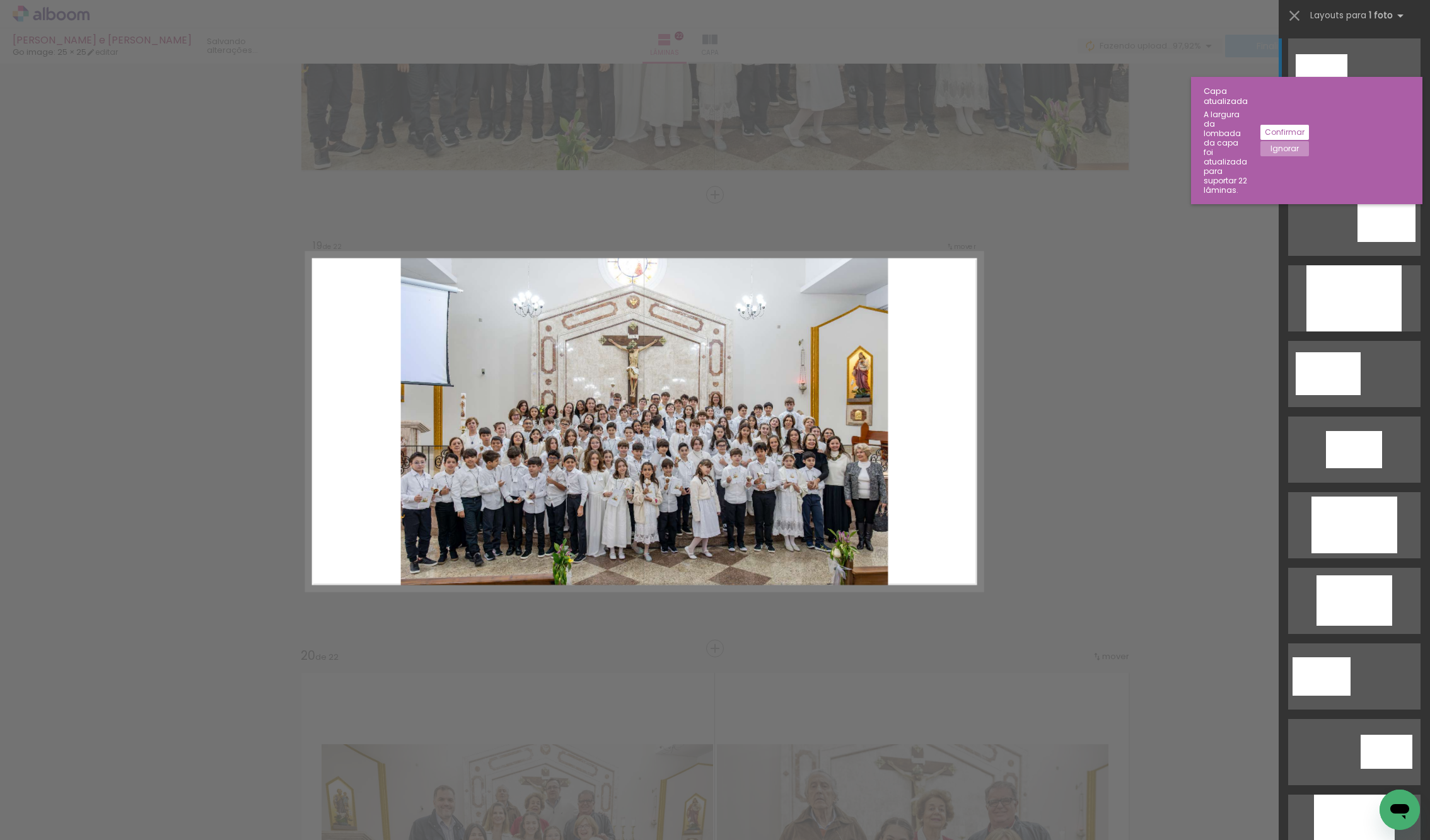
scroll to position [8065, 0]
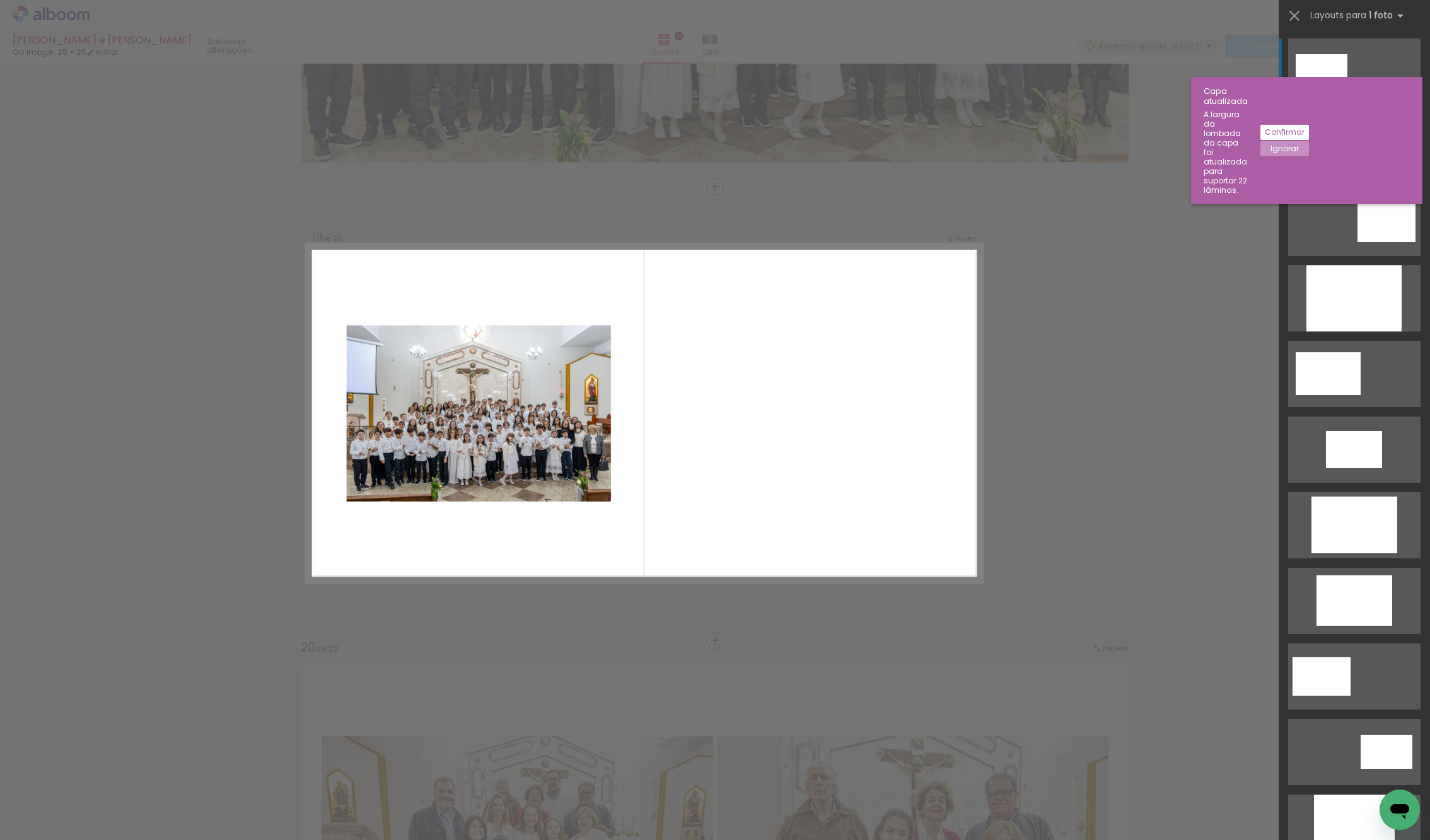
click at [0, 0] on slot "Confirmar" at bounding box center [0, 0] width 0 height 0
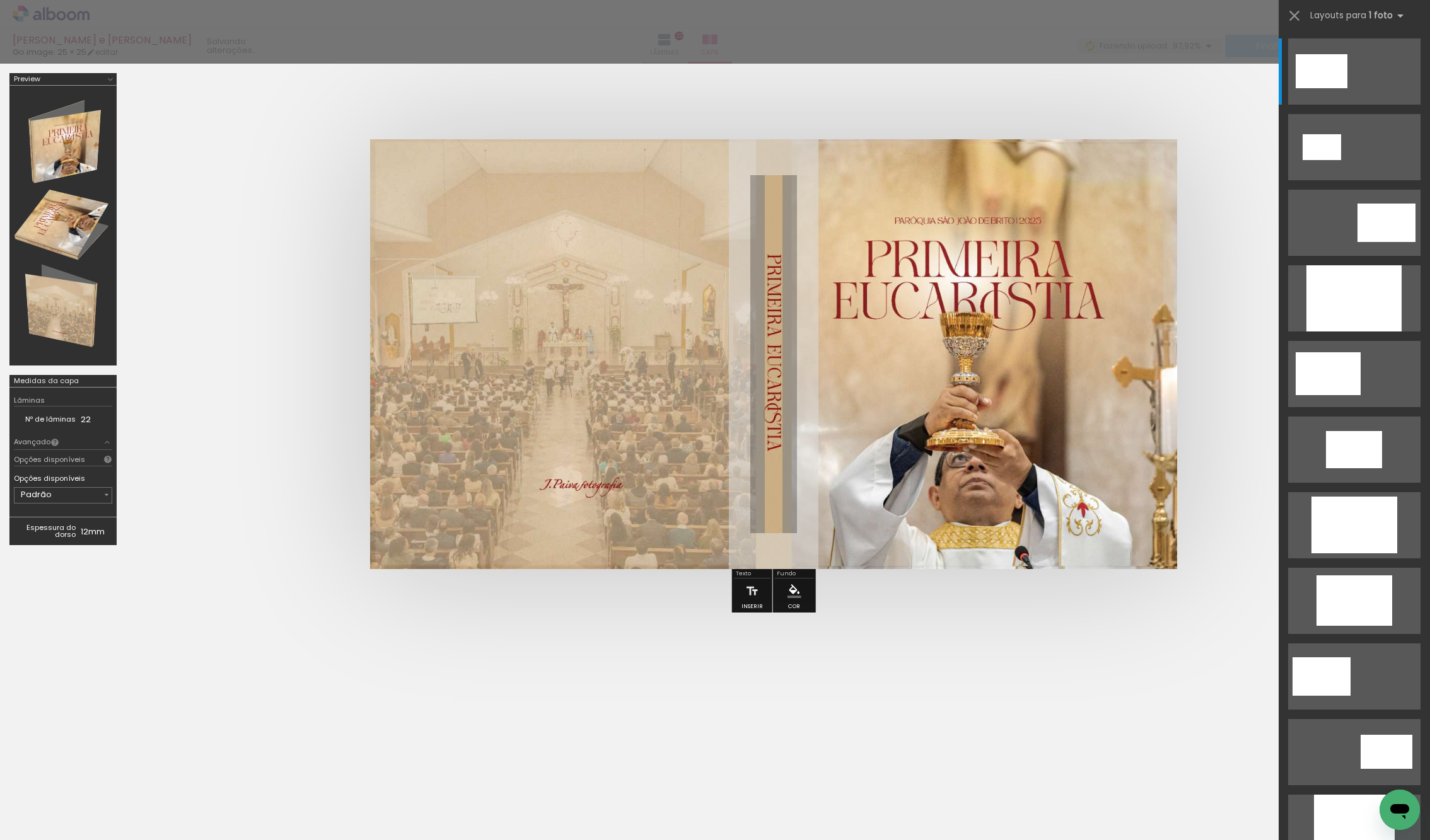
drag, startPoint x: 622, startPoint y: 570, endPoint x: 610, endPoint y: 582, distance: 17.0
click at [620, 570] on div at bounding box center [773, 354] width 1294 height 531
drag, startPoint x: 614, startPoint y: 621, endPoint x: 780, endPoint y: 609, distance: 166.4
click at [615, 621] on div at bounding box center [715, 346] width 1430 height 565
click at [1028, 643] on div at bounding box center [715, 699] width 1430 height 139
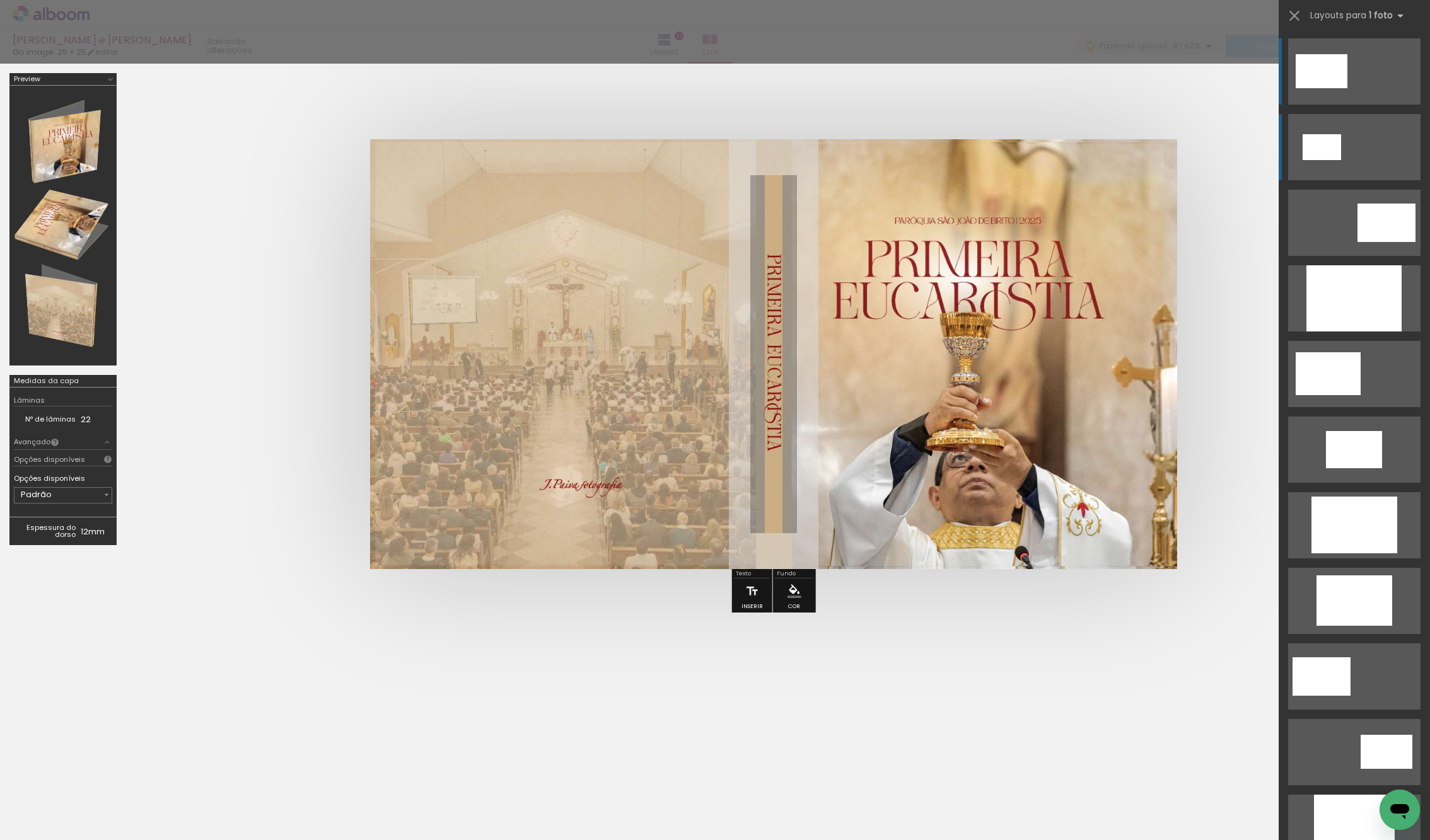
click at [1385, 105] on quentale-layouter at bounding box center [1354, 71] width 133 height 66
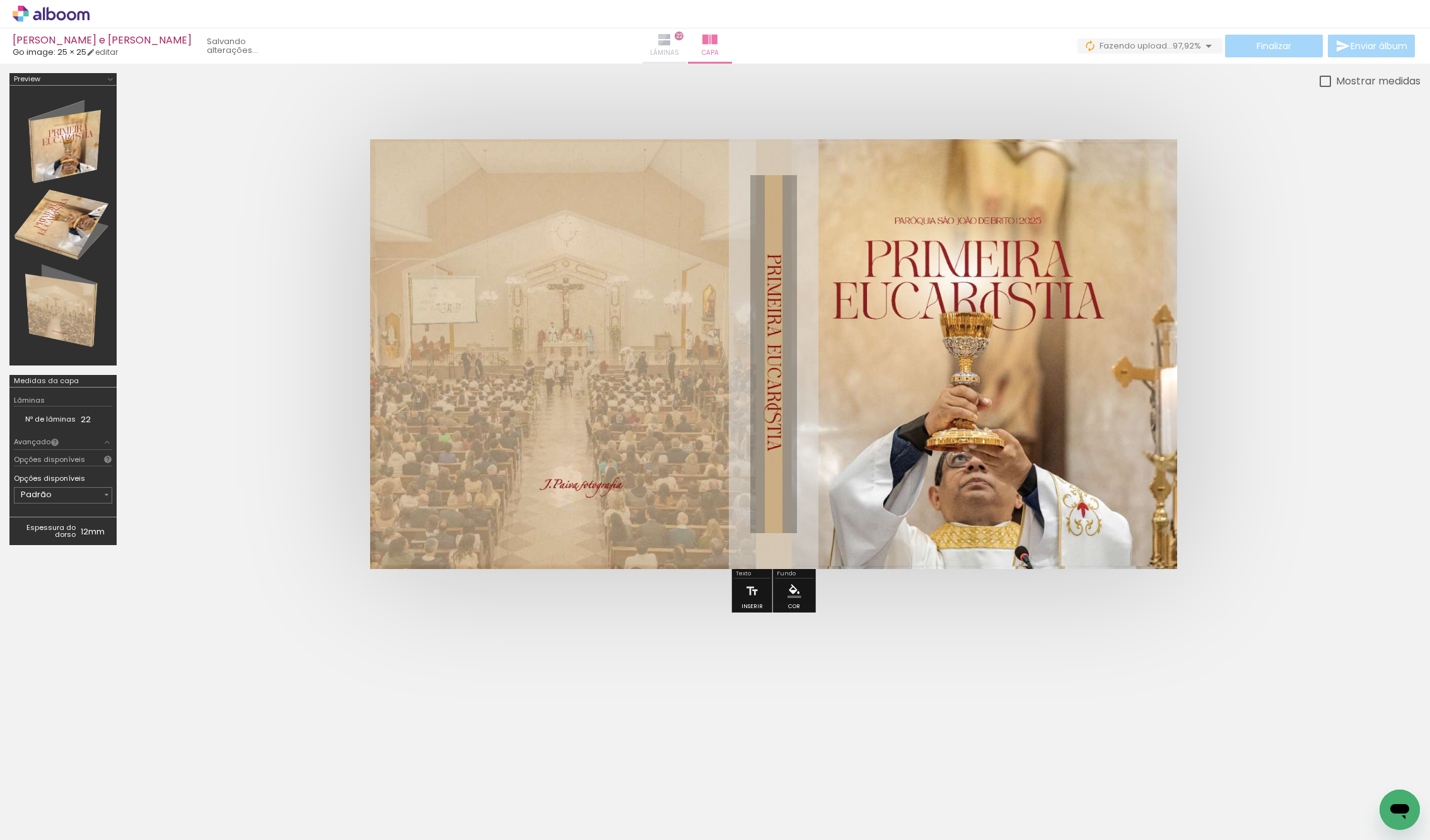
click at [678, 31] on paper-button "Lâminas 22" at bounding box center [664, 45] width 44 height 35
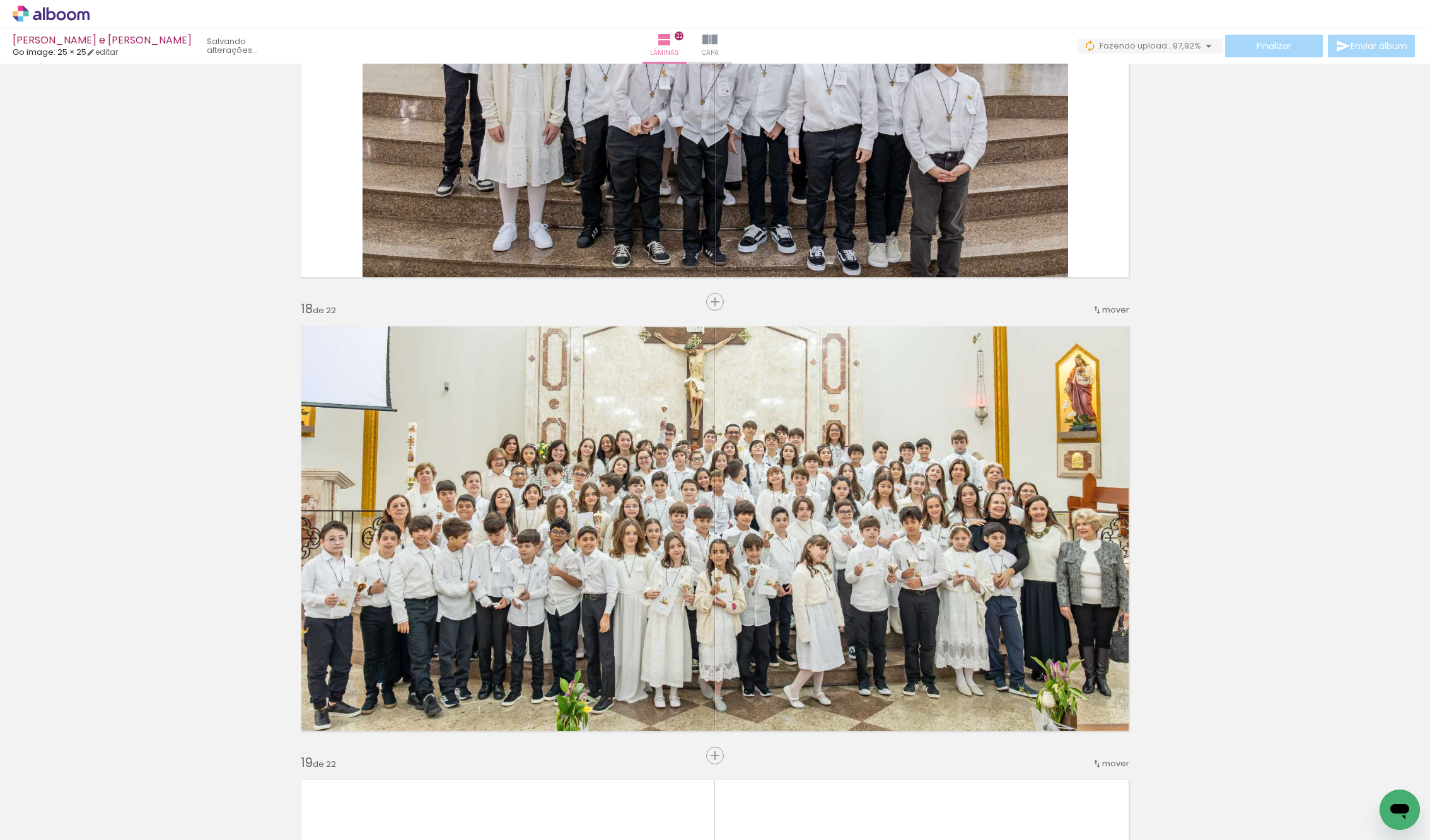
scroll to position [7267, 0]
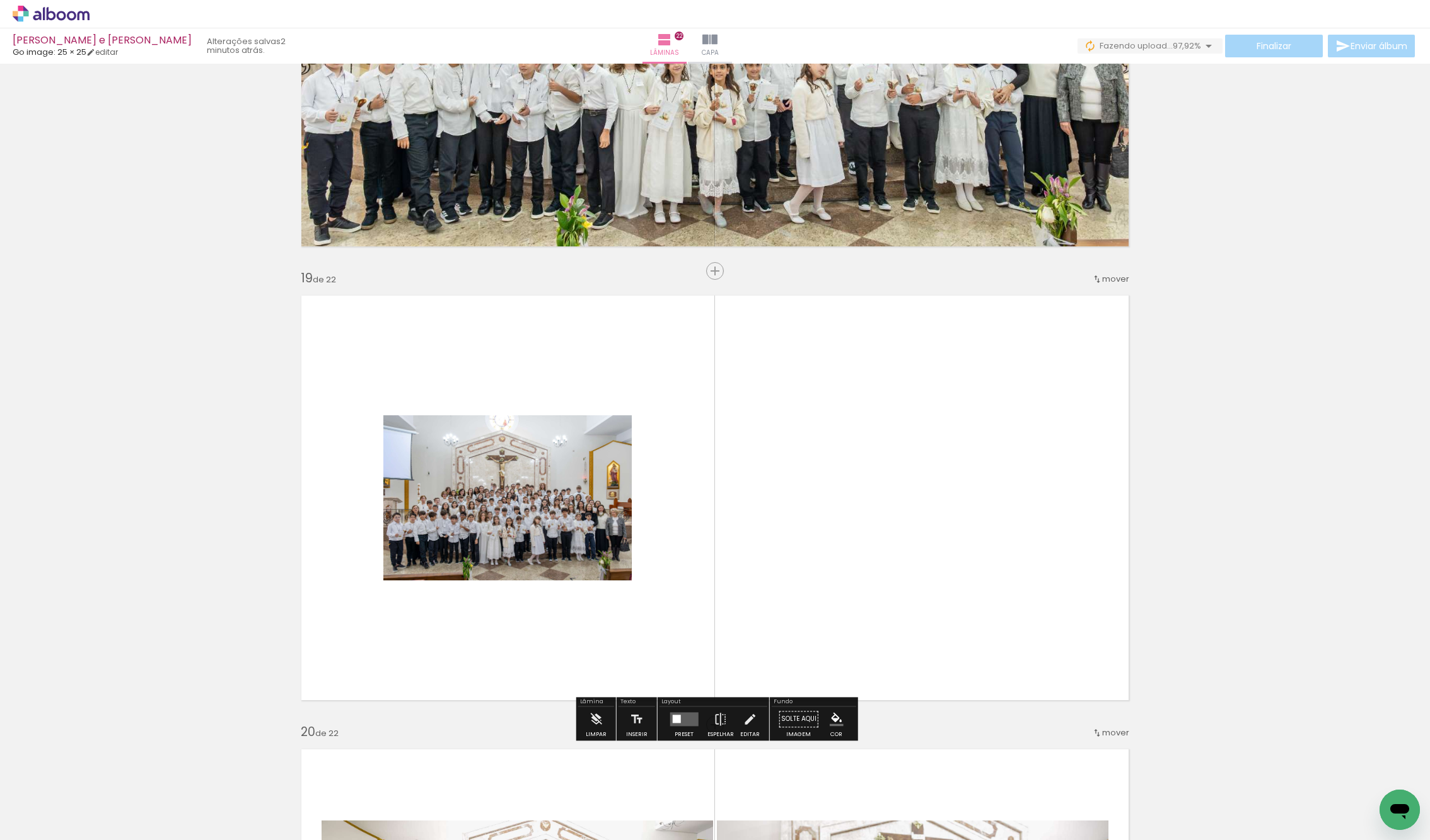
scroll to position [7996, 0]
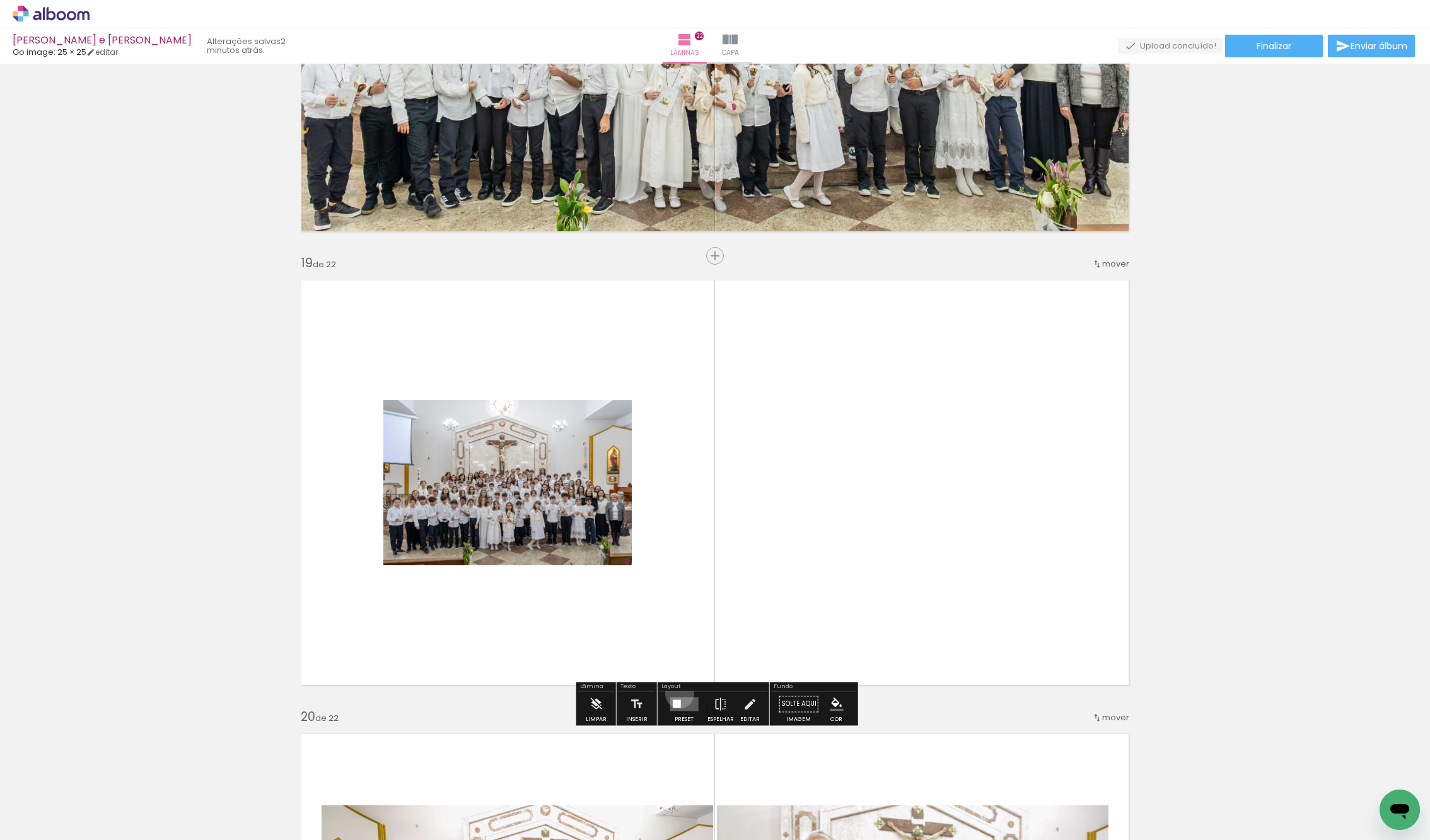
click at [676, 693] on div at bounding box center [683, 704] width 34 height 25
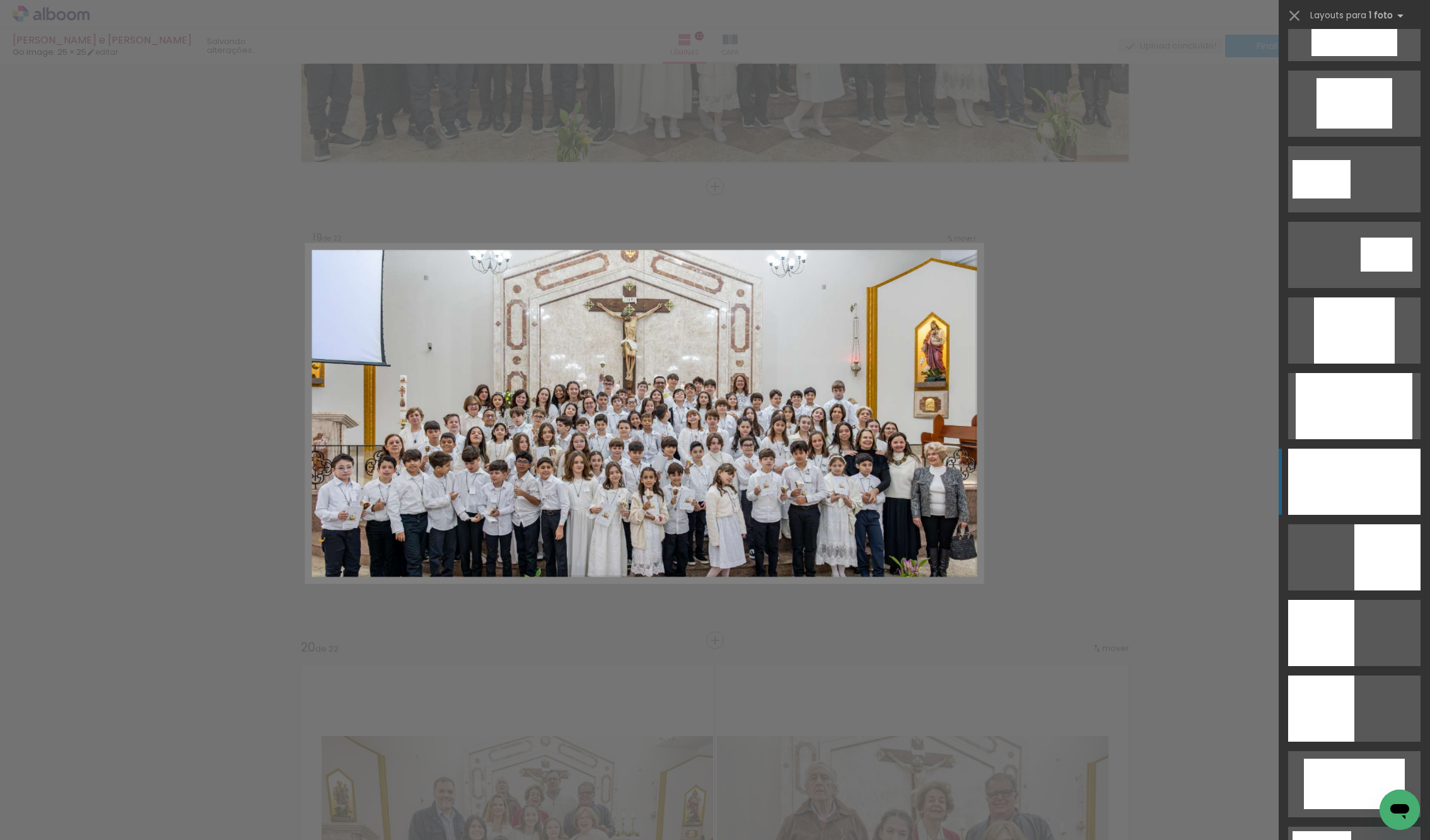
scroll to position [511, 0]
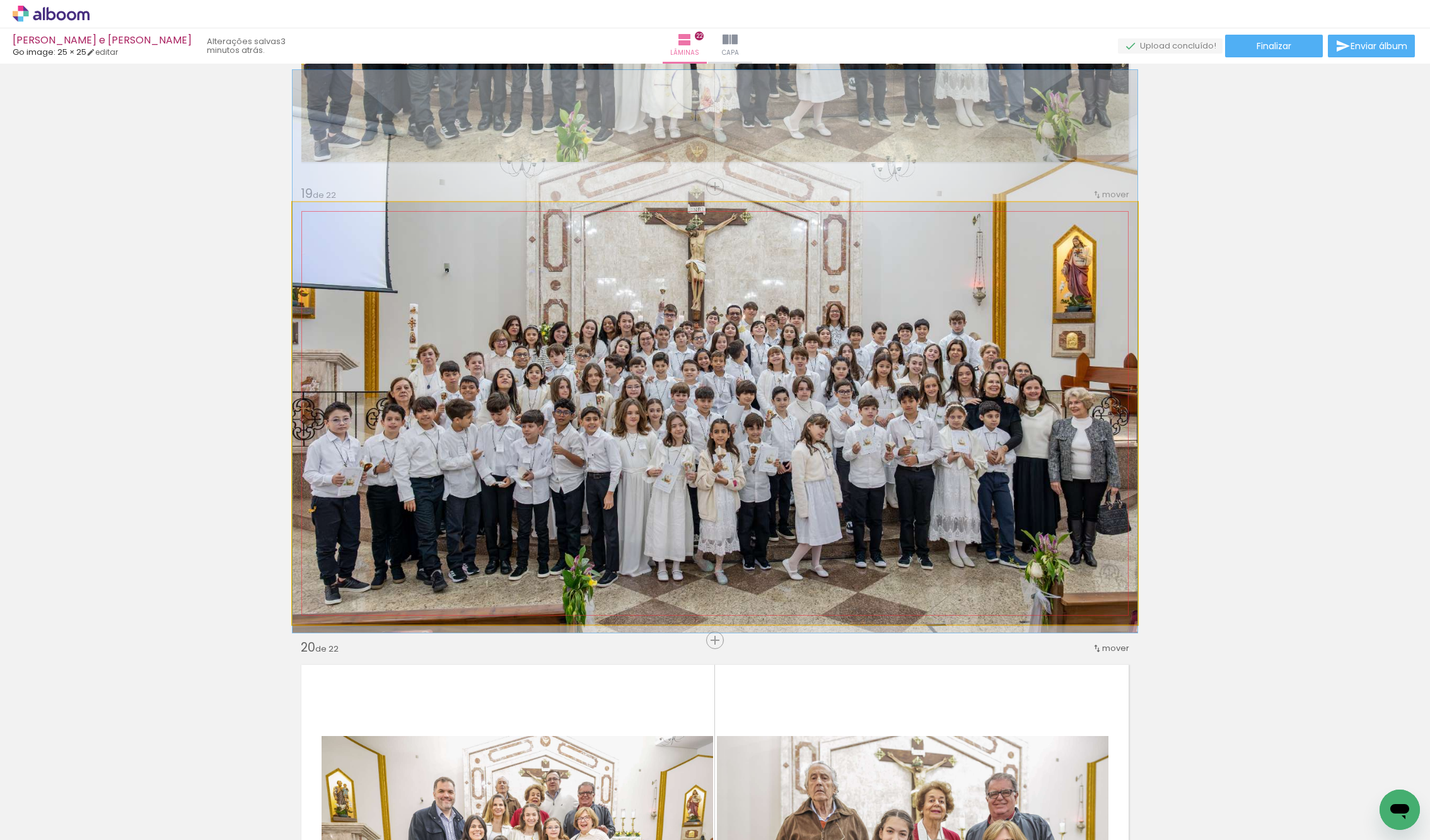
drag, startPoint x: 845, startPoint y: 519, endPoint x: 857, endPoint y: 456, distance: 64.1
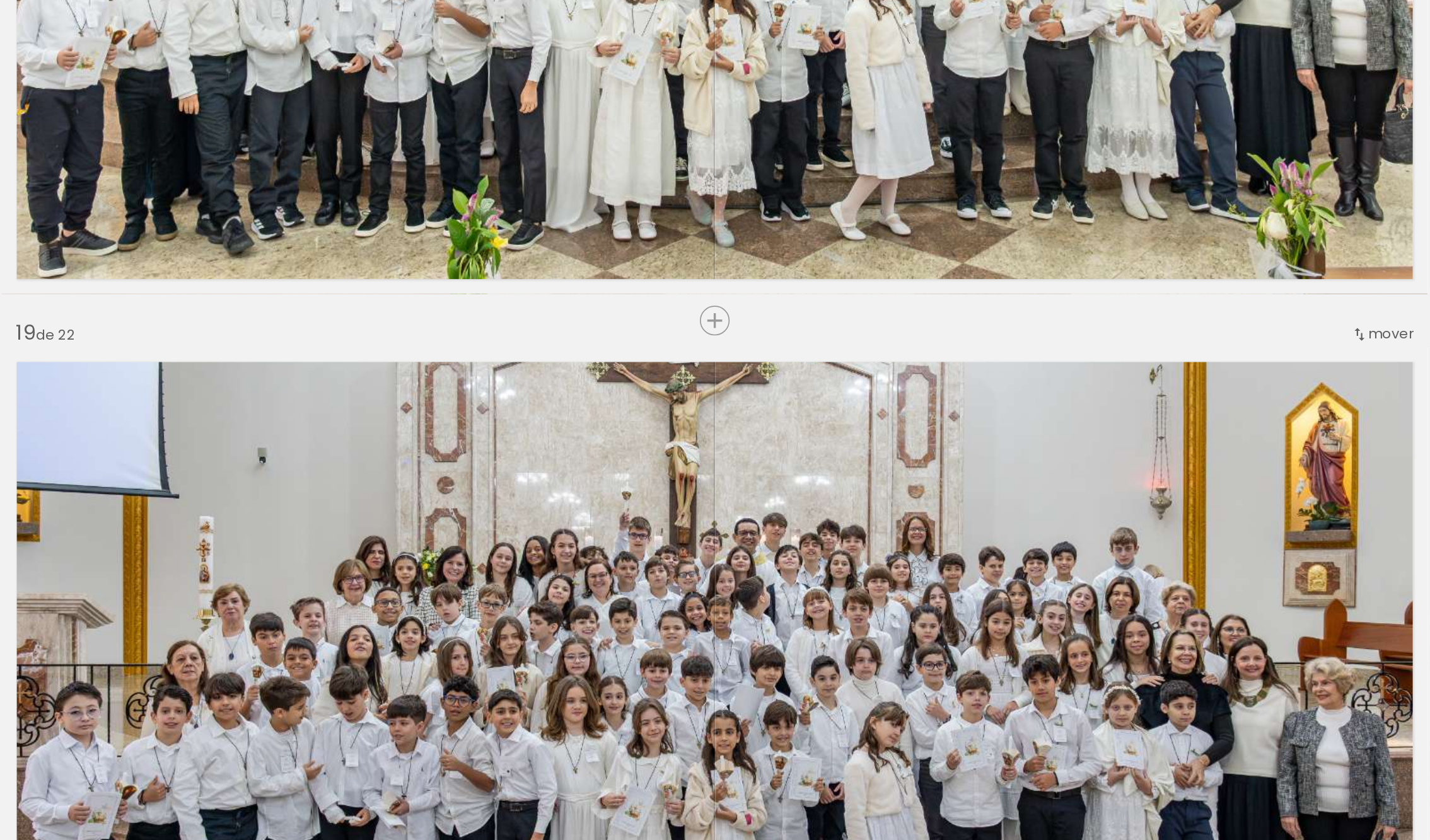
scroll to position [7675, 0]
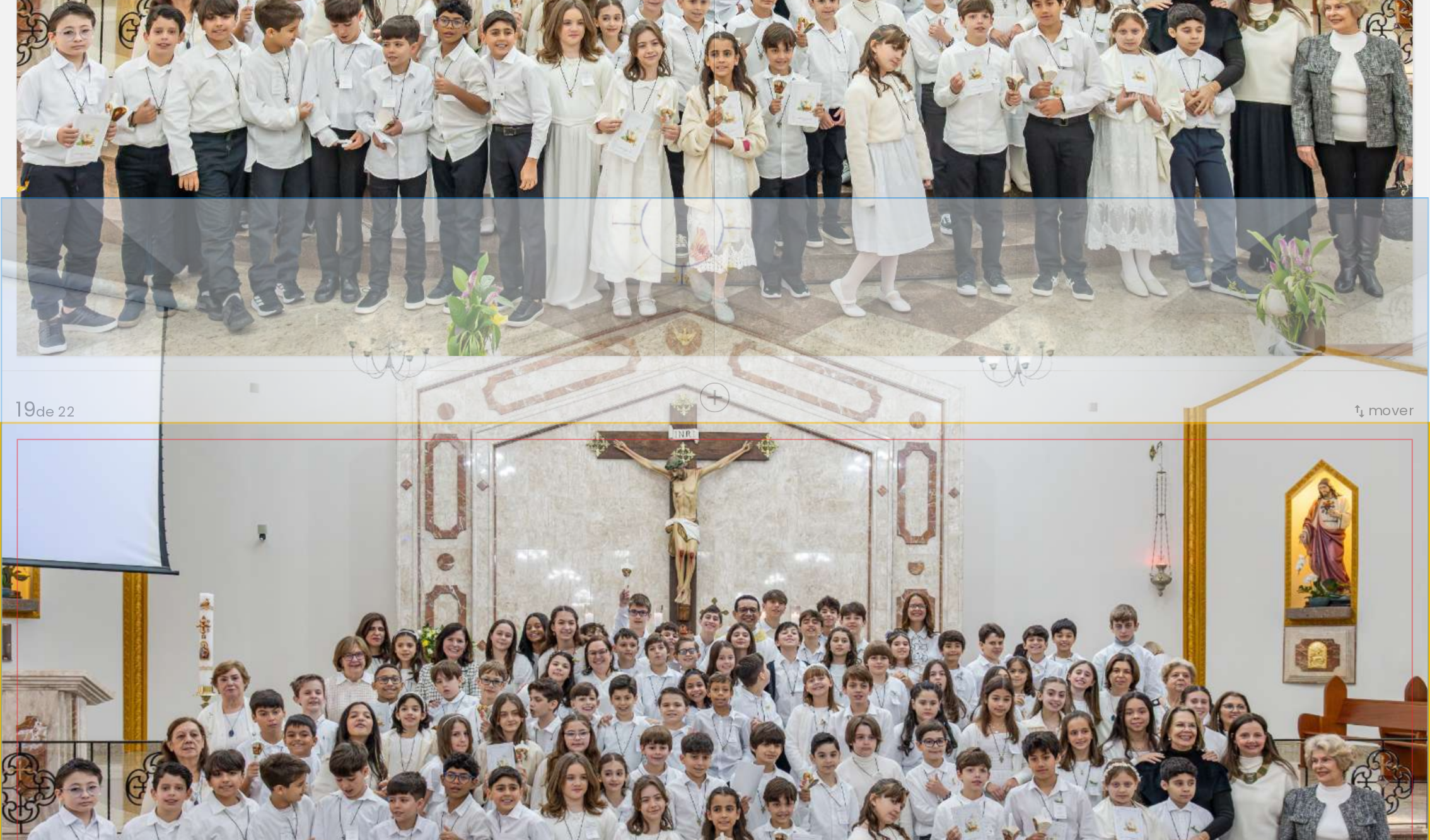
click at [722, 634] on quentale-photo at bounding box center [715, 803] width 845 height 423
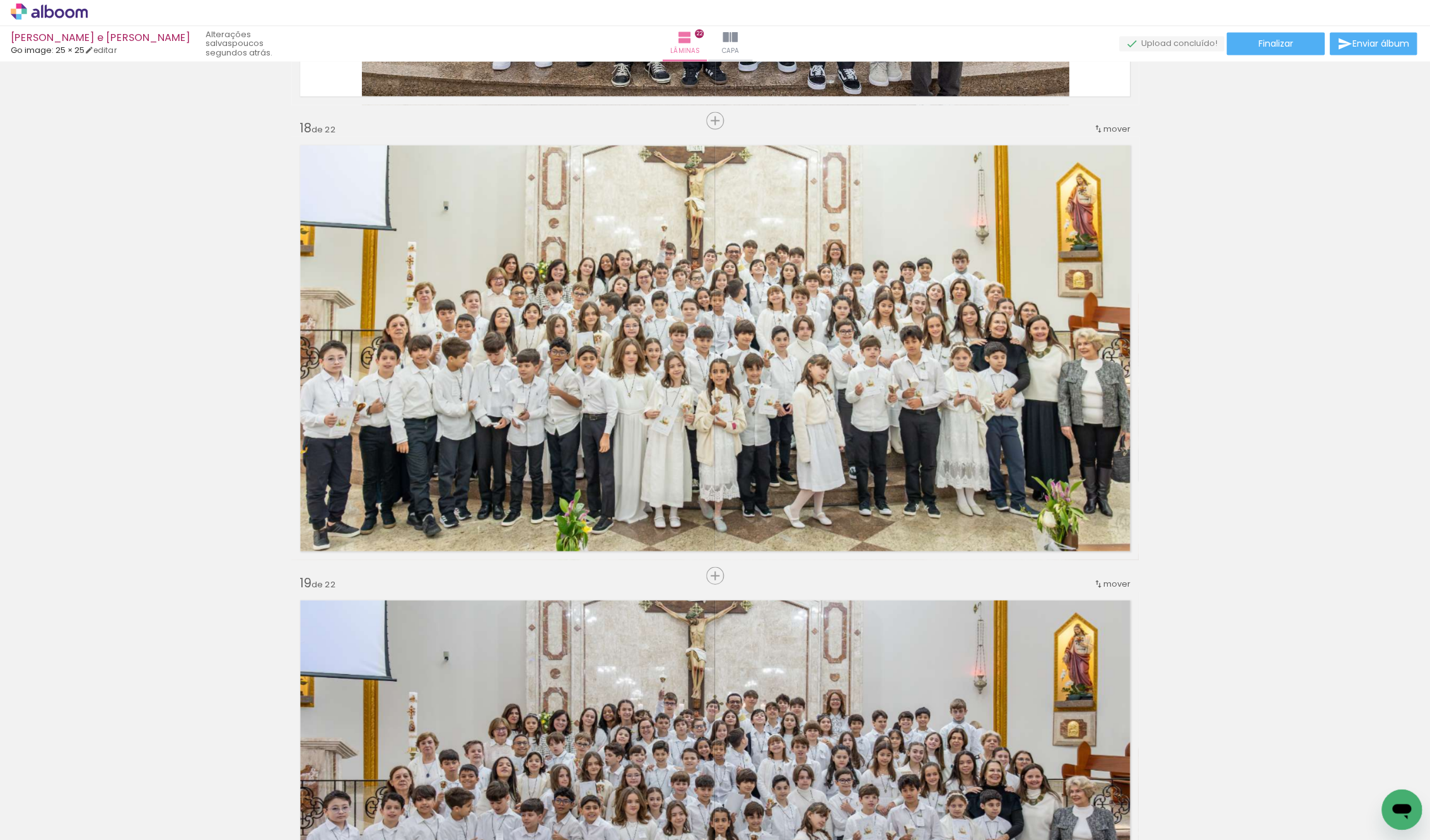
scroll to position [0, 0]
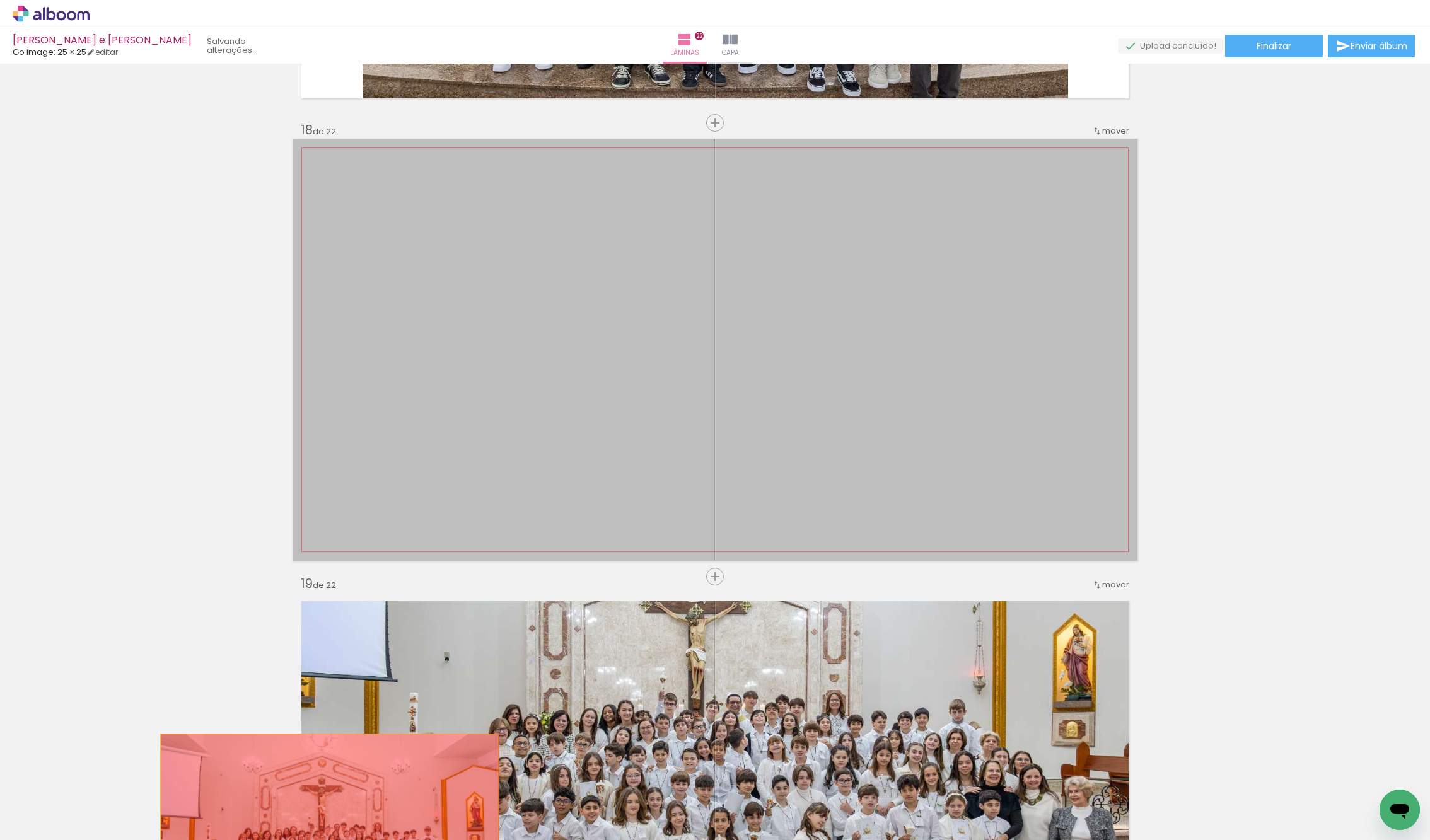
drag, startPoint x: 778, startPoint y: 386, endPoint x: 332, endPoint y: 816, distance: 619.5
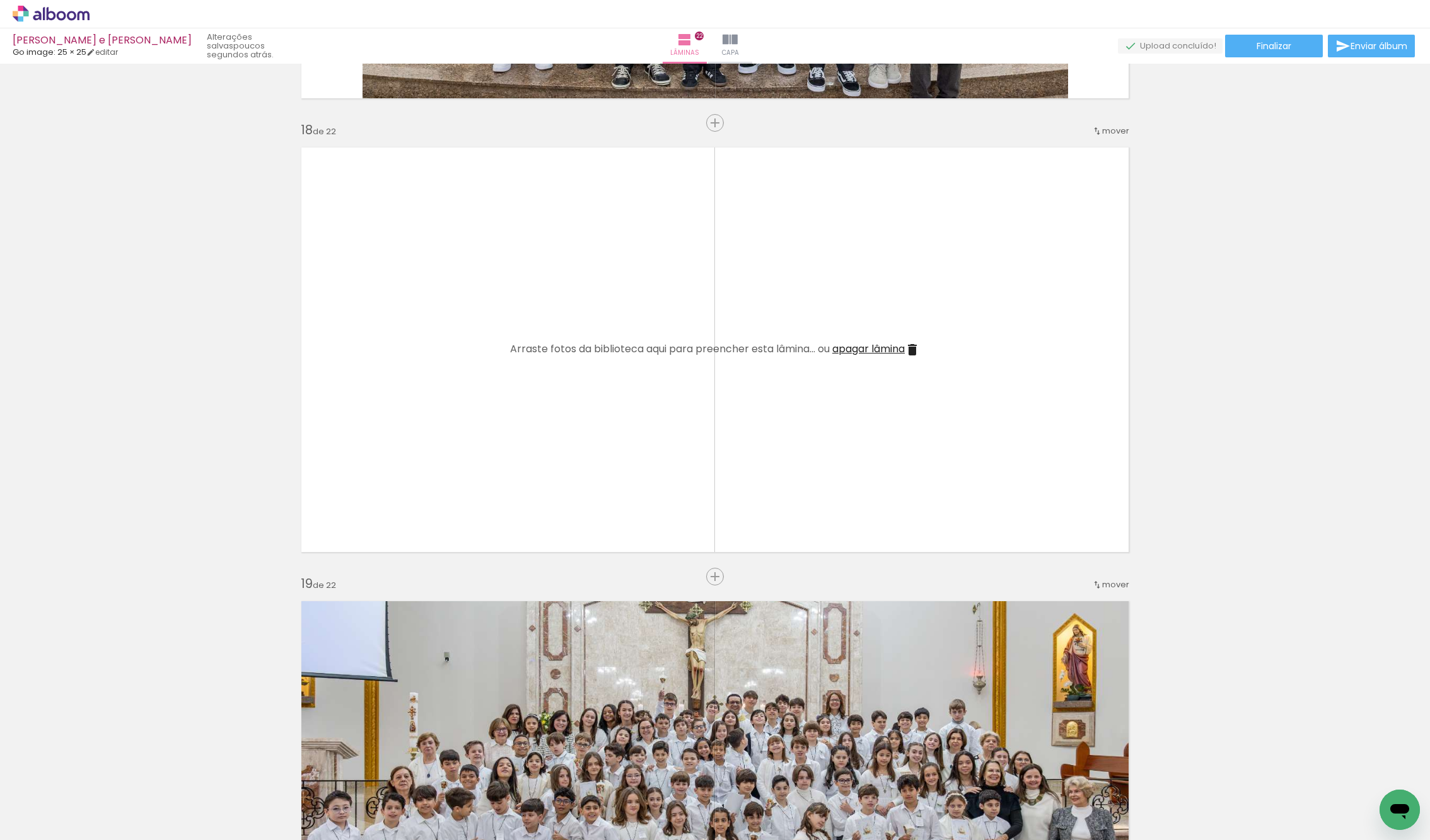
click at [917, 350] on iron-icon at bounding box center [912, 350] width 15 height 15
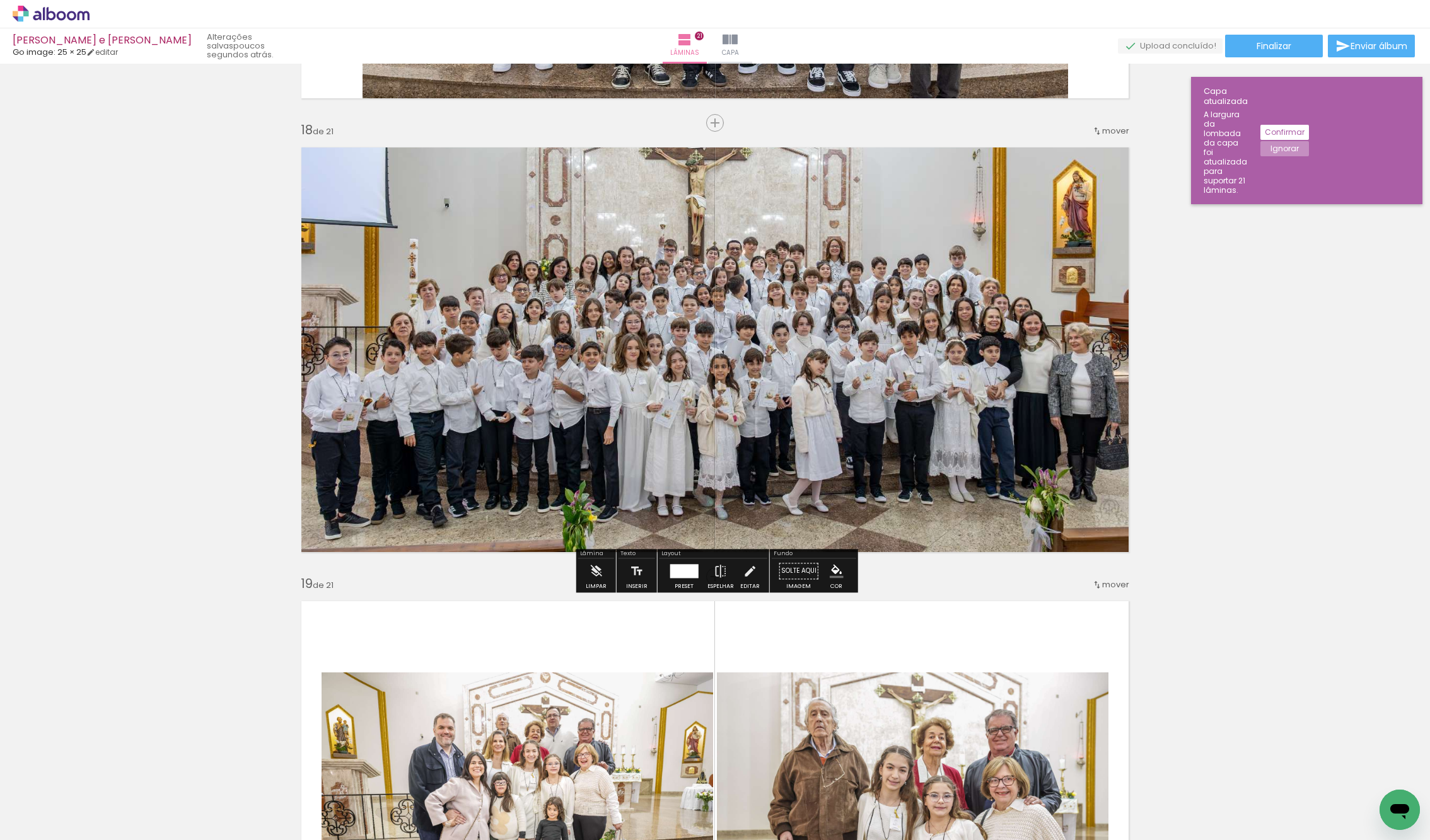
click at [0, 0] on slot "Confirmar" at bounding box center [0, 0] width 0 height 0
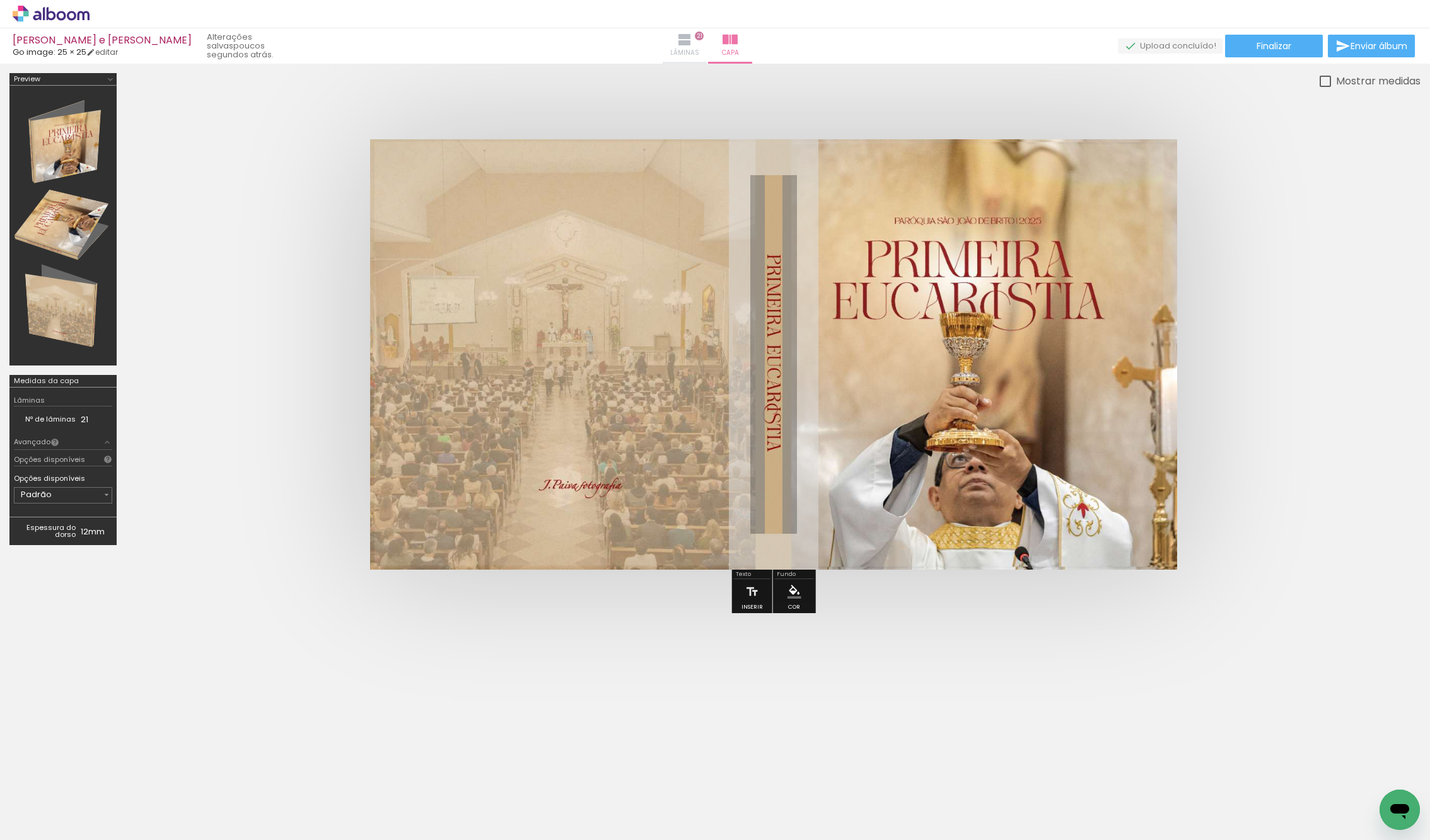
click at [692, 33] on iron-icon at bounding box center [685, 40] width 15 height 15
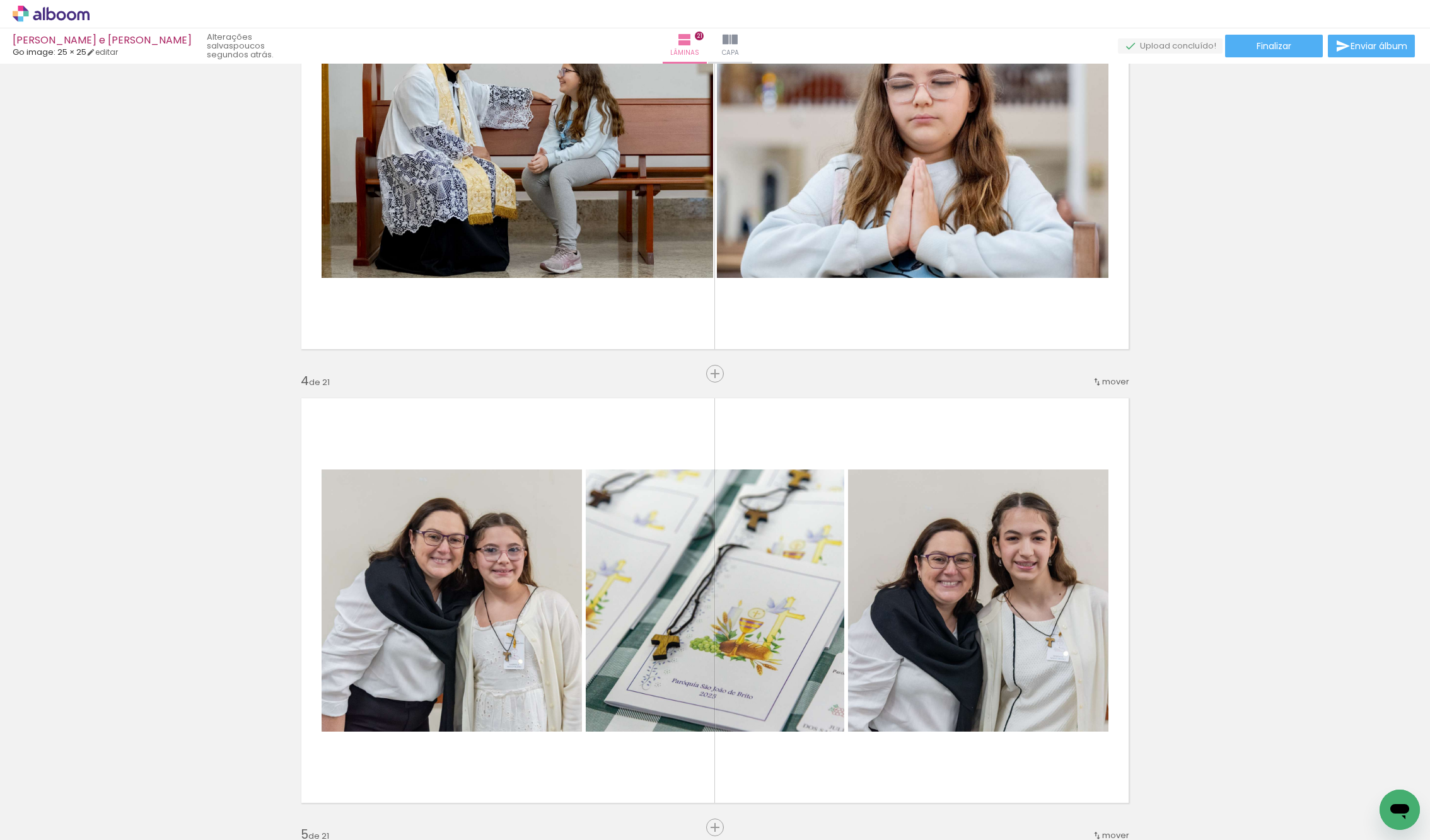
scroll to position [1076, 0]
